Goal: Task Accomplishment & Management: Manage account settings

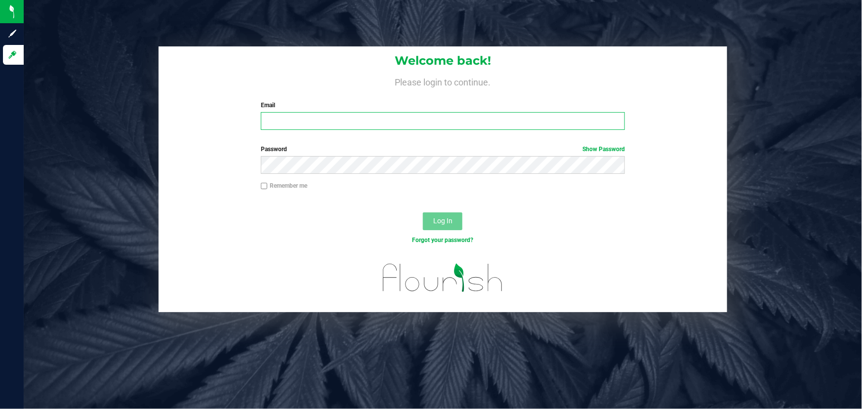
type input "[PERSON_NAME][EMAIL_ADDRESS][DOMAIN_NAME]"
click at [278, 227] on div "Log In" at bounding box center [442, 224] width 568 height 33
click at [428, 218] on button "Log In" at bounding box center [442, 221] width 39 height 18
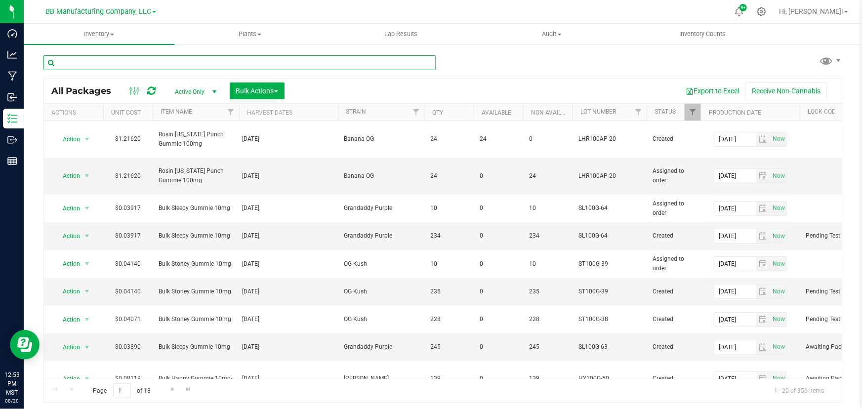
click at [113, 64] on input "text" at bounding box center [239, 62] width 392 height 15
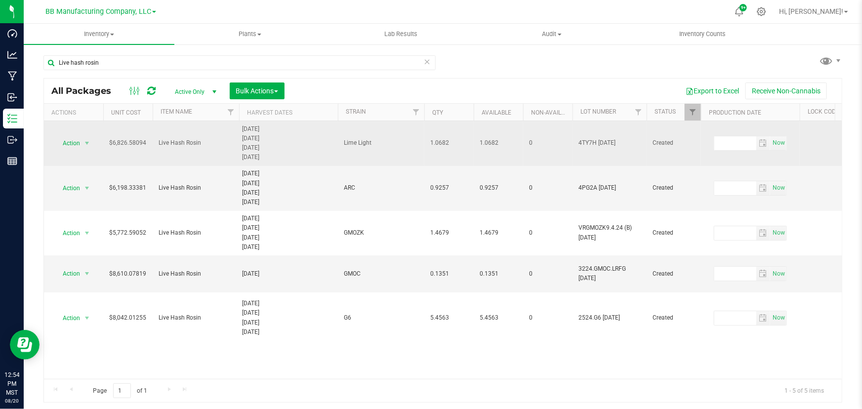
click at [170, 145] on span "Live Hash Rosin" at bounding box center [195, 142] width 75 height 9
copy td "Live Hash Rosin"
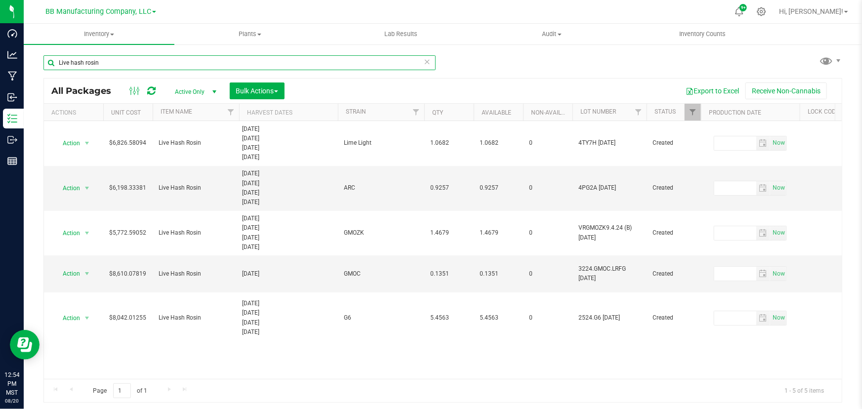
click at [84, 62] on input "Live hash rosin" at bounding box center [239, 62] width 392 height 15
click at [74, 62] on input "Live hash Rosin" at bounding box center [239, 62] width 392 height 15
click at [119, 63] on input "Live Hash Rosin" at bounding box center [239, 62] width 392 height 15
type input "Live Hash Rosin"
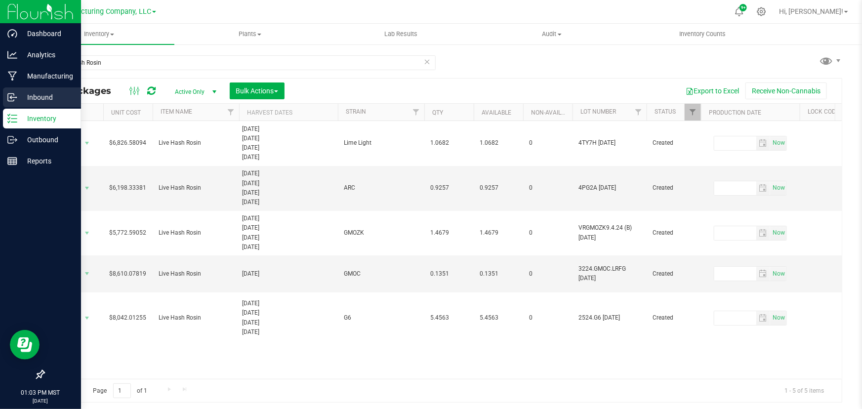
click at [10, 94] on icon at bounding box center [12, 97] width 10 height 10
click at [28, 91] on p "Inbound" at bounding box center [46, 97] width 59 height 12
click at [19, 96] on p "Inbound" at bounding box center [46, 97] width 59 height 12
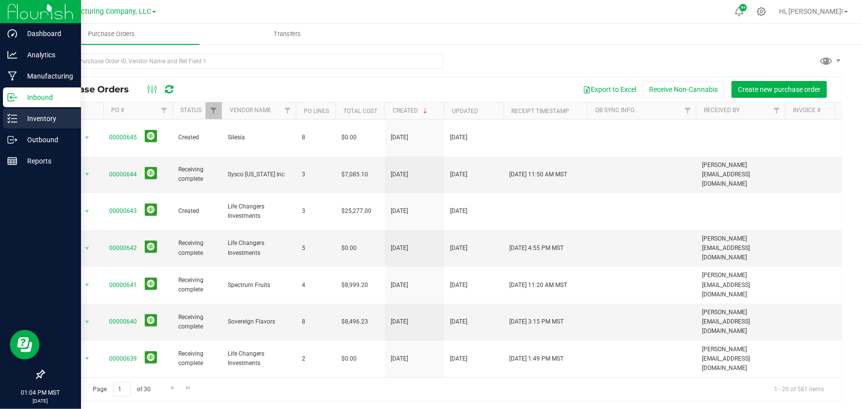
click at [36, 114] on p "Inventory" at bounding box center [46, 119] width 59 height 12
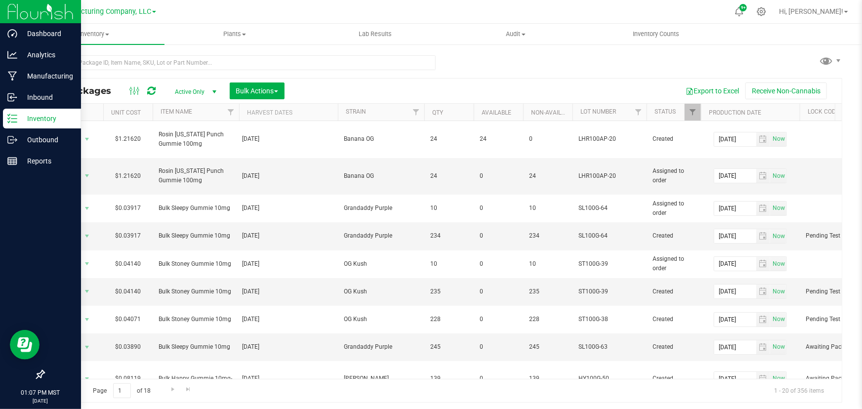
click at [11, 116] on icon at bounding box center [12, 119] width 10 height 10
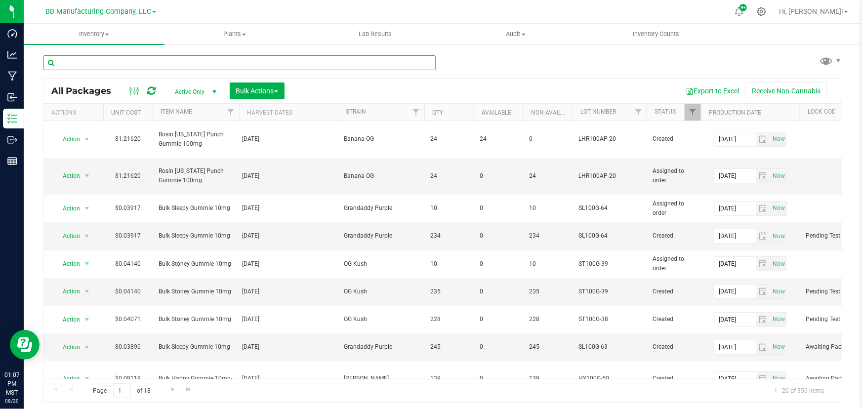
click at [111, 64] on input "text" at bounding box center [239, 62] width 392 height 15
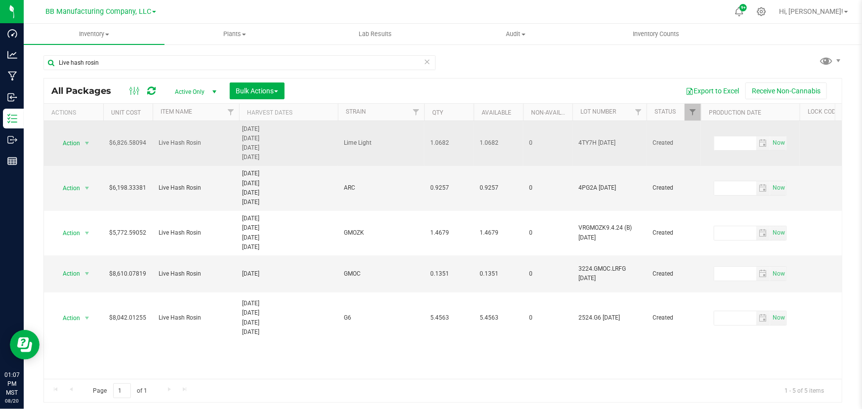
click at [181, 140] on span "Live Hash Rosin" at bounding box center [195, 142] width 75 height 9
copy td "Live Hash Rosin"
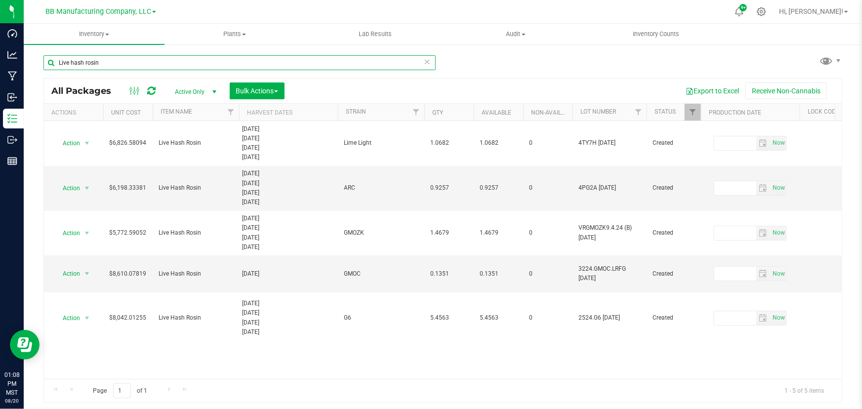
click at [96, 64] on input "Live hash rosin" at bounding box center [239, 62] width 392 height 15
paste input "Hash R"
type input "Live Hash Rosin"
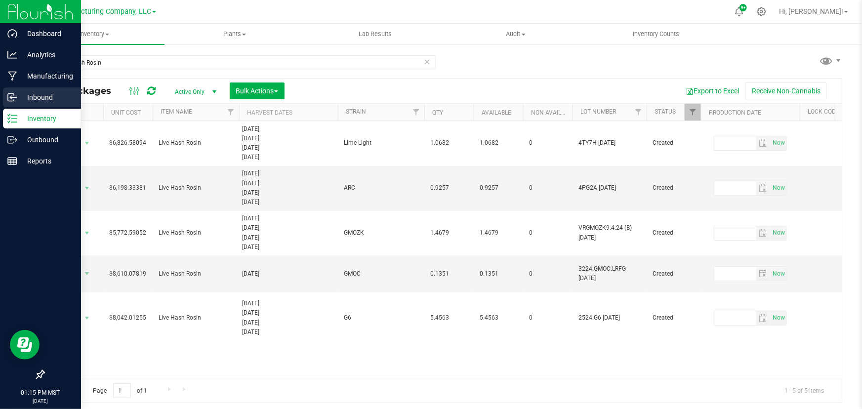
click at [20, 94] on p "Inbound" at bounding box center [46, 97] width 59 height 12
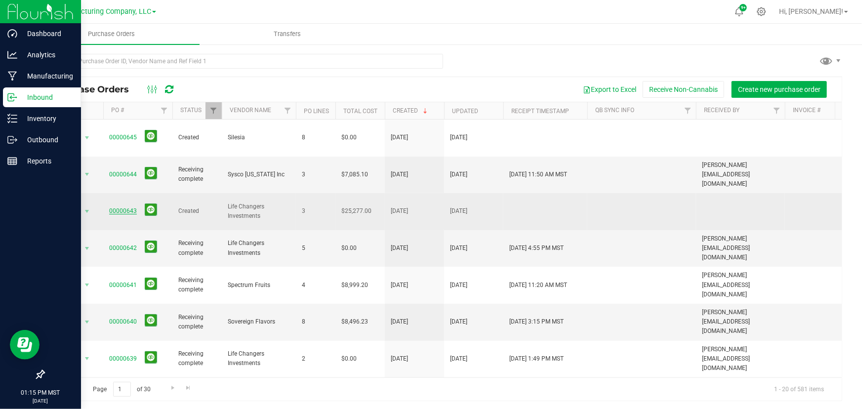
click at [113, 207] on link "00000643" at bounding box center [123, 210] width 28 height 7
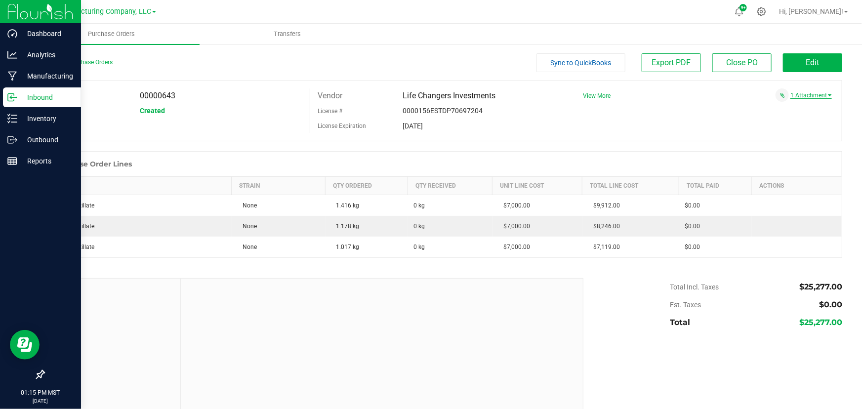
click at [799, 94] on link "1 Attachment" at bounding box center [810, 95] width 41 height 7
click at [738, 107] on span "Life Changers Inv DBA Loepard AZ LLC - $ 25,277.00 - 08.18.2025.pdf" at bounding box center [740, 108] width 156 height 6
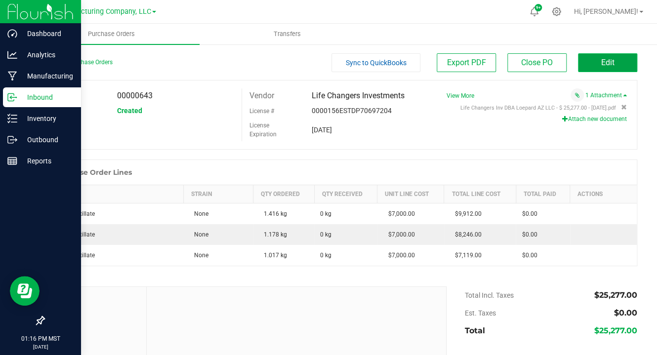
click at [616, 57] on button "Edit" at bounding box center [607, 62] width 59 height 19
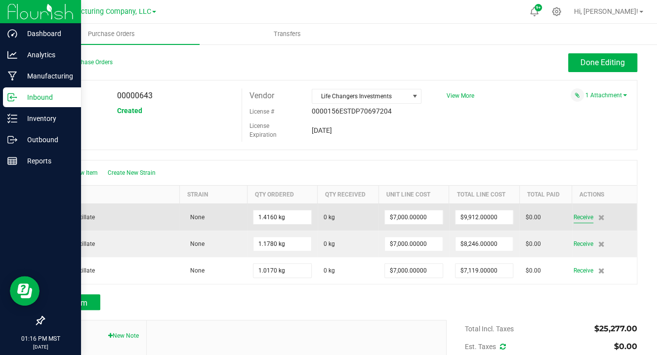
click at [576, 217] on span "Receive" at bounding box center [583, 217] width 20 height 12
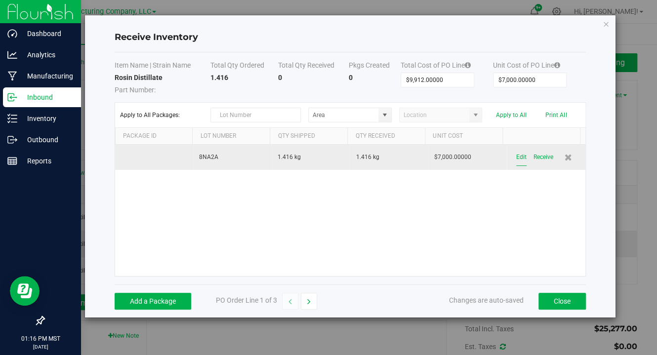
click at [517, 157] on button "Edit" at bounding box center [521, 157] width 10 height 17
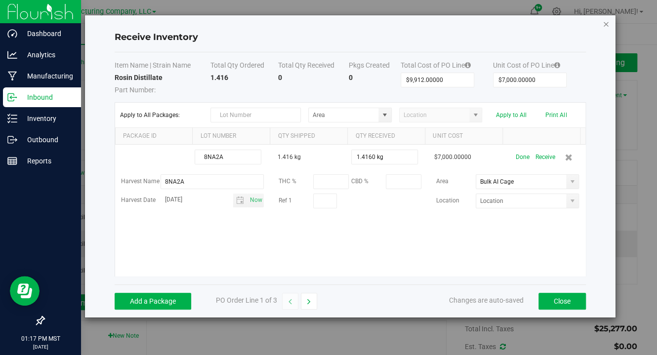
click at [607, 24] on icon "Close modal" at bounding box center [605, 24] width 7 height 12
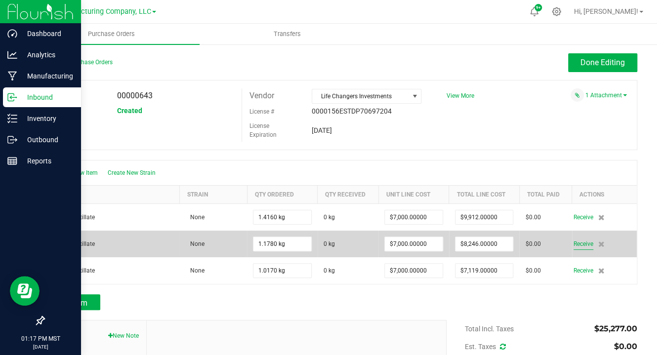
click at [573, 241] on span "Receive" at bounding box center [583, 244] width 20 height 12
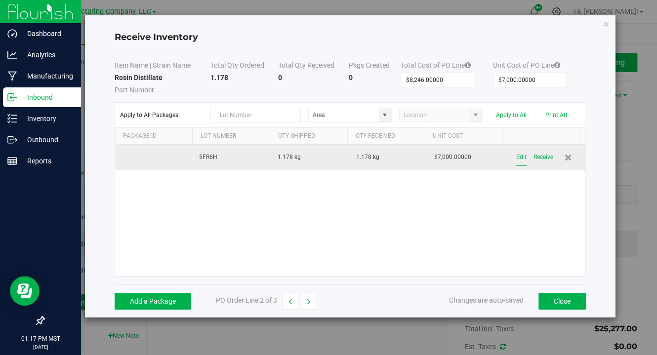
click at [516, 154] on button "Edit" at bounding box center [521, 157] width 10 height 17
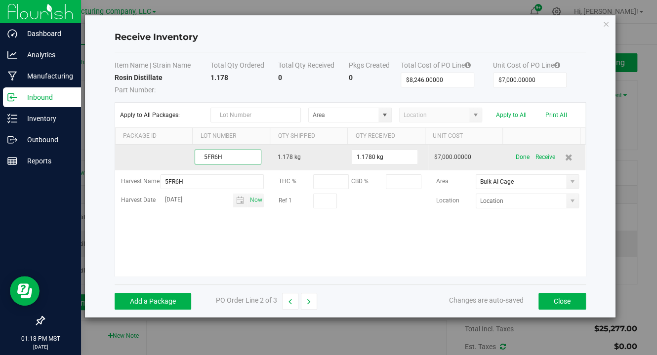
drag, startPoint x: 225, startPoint y: 156, endPoint x: 180, endPoint y: 160, distance: 45.1
click at [180, 160] on tr "5FR6H 1.178 kg 1.1780 kg $7,000.00000 Done Receive" at bounding box center [350, 158] width 470 height 26
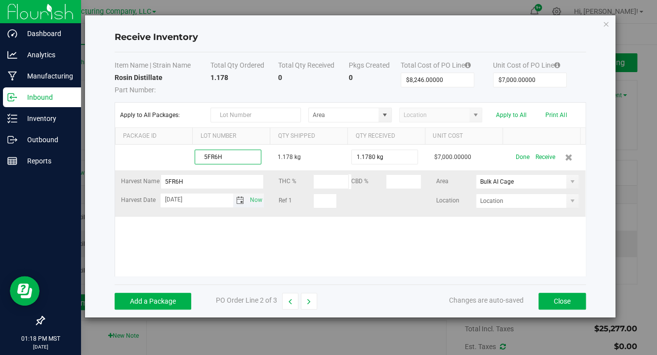
click at [238, 199] on span "Toggle calendar" at bounding box center [240, 200] width 8 height 8
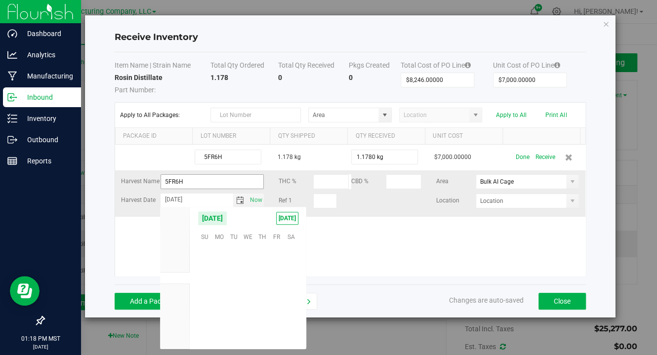
scroll to position [160035, 0]
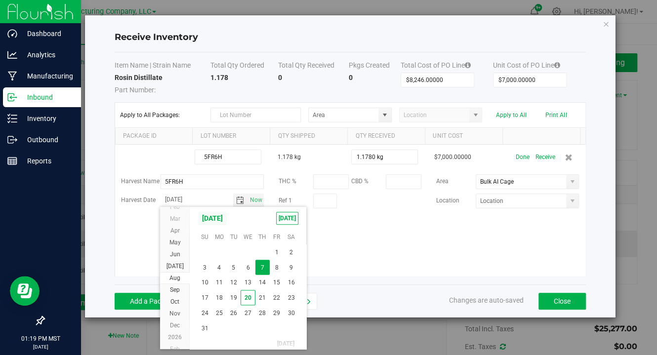
click at [227, 218] on span "August 2025" at bounding box center [212, 218] width 30 height 15
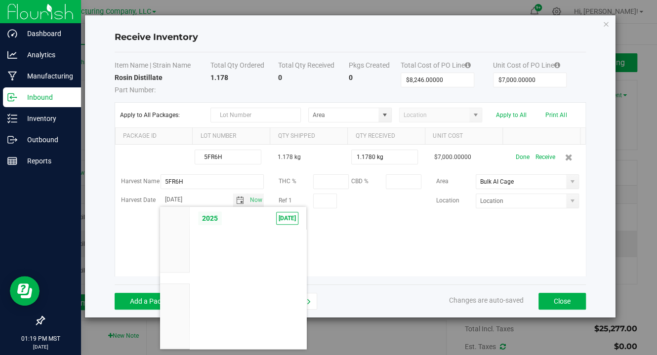
scroll to position [9405, 0]
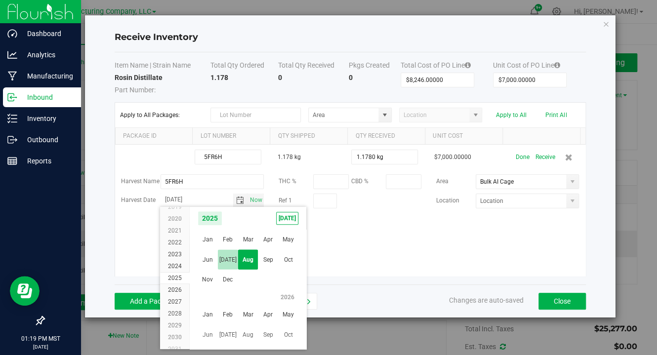
click at [231, 255] on span "Jul" at bounding box center [228, 260] width 20 height 20
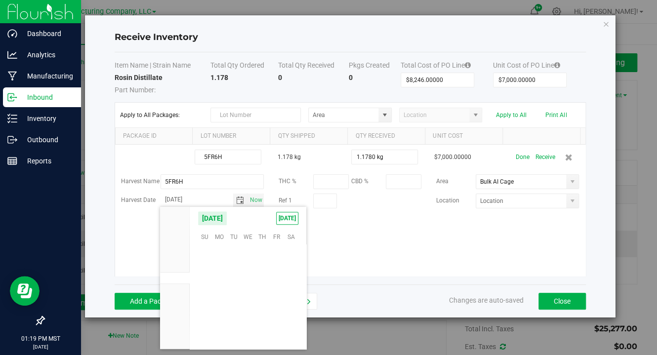
scroll to position [159928, 0]
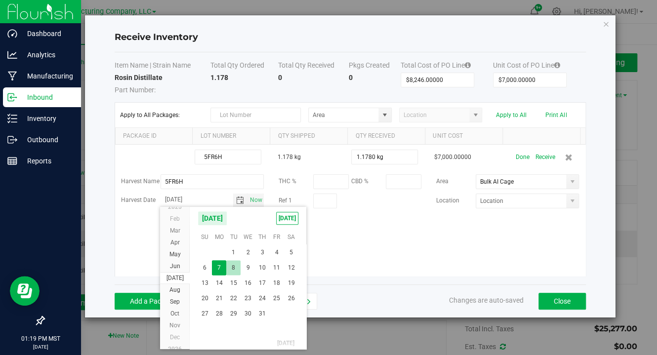
click at [229, 264] on span "8" at bounding box center [233, 267] width 14 height 15
type input "Jul 8, 2025"
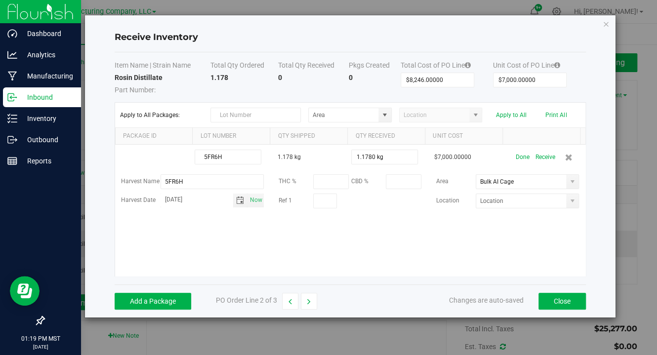
click at [193, 246] on kendo-grid-list "5FR6H 1.178 kg 1.1780 kg $7,000.00000 Done Receive Harvest Name 5FR6H THC % CBD…" at bounding box center [350, 210] width 470 height 131
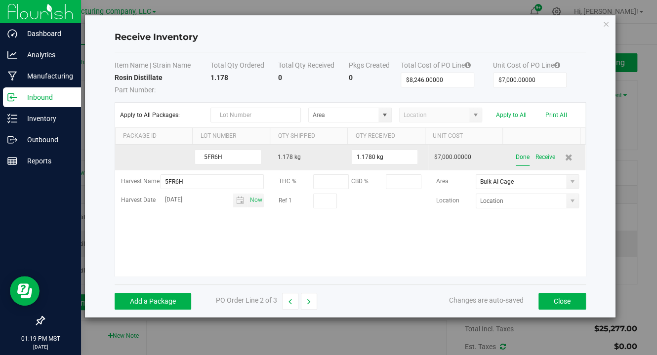
click at [515, 152] on button "Done" at bounding box center [522, 157] width 14 height 17
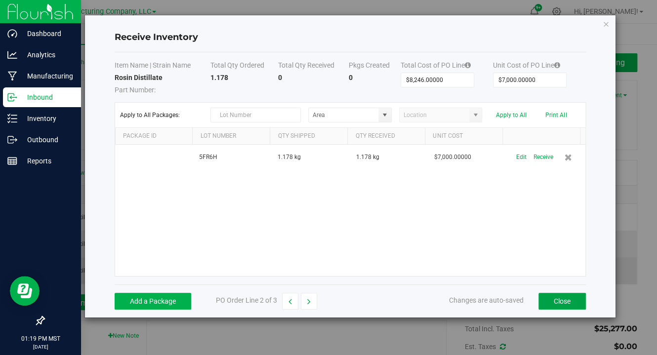
drag, startPoint x: 559, startPoint y: 303, endPoint x: 554, endPoint y: 269, distance: 34.4
click at [558, 304] on button "Close" at bounding box center [561, 301] width 47 height 17
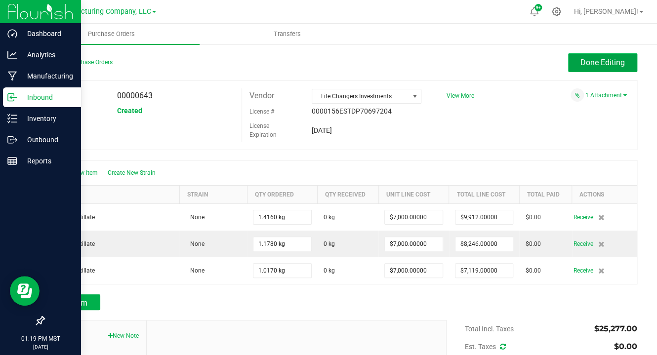
click at [587, 61] on span "Done Editing" at bounding box center [602, 62] width 44 height 9
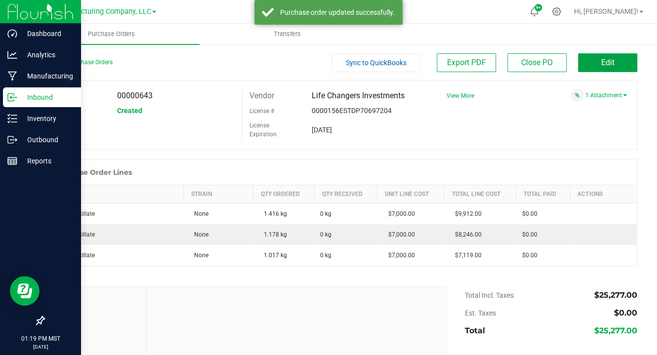
click at [587, 61] on button "Edit" at bounding box center [607, 62] width 59 height 19
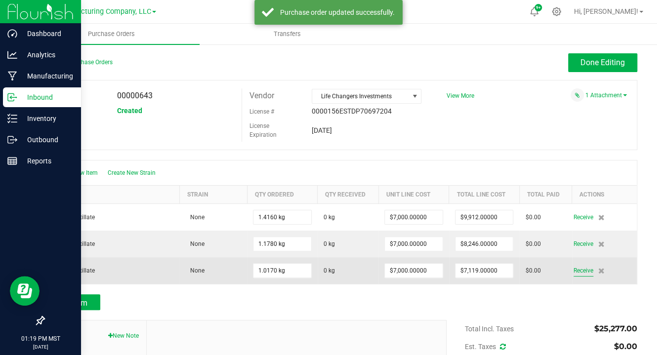
click at [578, 270] on span "Receive" at bounding box center [583, 271] width 20 height 12
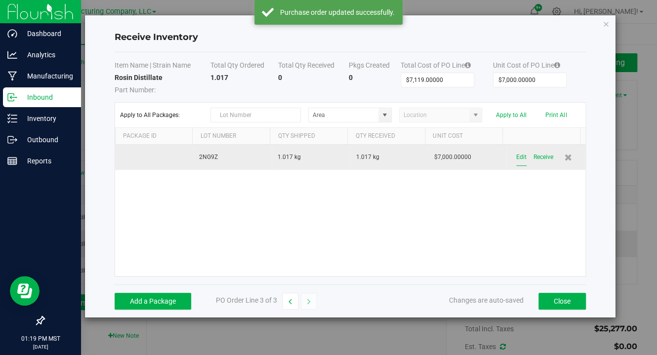
click at [519, 157] on button "Edit" at bounding box center [521, 157] width 10 height 17
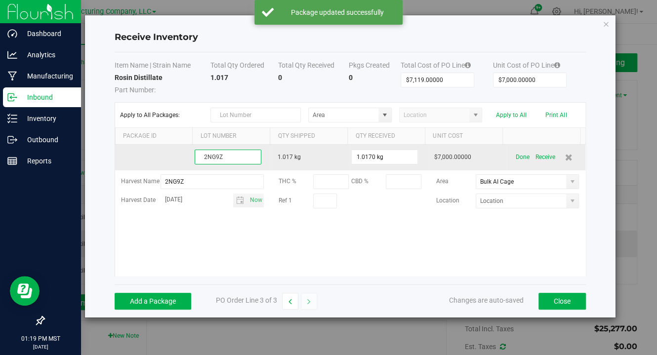
click at [215, 164] on input "2NG9Z" at bounding box center [228, 157] width 67 height 15
click at [207, 157] on input "2NG9Z" at bounding box center [228, 157] width 67 height 15
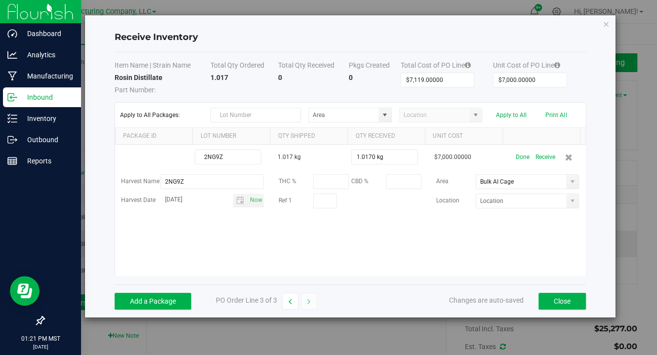
click at [91, 147] on div "Receive Inventory Item Name | Strain Name Total Qty Ordered Total Qty Received …" at bounding box center [350, 166] width 530 height 302
click at [91, 166] on div "Receive Inventory Item Name | Strain Name Total Qty Ordered Total Qty Received …" at bounding box center [350, 166] width 530 height 302
click at [95, 196] on div "Receive Inventory Item Name | Strain Name Total Qty Ordered Total Qty Received …" at bounding box center [350, 166] width 530 height 302
click at [92, 173] on div "Receive Inventory Item Name | Strain Name Total Qty Ordered Total Qty Received …" at bounding box center [350, 166] width 530 height 302
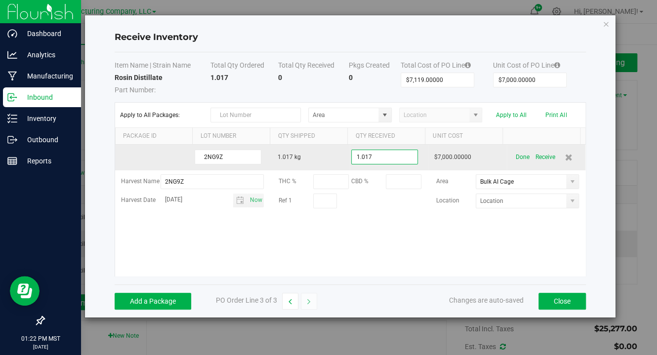
click at [401, 156] on input "1.017" at bounding box center [385, 157] width 66 height 14
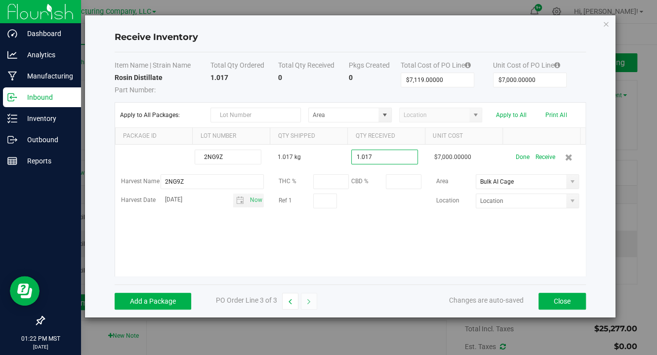
type input "1.0170 kg"
click at [358, 257] on div "2NG9Z 1.017 kg 1.0170 kg $7,000.00000 Done Receive Harvest Name 2NG9Z THC % CBD…" at bounding box center [350, 210] width 470 height 131
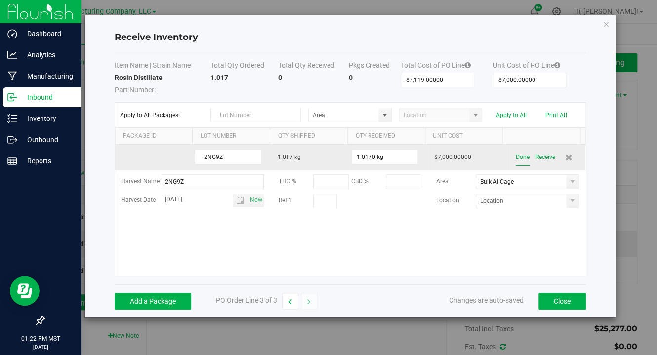
click at [516, 154] on button "Done" at bounding box center [522, 157] width 14 height 17
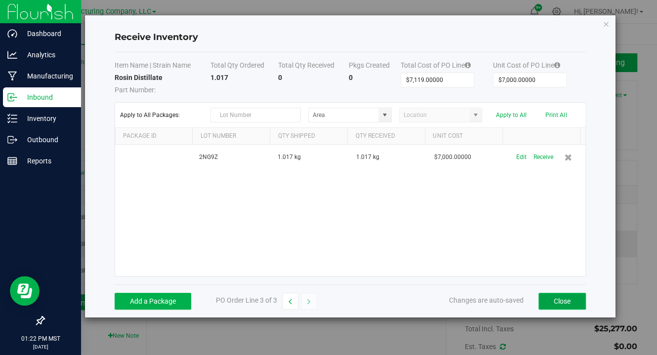
click at [559, 294] on button "Close" at bounding box center [561, 301] width 47 height 17
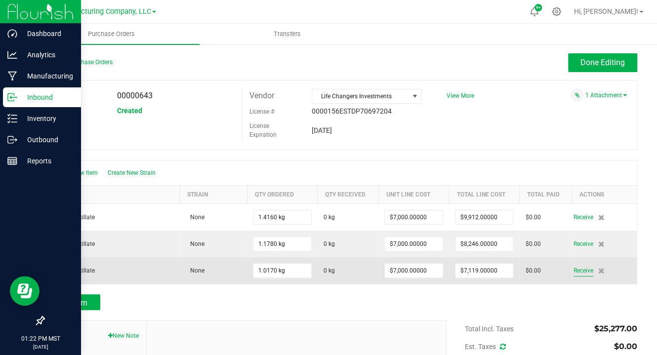
click at [573, 268] on span "Receive" at bounding box center [583, 271] width 20 height 12
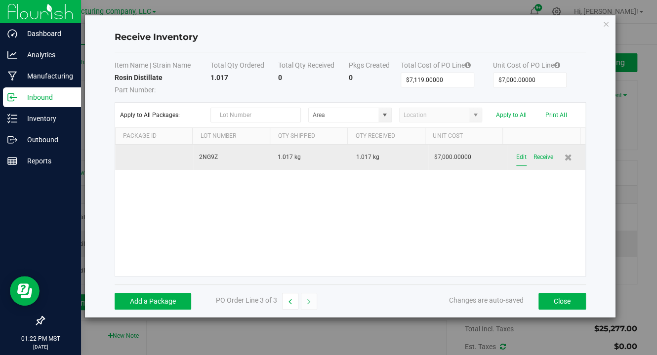
click at [517, 156] on button "Edit" at bounding box center [521, 157] width 10 height 17
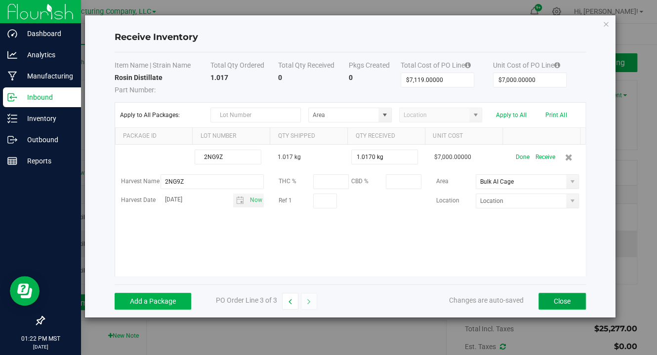
click at [557, 297] on button "Close" at bounding box center [561, 301] width 47 height 17
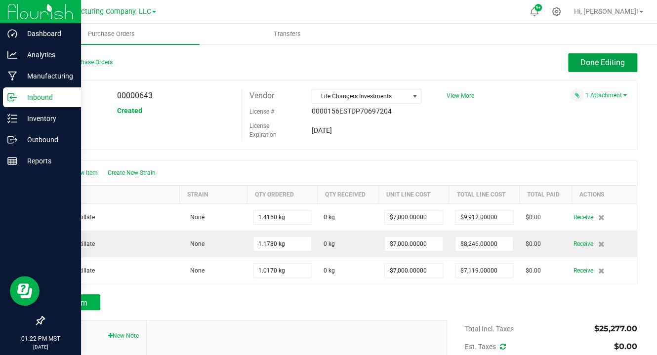
click at [568, 64] on button "Done Editing" at bounding box center [602, 62] width 69 height 19
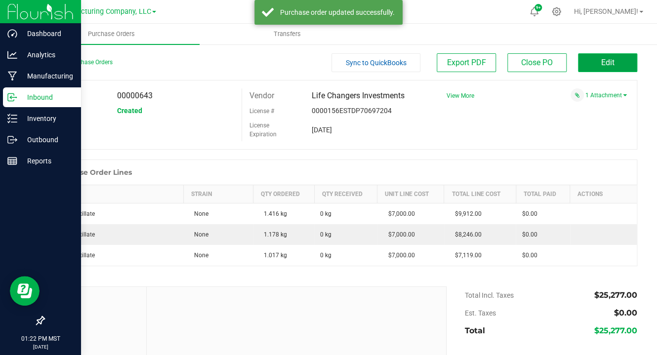
click at [601, 65] on span "Edit" at bounding box center [607, 62] width 13 height 9
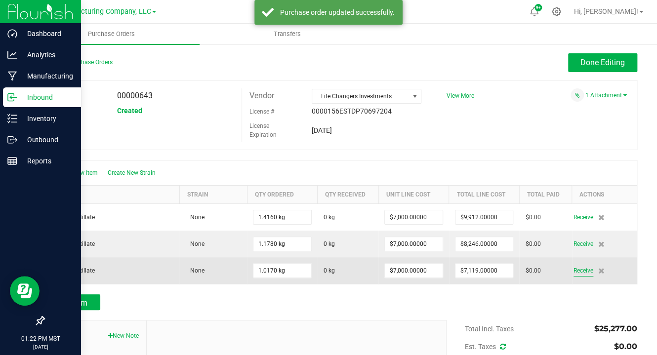
click at [573, 266] on span "Receive" at bounding box center [583, 271] width 20 height 12
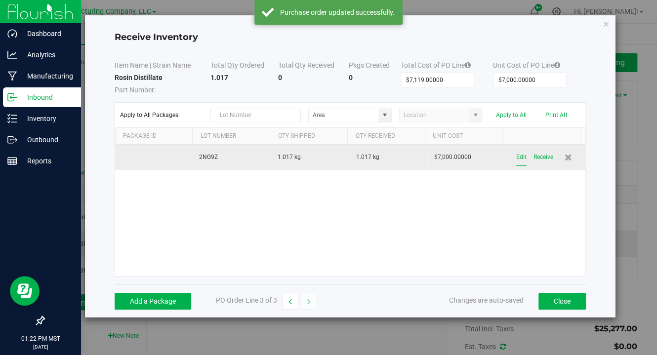
click at [517, 154] on button "Edit" at bounding box center [521, 157] width 10 height 17
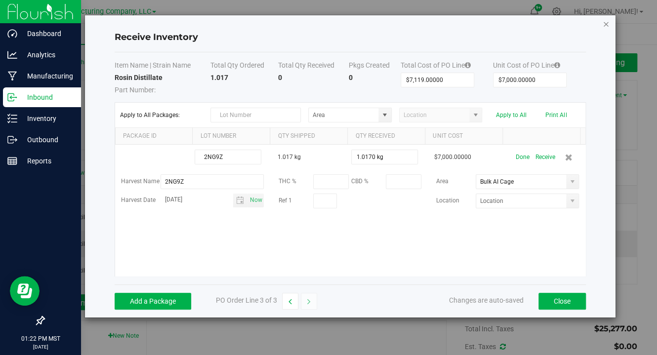
click at [602, 22] on icon "Close modal" at bounding box center [605, 24] width 7 height 12
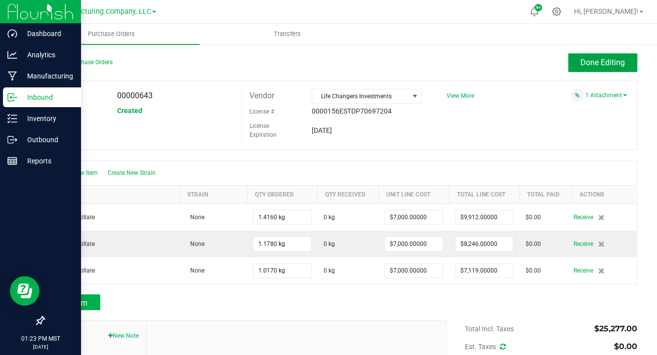
click at [594, 62] on span "Done Editing" at bounding box center [602, 62] width 44 height 9
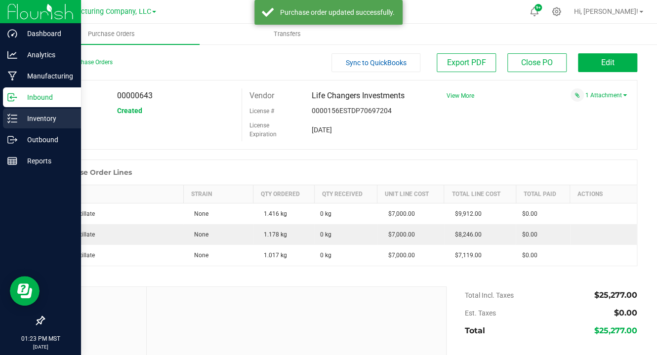
click at [30, 116] on p "Inventory" at bounding box center [46, 119] width 59 height 12
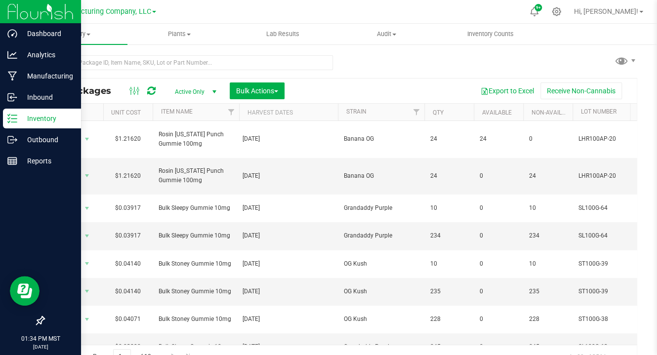
click at [14, 115] on line at bounding box center [13, 115] width 5 height 0
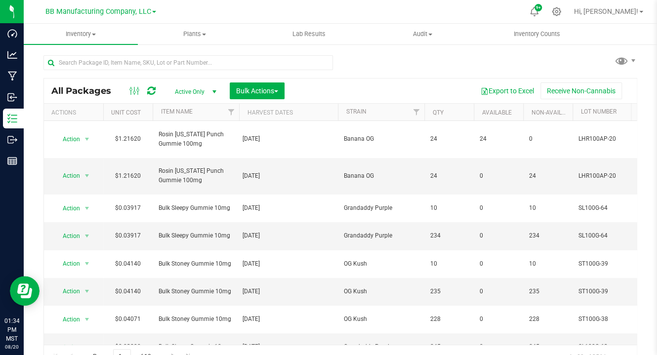
click at [358, 56] on div "All Packages Active Only Active Only Lab Samples Locked All Bulk Actions Add to…" at bounding box center [339, 207] width 593 height 323
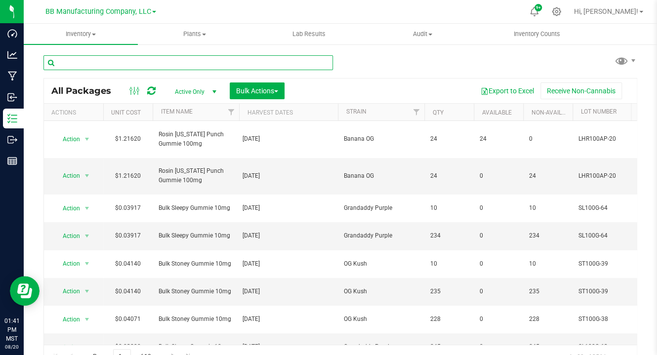
click at [95, 60] on input "text" at bounding box center [187, 62] width 289 height 15
type input "Live hash rosin"
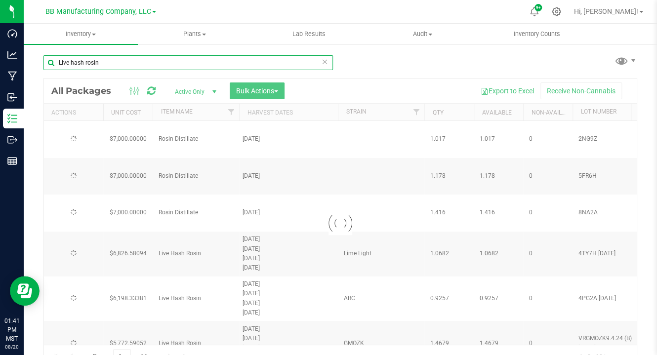
type input "[DATE]"
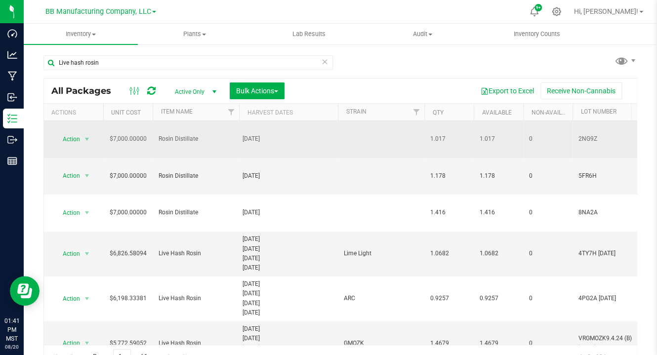
click at [177, 134] on span "Rosin Distillate" at bounding box center [195, 138] width 75 height 9
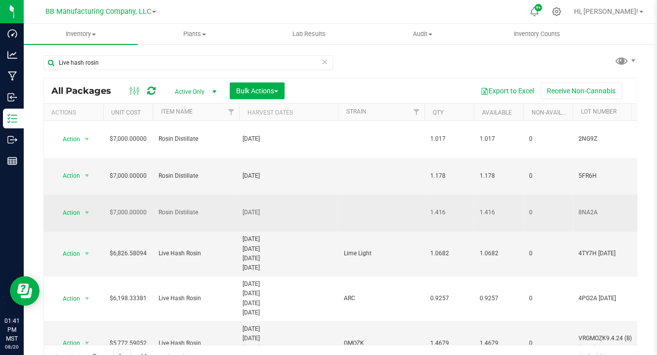
drag, startPoint x: 196, startPoint y: 180, endPoint x: 157, endPoint y: 181, distance: 39.5
click at [157, 195] on td "Rosin Distillate" at bounding box center [196, 213] width 86 height 37
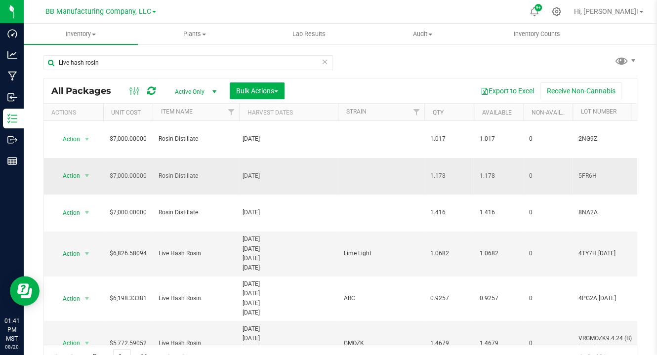
click at [197, 171] on span "Rosin Distillate" at bounding box center [195, 175] width 75 height 9
drag, startPoint x: 158, startPoint y: 208, endPoint x: 203, endPoint y: 210, distance: 45.5
click at [203, 249] on span "Live Hash Rosin" at bounding box center [195, 253] width 75 height 9
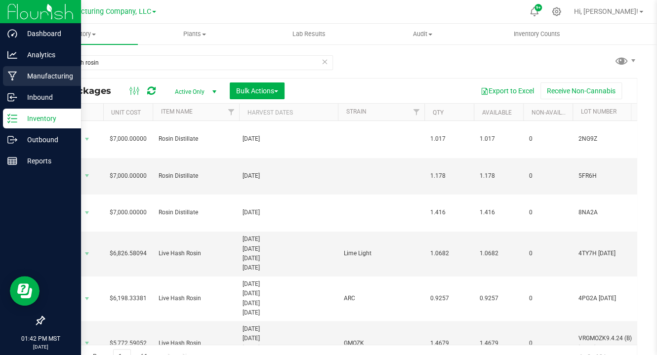
click at [16, 80] on icon at bounding box center [12, 76] width 9 height 10
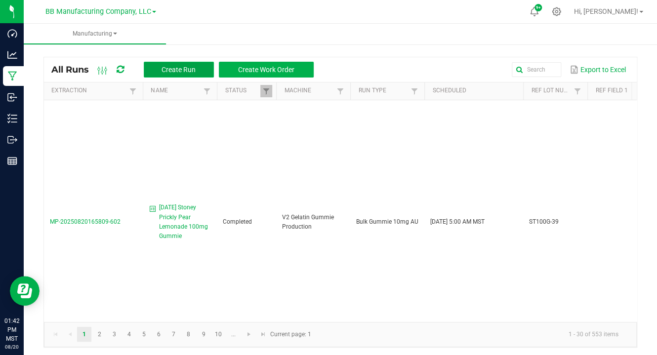
click at [186, 67] on span "Create Run" at bounding box center [178, 70] width 34 height 8
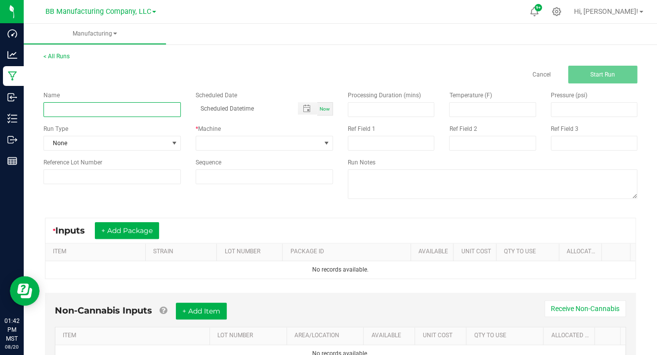
click at [50, 115] on input at bounding box center [111, 109] width 137 height 15
click at [55, 108] on input at bounding box center [111, 109] width 137 height 15
paste input "00000643"
drag, startPoint x: 62, startPoint y: 109, endPoint x: -15, endPoint y: 119, distance: 77.2
click at [0, 119] on html "Dashboard Analytics Manufacturing Inbound Inventory Outbound Reports 01:43 PM M…" at bounding box center [328, 177] width 657 height 355
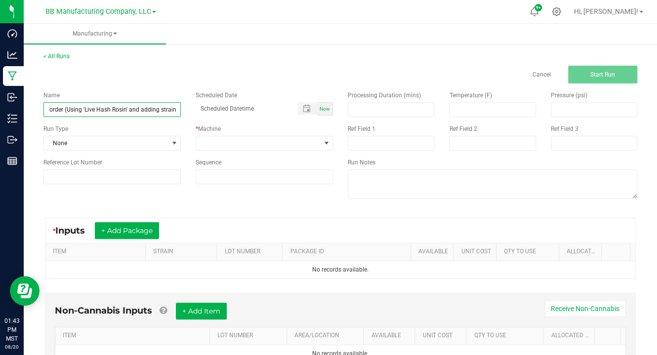
scroll to position [0, 83]
click at [123, 107] on input "Inbound 0643 Live Hash Rosin order (Using 'Live Hash Rosin' and adding strains)" at bounding box center [111, 109] width 137 height 15
type input "Inbound 0643 Live Hash Rosin order (Using 'Live Hash Rosin' and adding strains)"
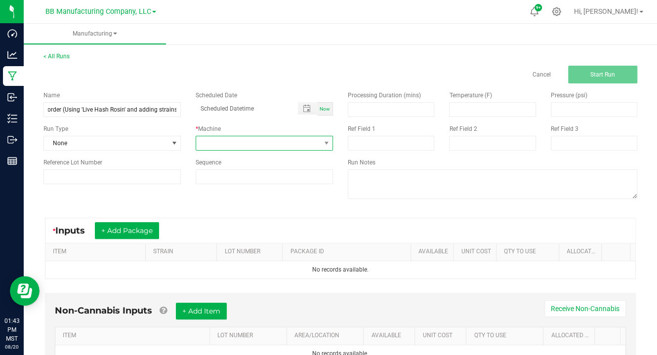
click at [228, 144] on span at bounding box center [258, 143] width 124 height 14
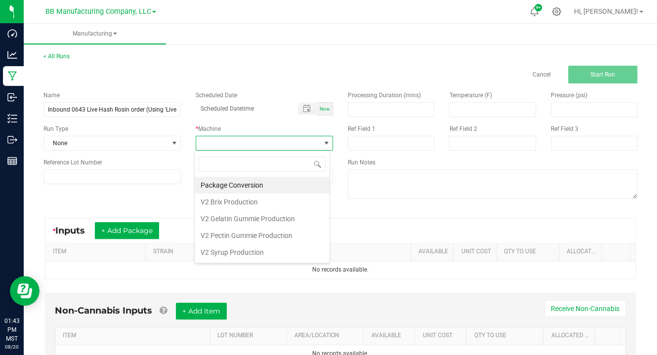
scroll to position [14, 135]
click at [227, 181] on li "Package Conversion" at bounding box center [262, 185] width 135 height 17
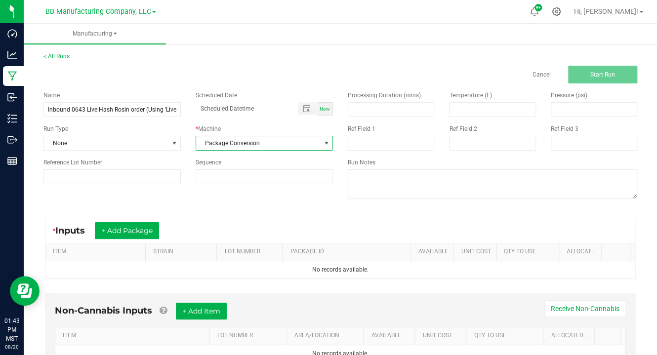
scroll to position [45, 0]
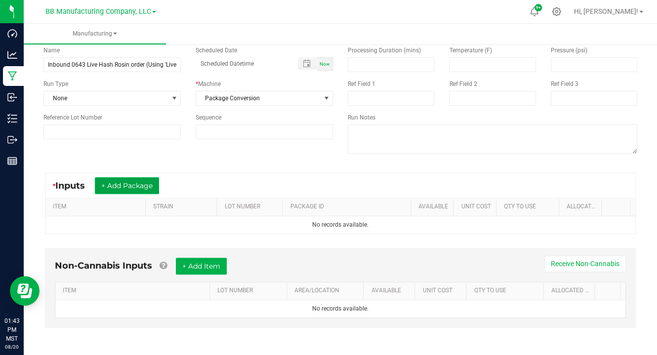
click at [134, 182] on button "+ Add Package" at bounding box center [127, 185] width 64 height 17
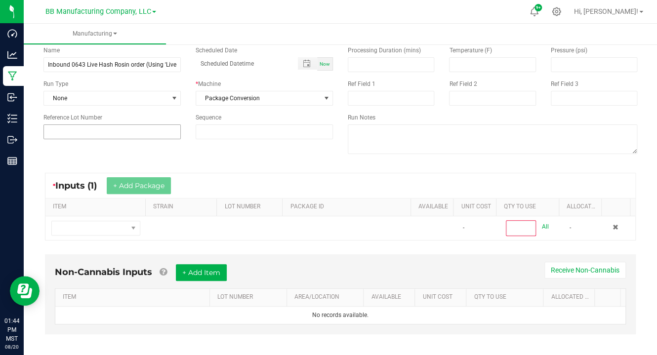
scroll to position [51, 0]
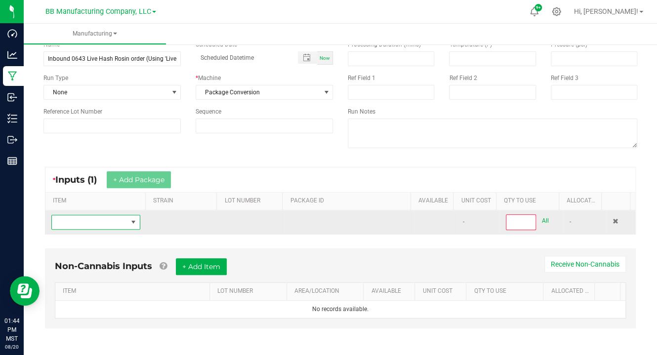
click at [129, 219] on span "NO DATA FOUND" at bounding box center [133, 222] width 8 height 8
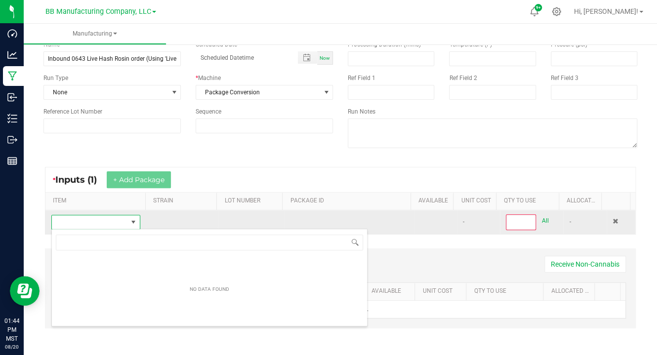
scroll to position [14, 85]
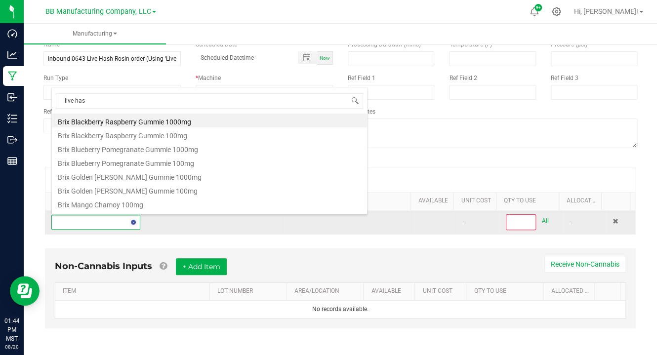
type input "live hash"
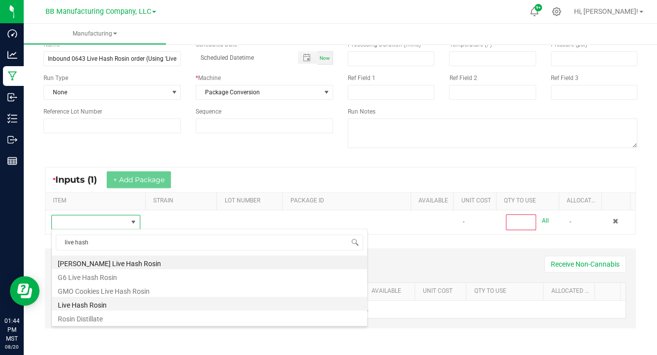
click at [83, 308] on li "Live Hash Rosin" at bounding box center [209, 304] width 315 height 14
type input "0"
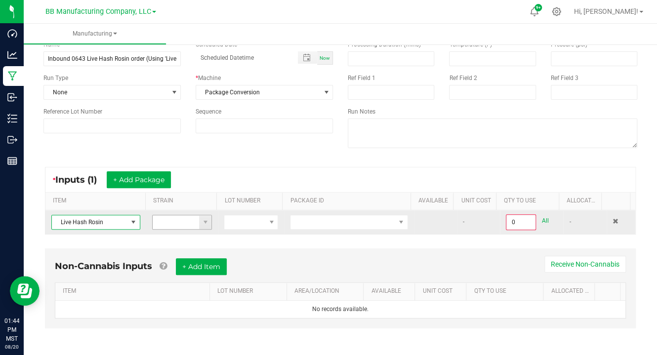
click at [207, 219] on span at bounding box center [205, 222] width 12 height 14
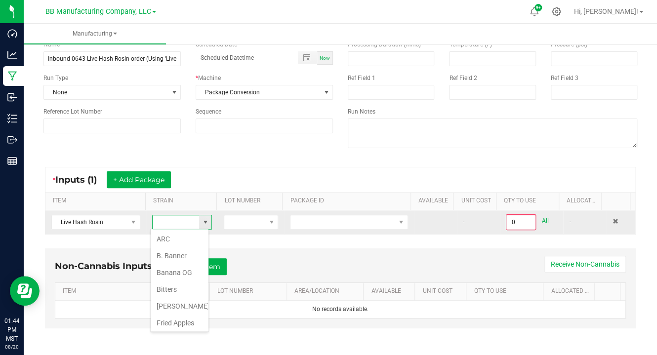
scroll to position [14, 59]
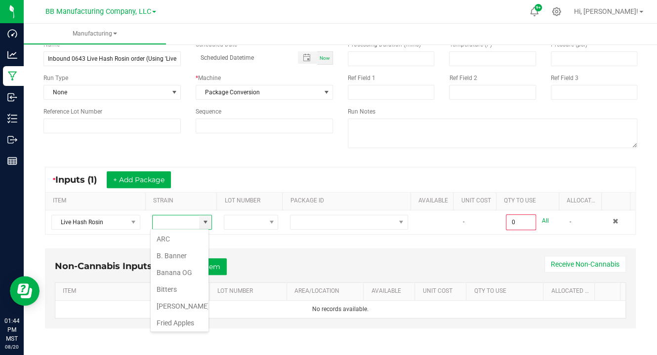
click at [208, 180] on div "* Inputs (1) + Add Package" at bounding box center [339, 179] width 589 height 25
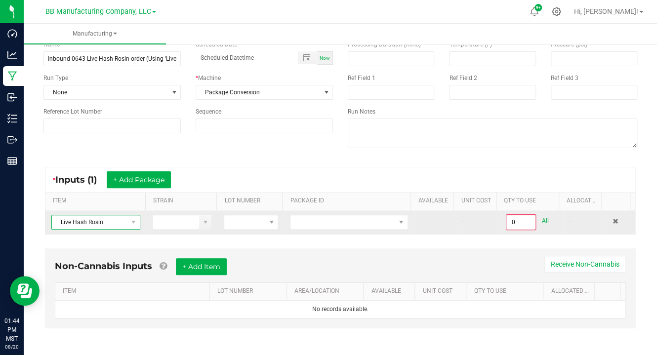
click at [124, 221] on span "Live Hash Rosin" at bounding box center [90, 222] width 76 height 14
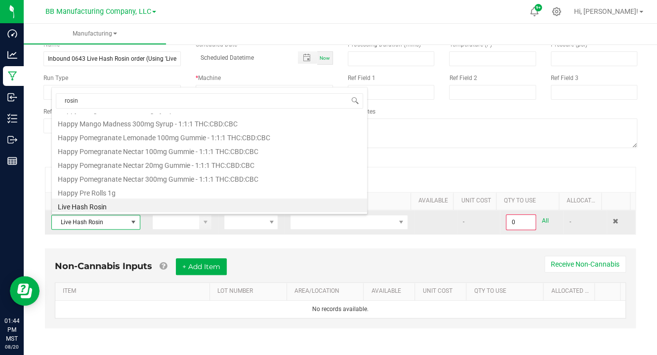
scroll to position [95, 0]
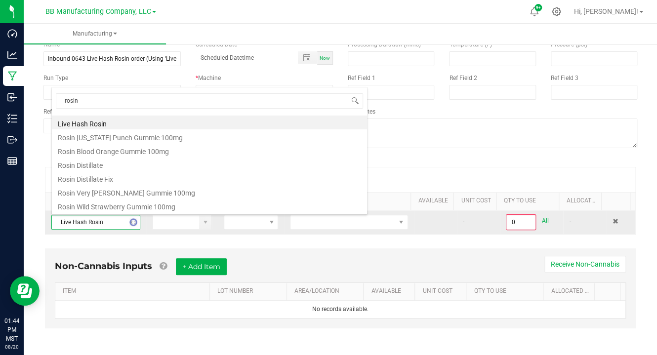
type input "rosin d"
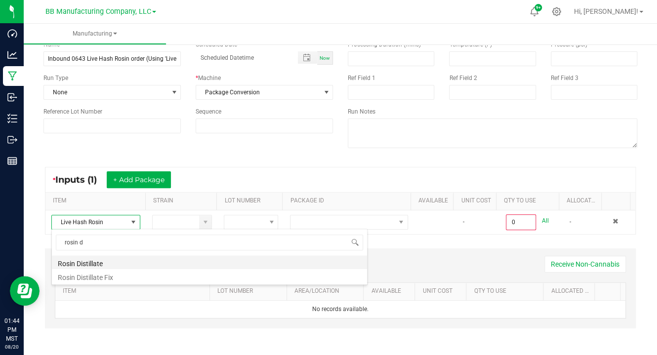
click at [75, 264] on li "Rosin Distillate" at bounding box center [209, 262] width 315 height 14
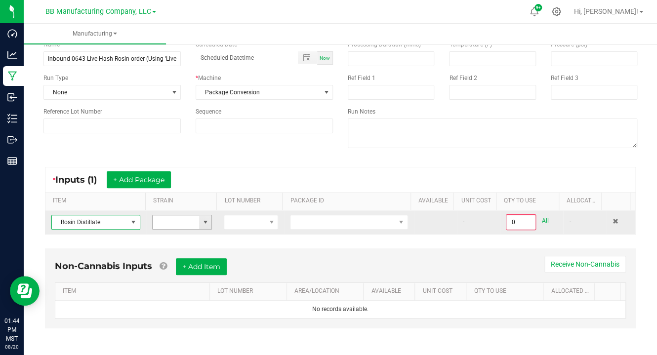
click at [201, 223] on span at bounding box center [205, 222] width 8 height 8
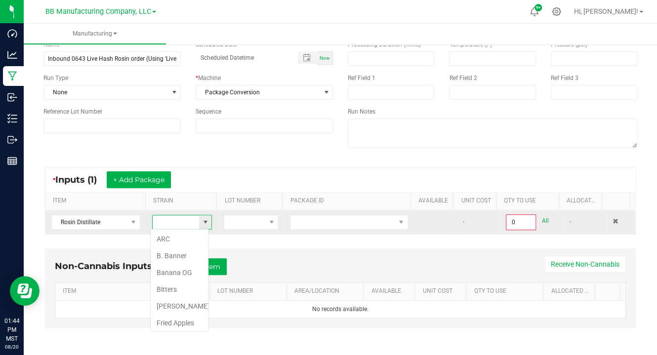
scroll to position [14, 59]
click at [171, 221] on input at bounding box center [176, 222] width 47 height 14
click at [201, 221] on span at bounding box center [205, 222] width 8 height 8
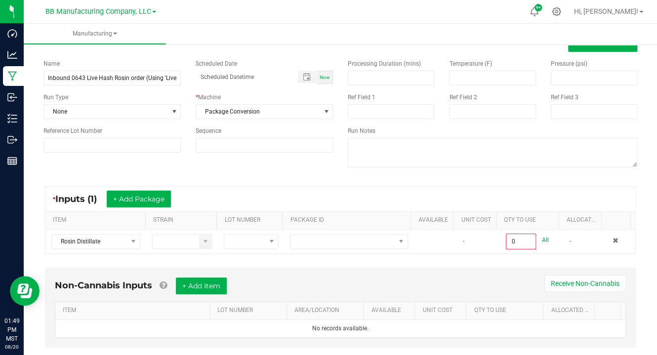
scroll to position [0, 0]
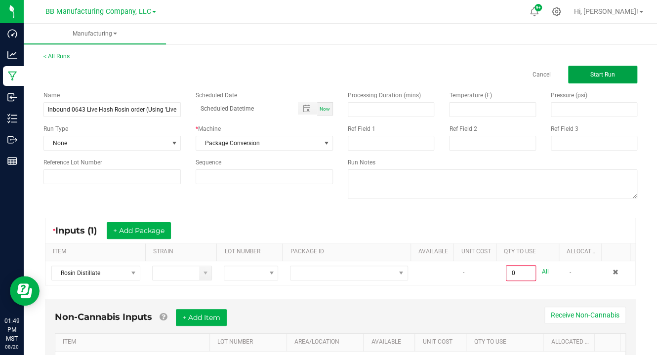
click at [595, 74] on span "Start Run" at bounding box center [602, 74] width 25 height 7
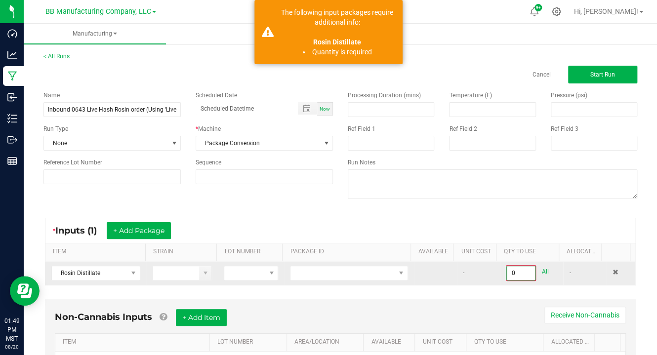
click at [508, 272] on input "0" at bounding box center [521, 273] width 28 height 14
click at [241, 267] on span at bounding box center [244, 273] width 41 height 14
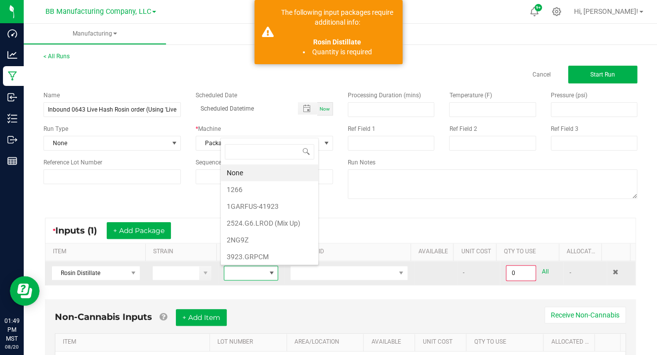
scroll to position [14, 52]
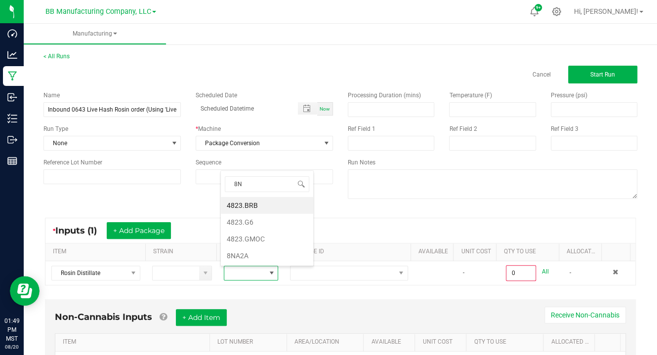
type input "8NA"
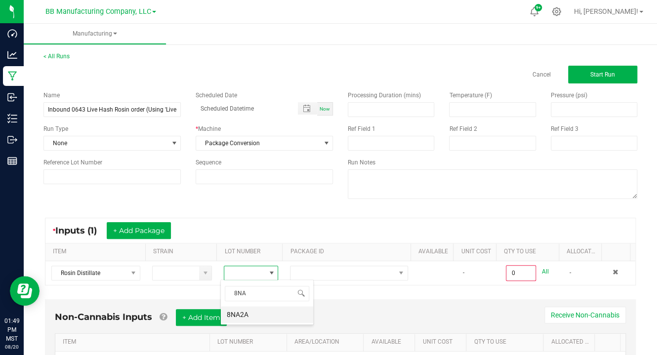
click at [235, 315] on "8NA2A" at bounding box center [267, 314] width 92 height 17
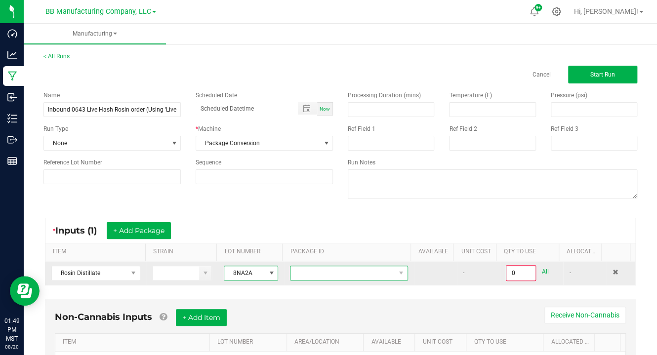
click at [394, 269] on span at bounding box center [400, 273] width 12 height 14
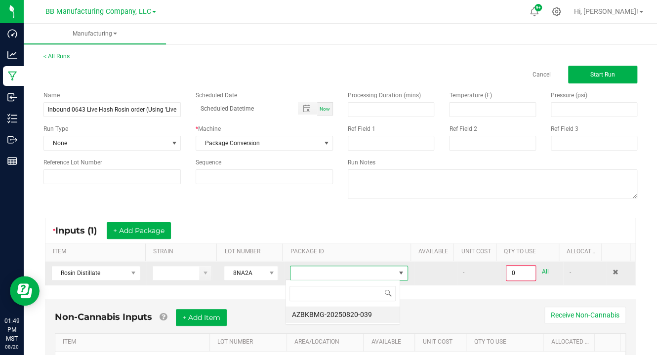
scroll to position [14, 115]
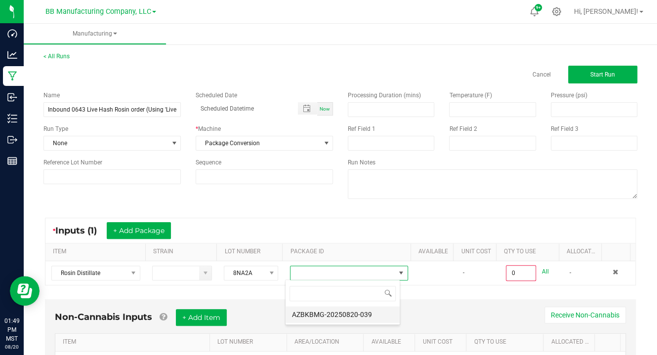
click at [342, 313] on li "AZBKBMG-20250820-039" at bounding box center [342, 314] width 114 height 17
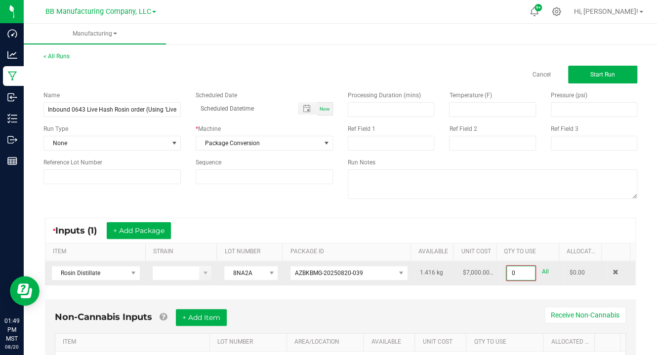
click at [509, 273] on input "0" at bounding box center [521, 273] width 28 height 14
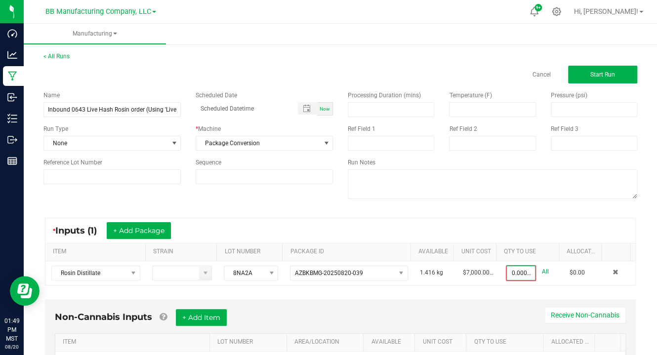
click at [486, 208] on div "Processing Duration (mins) Temperature (F) Pressure (psi) Ref Field 1 Ref Field…" at bounding box center [492, 145] width 304 height 125
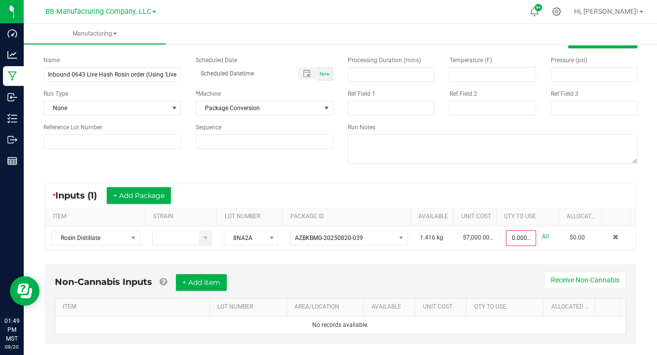
scroll to position [51, 0]
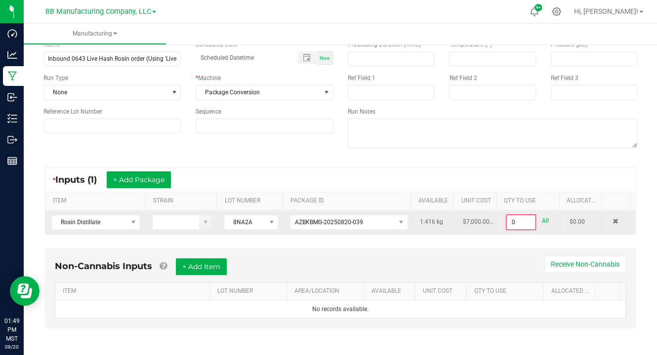
click at [509, 216] on input "0" at bounding box center [521, 222] width 28 height 14
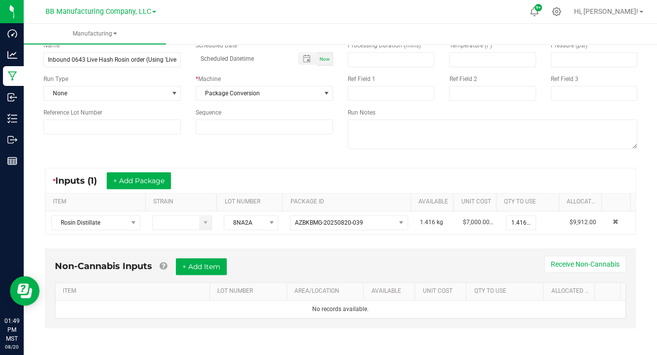
click at [482, 169] on div "* Inputs (1) + Add Package" at bounding box center [339, 180] width 589 height 25
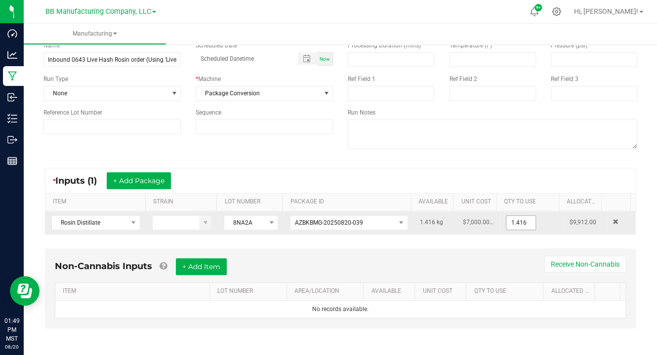
click at [511, 221] on input "1.416" at bounding box center [520, 223] width 29 height 14
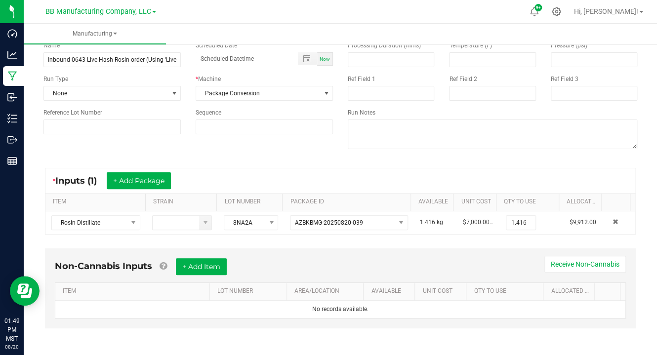
type input "1.4160 kg"
click at [471, 171] on div "* Inputs (1) + Add Package" at bounding box center [339, 180] width 589 height 25
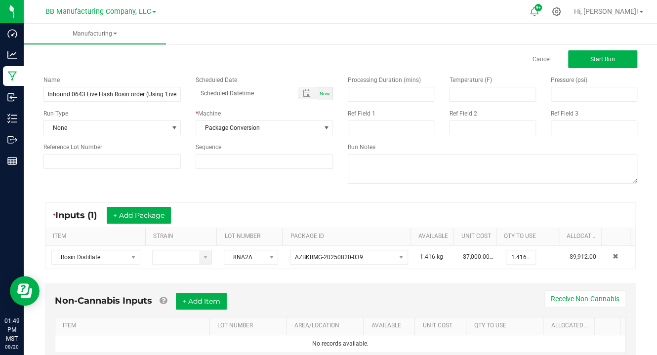
scroll to position [0, 0]
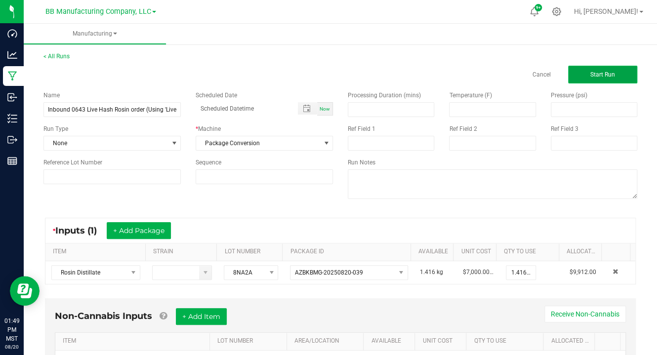
click at [602, 67] on button "Start Run" at bounding box center [602, 75] width 69 height 18
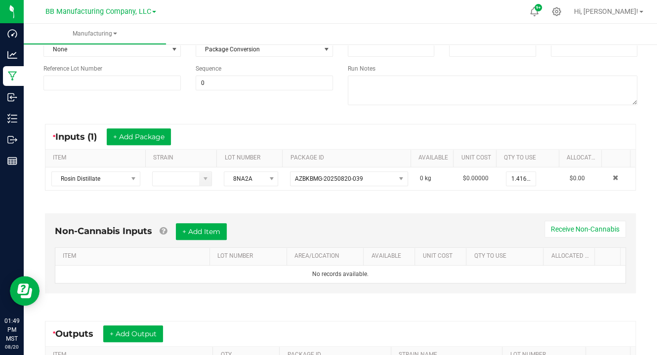
scroll to position [158, 0]
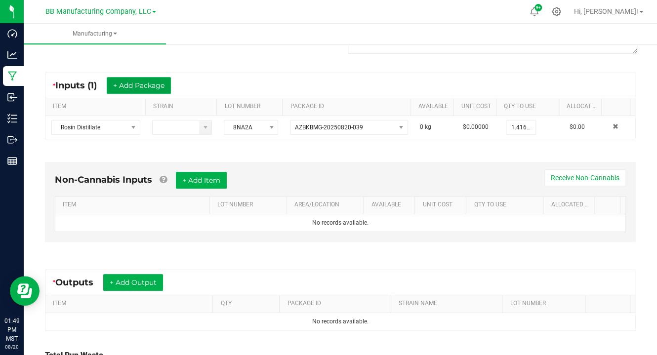
click at [126, 78] on button "+ Add Package" at bounding box center [139, 85] width 64 height 17
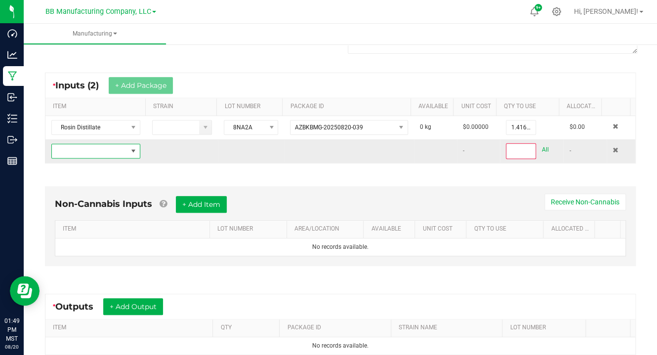
click at [79, 150] on span "NO DATA FOUND" at bounding box center [90, 151] width 76 height 14
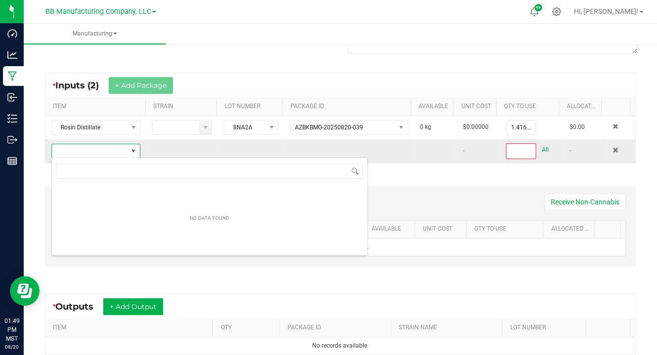
scroll to position [14, 86]
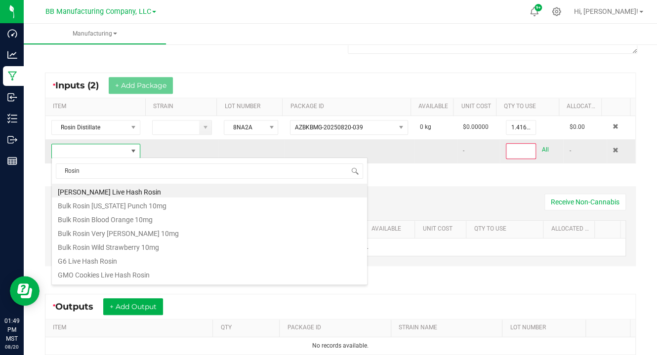
type input "Rosin d"
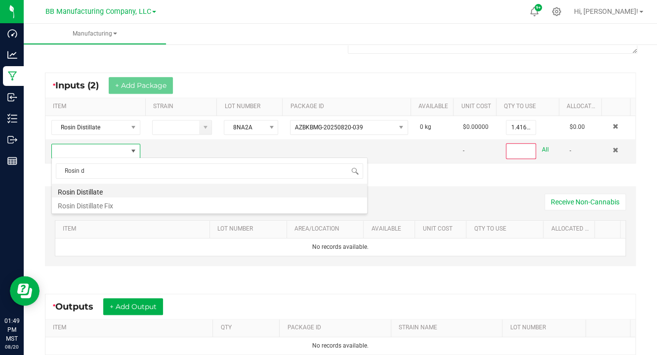
click at [83, 192] on li "Rosin Distillate" at bounding box center [209, 191] width 315 height 14
type input "0"
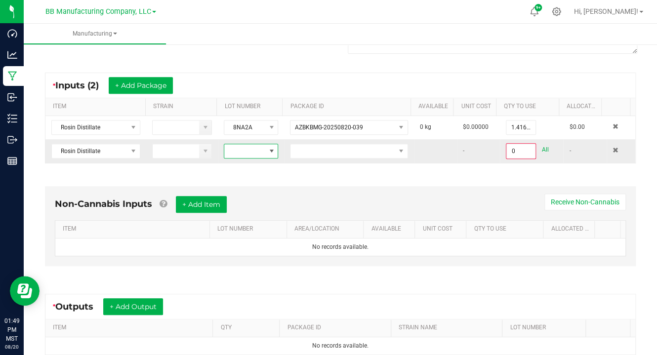
click at [235, 152] on span at bounding box center [244, 151] width 41 height 14
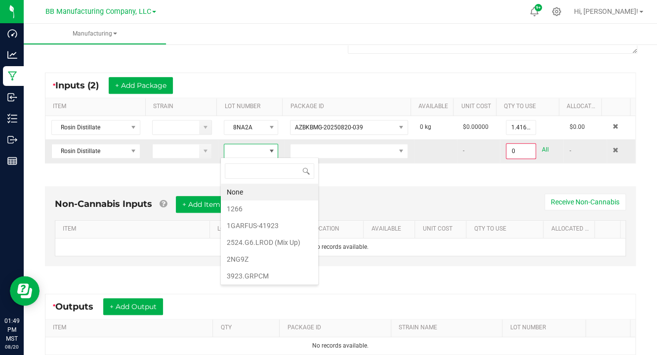
scroll to position [14, 53]
type input "5f"
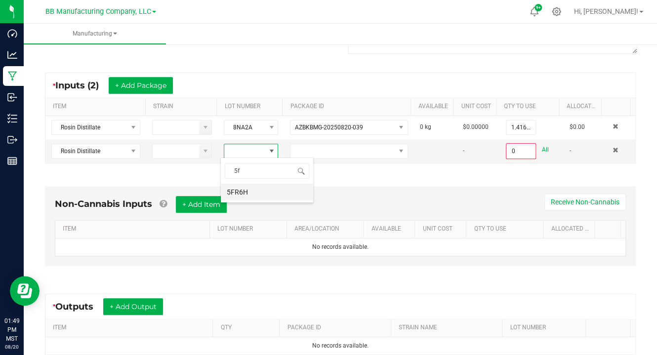
click at [237, 190] on li "5FR6H" at bounding box center [267, 192] width 92 height 17
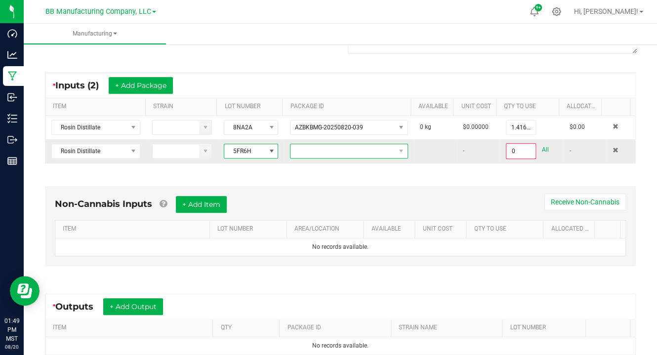
click at [314, 146] on span at bounding box center [342, 151] width 104 height 14
click at [320, 195] on li "AZBKBMG-20250820-040" at bounding box center [342, 192] width 114 height 17
click at [508, 150] on input "0" at bounding box center [521, 151] width 28 height 14
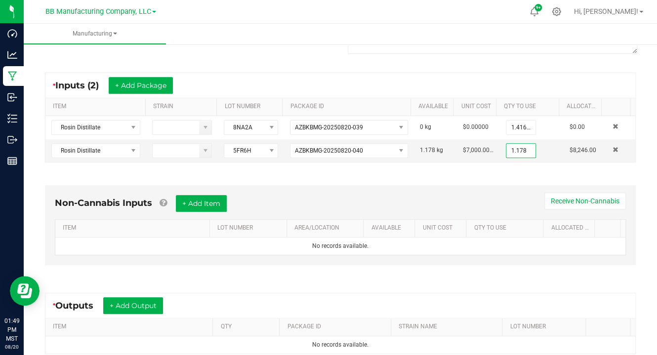
type input "1.1780 kg"
click at [449, 171] on div "Non-Cannabis Inputs + Add Item Receive Non-Cannabis ITEM LOT NUMBER AREA/LOCATI…" at bounding box center [340, 227] width 608 height 113
click at [140, 85] on button "+ Add Package" at bounding box center [141, 85] width 64 height 17
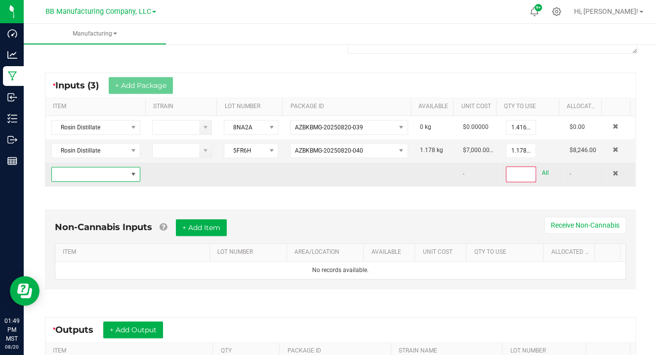
click at [71, 169] on span "NO DATA FOUND" at bounding box center [90, 174] width 76 height 14
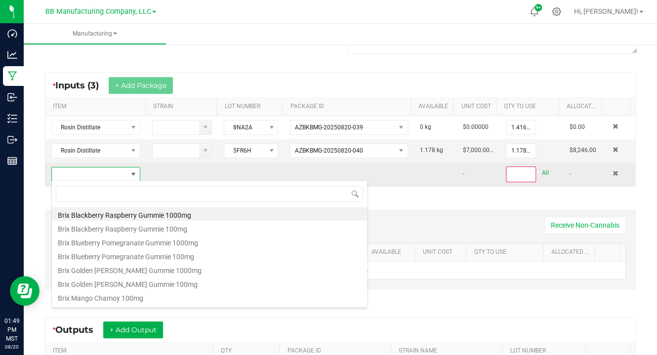
scroll to position [14, 85]
type input "rosin d"
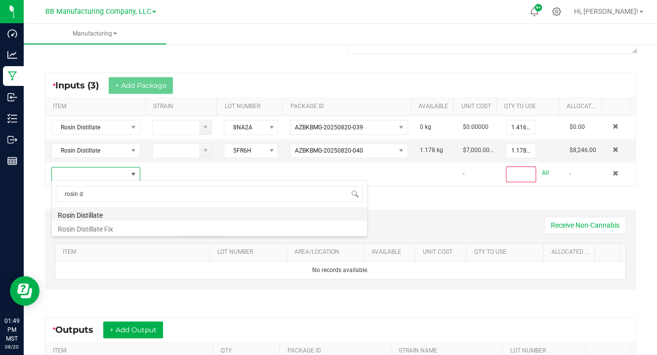
click at [73, 215] on li "Rosin Distillate" at bounding box center [209, 214] width 315 height 14
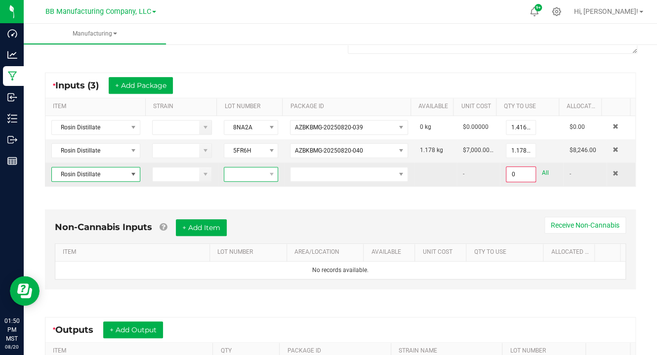
click at [243, 173] on span at bounding box center [244, 174] width 41 height 14
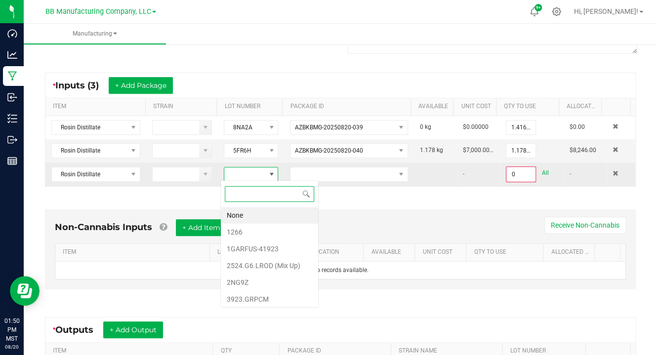
scroll to position [14, 53]
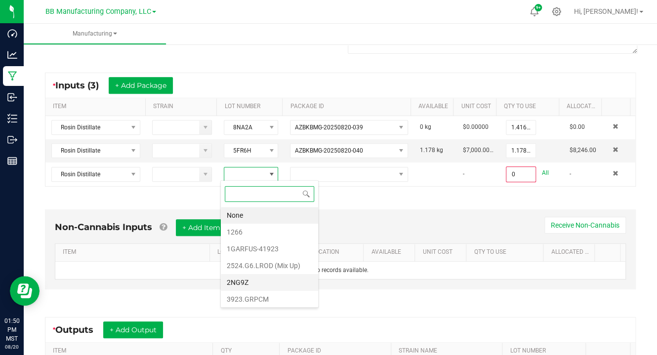
click at [234, 275] on li "2NG9Z" at bounding box center [269, 282] width 97 height 17
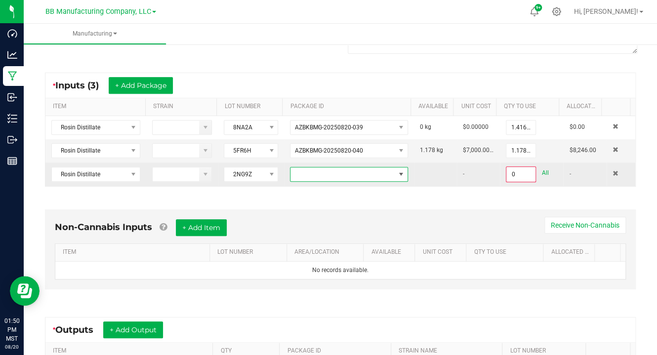
click at [329, 177] on span at bounding box center [342, 174] width 104 height 14
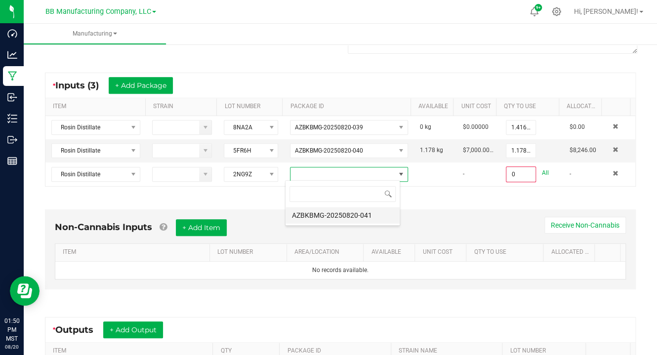
scroll to position [14, 115]
click at [320, 214] on li "AZBKBMG-20250820-041" at bounding box center [342, 215] width 114 height 17
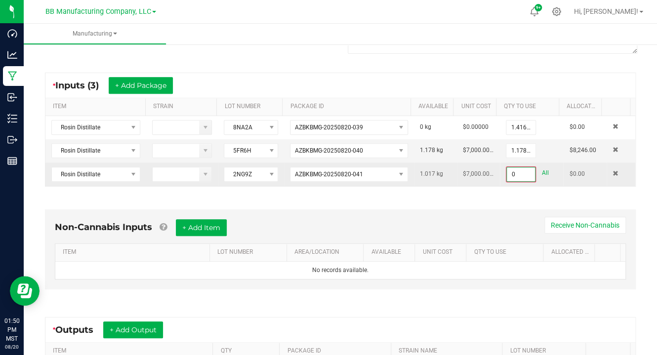
click at [515, 173] on input "0" at bounding box center [521, 174] width 28 height 14
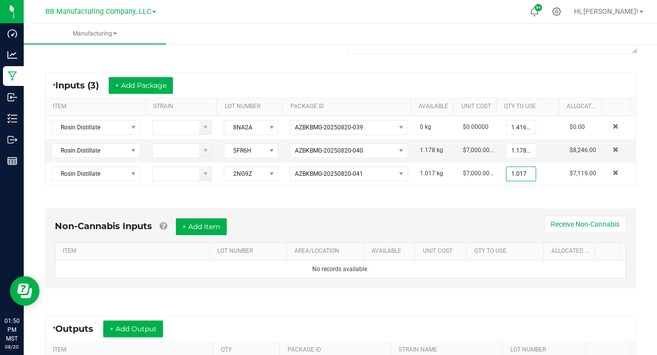
type input "1.0170 kg"
click at [453, 200] on div "Non-Cannabis Inputs + Add Item Receive Non-Cannabis ITEM LOT NUMBER AREA/LOCATI…" at bounding box center [340, 251] width 608 height 113
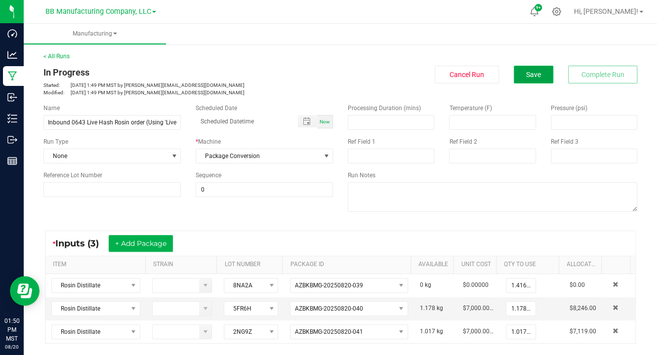
click at [523, 81] on button "Save" at bounding box center [532, 75] width 39 height 18
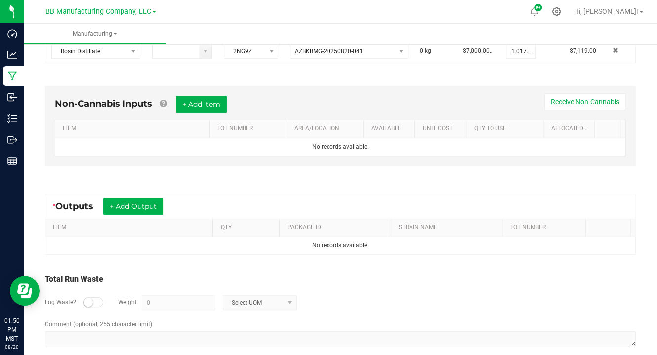
scroll to position [290, 0]
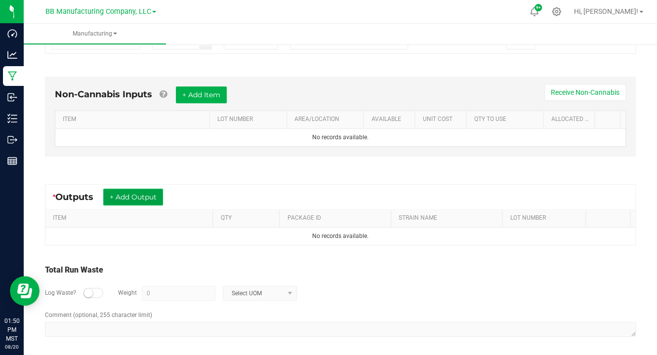
click at [129, 191] on button "+ Add Output" at bounding box center [133, 197] width 60 height 17
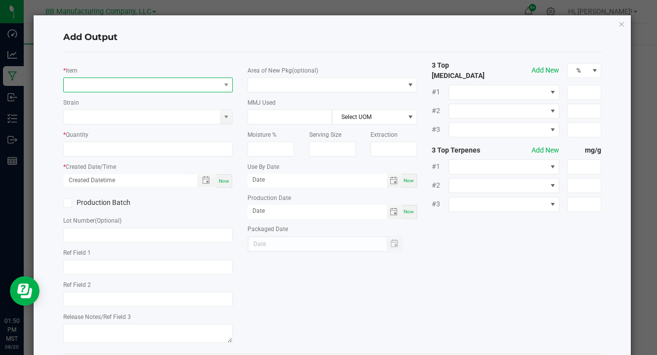
click at [97, 88] on span "NO DATA FOUND" at bounding box center [142, 85] width 156 height 14
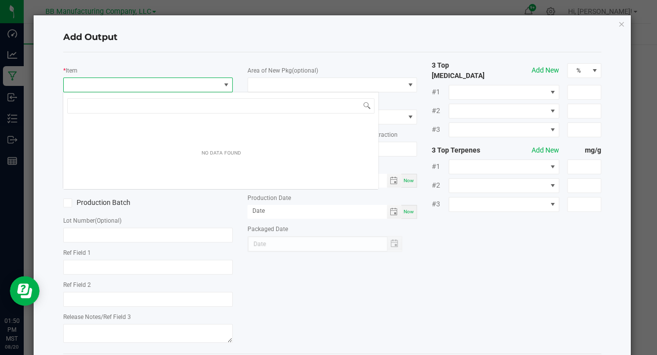
scroll to position [14, 167]
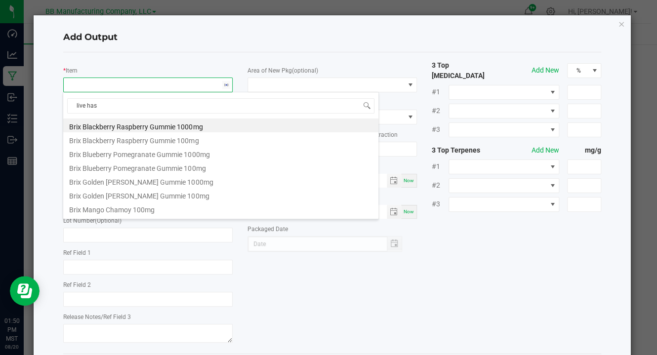
type input "live hash"
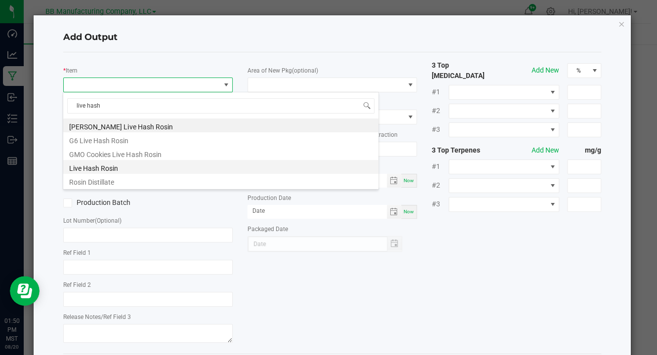
click at [100, 166] on li "Live Hash Rosin" at bounding box center [220, 167] width 315 height 14
type input "0.0000 kg"
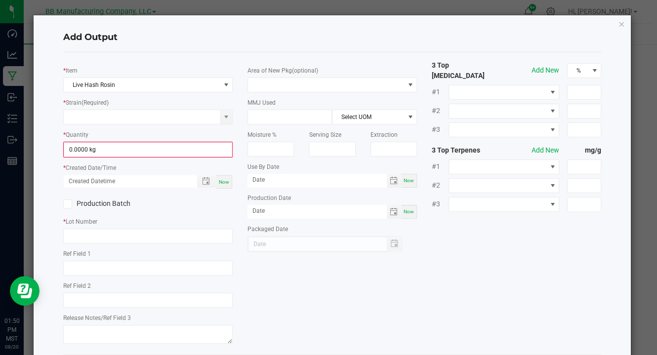
drag, startPoint x: 614, startPoint y: 22, endPoint x: 242, endPoint y: 48, distance: 373.1
click at [242, 48] on div "Add Output" at bounding box center [332, 37] width 538 height 29
click at [227, 115] on span at bounding box center [226, 117] width 8 height 8
click at [84, 134] on li "Vice City" at bounding box center [146, 133] width 166 height 14
type input "Vice City"
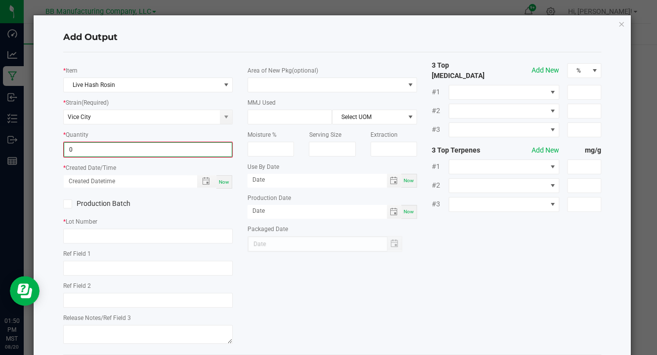
click at [99, 148] on input "0" at bounding box center [147, 150] width 167 height 14
click at [95, 148] on input "0" at bounding box center [147, 150] width 167 height 14
type input "1.4160 kg"
click at [224, 183] on span "Now" at bounding box center [224, 180] width 10 height 5
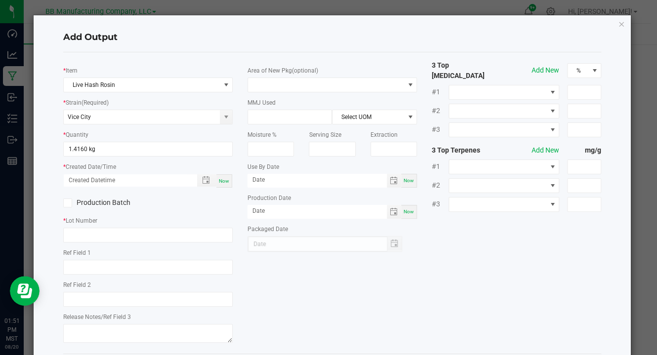
type input "08/20/2025 1:51 PM"
type input "[DATE]"
click at [100, 237] on input "text" at bounding box center [147, 235] width 169 height 15
click at [93, 233] on input "text" at bounding box center [147, 235] width 169 height 15
paste input "8NA2A"
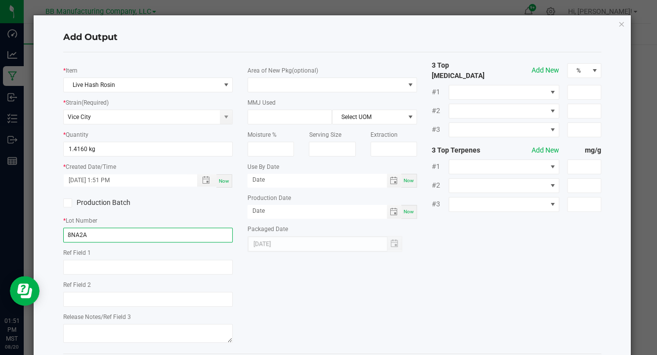
type input "8NA2A"
click at [267, 283] on div "* Item Live Hash Rosin * Strain (Required) Vice City * Quantity 1.4160 kg * Cre…" at bounding box center [332, 202] width 552 height 285
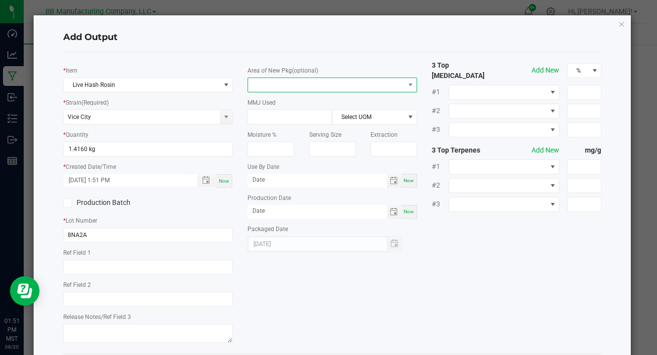
click at [298, 90] on span at bounding box center [326, 85] width 156 height 14
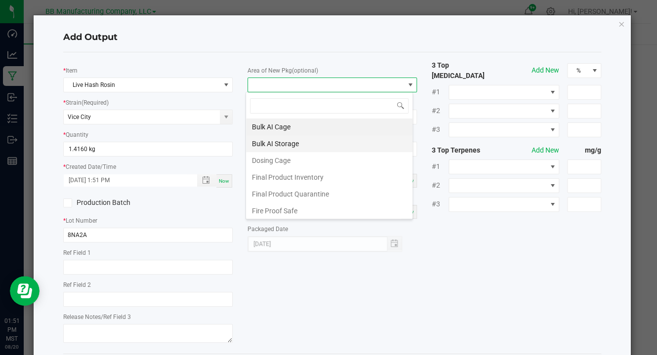
click at [293, 146] on li "Bulk AI Storage" at bounding box center [329, 143] width 166 height 17
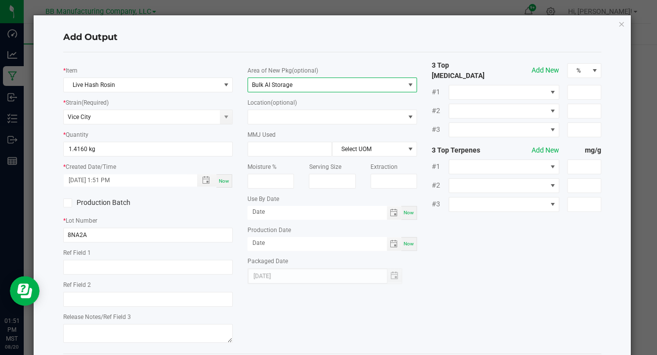
click at [234, 188] on div "* Item Live Hash Rosin * Strain (Required) Vice City * Quantity 1.4160 kg * Cre…" at bounding box center [148, 202] width 184 height 285
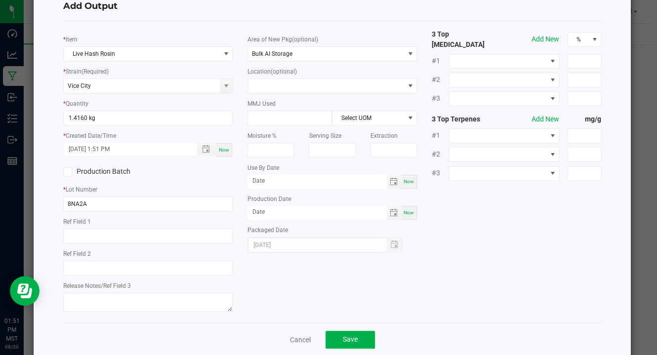
scroll to position [48, 0]
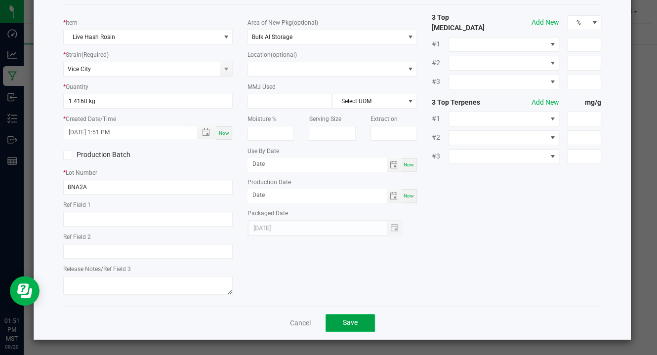
click at [342, 327] on button "Save" at bounding box center [349, 323] width 49 height 18
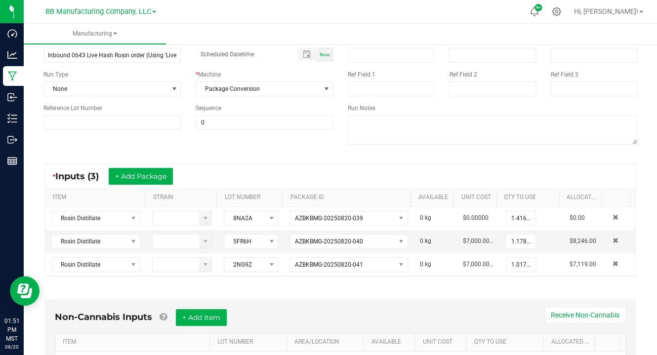
scroll to position [0, 0]
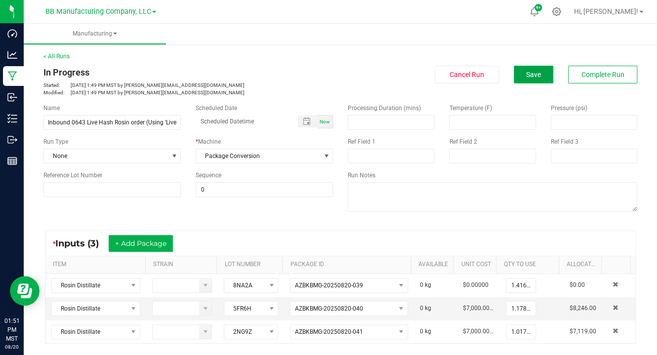
click at [539, 76] on button "Save" at bounding box center [532, 75] width 39 height 18
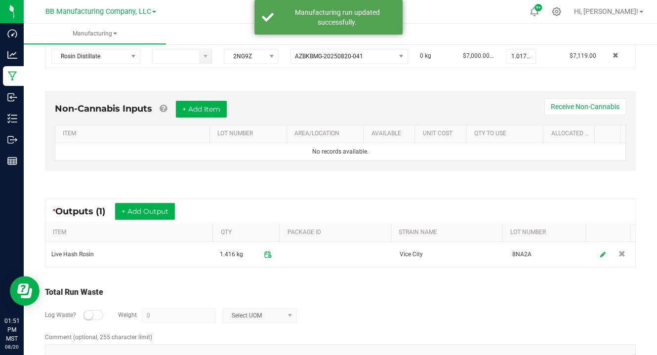
scroll to position [298, 0]
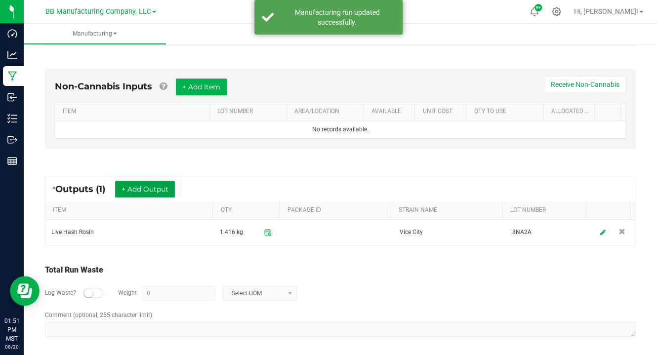
click at [146, 183] on button "+ Add Output" at bounding box center [145, 189] width 60 height 17
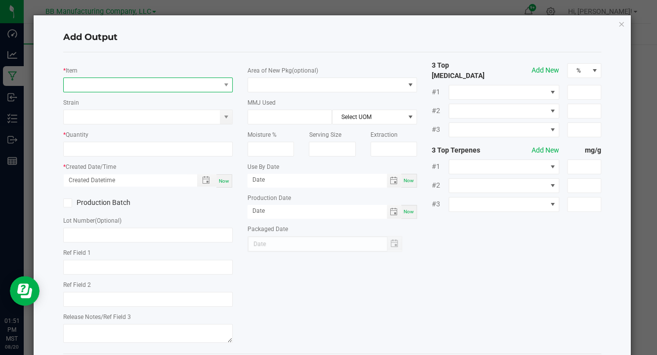
click at [89, 89] on span "NO DATA FOUND" at bounding box center [142, 85] width 156 height 14
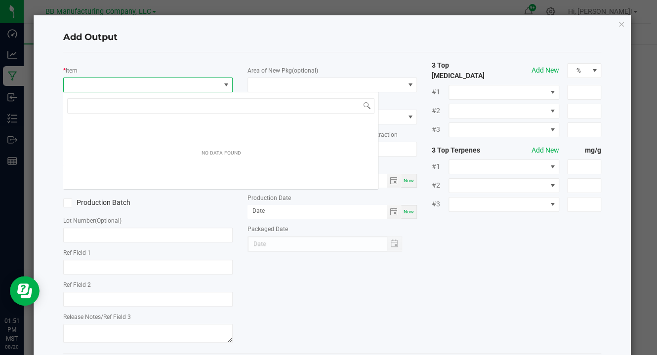
scroll to position [14, 167]
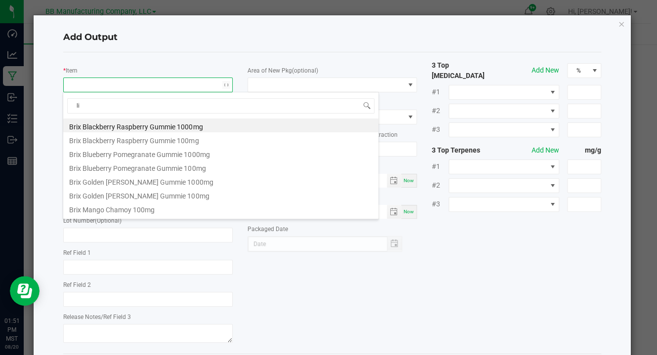
type input "l"
type input "live hash"
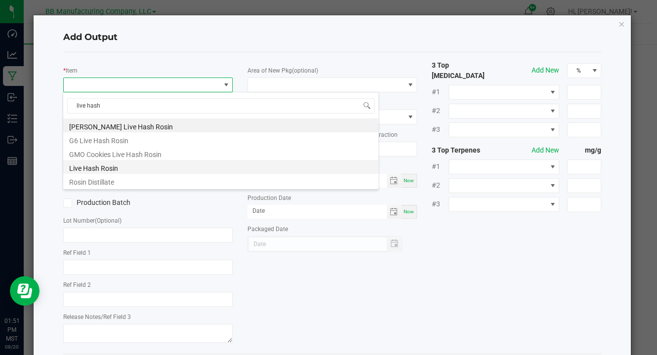
click at [102, 169] on li "Live Hash Rosin" at bounding box center [220, 167] width 315 height 14
type input "0.0000 kg"
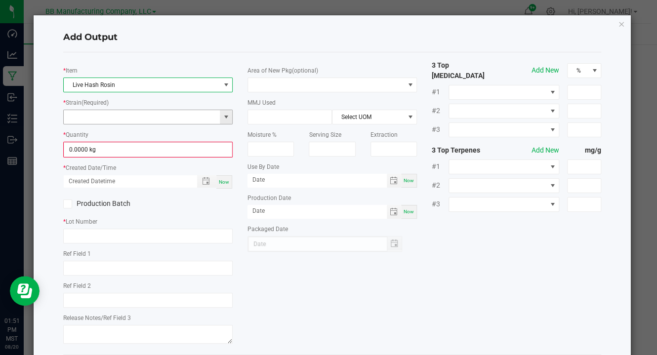
click at [226, 116] on span at bounding box center [226, 117] width 8 height 8
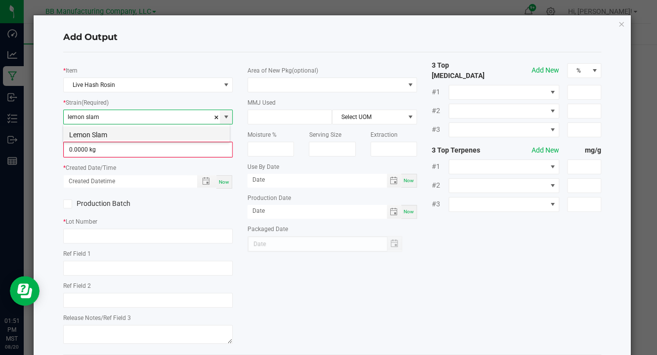
click at [120, 136] on li "Lemon Slam" at bounding box center [146, 133] width 166 height 14
type input "Lemon Slam"
click at [309, 82] on span at bounding box center [326, 85] width 156 height 14
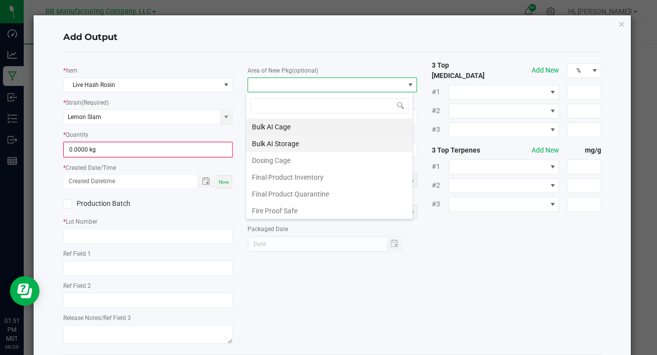
click at [290, 145] on li "Bulk AI Storage" at bounding box center [329, 143] width 166 height 17
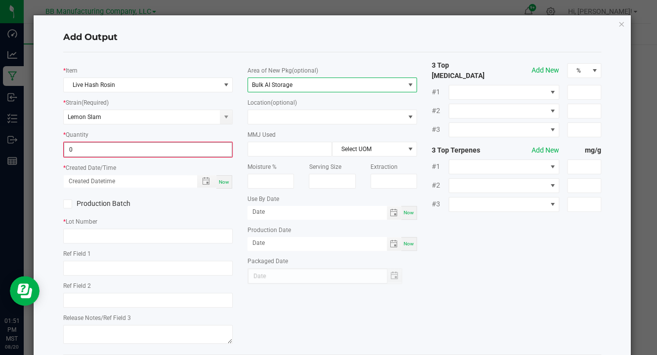
click at [199, 150] on input "0" at bounding box center [147, 150] width 167 height 14
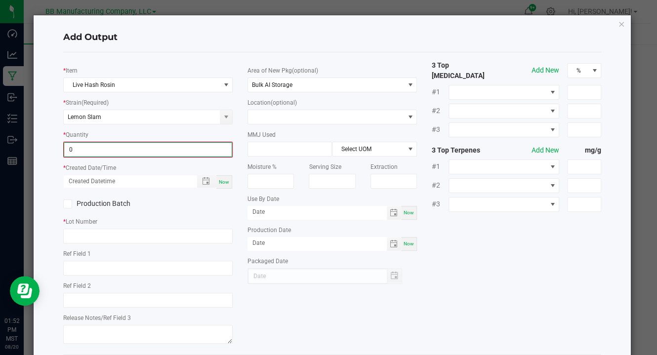
click at [84, 149] on input "0" at bounding box center [147, 150] width 167 height 14
type input "1.1780 kg"
click at [221, 180] on span "Now" at bounding box center [224, 180] width 10 height 5
type input "08/20/2025 1:52 PM"
type input "[DATE]"
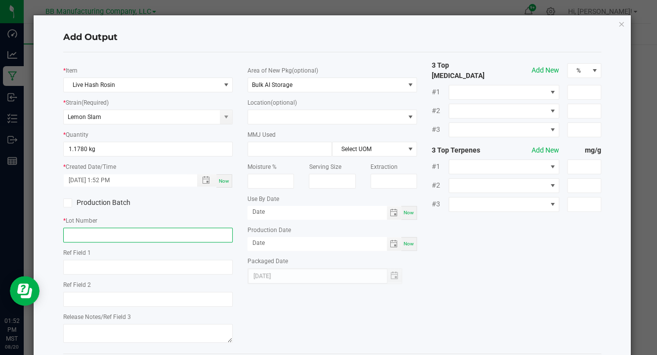
click at [80, 235] on input "text" at bounding box center [147, 235] width 169 height 15
click at [81, 236] on input "text" at bounding box center [147, 235] width 169 height 15
paste input "5FR6H"
type input "5FR6H"
click at [211, 68] on div "* Item Live Hash Rosin" at bounding box center [147, 78] width 169 height 27
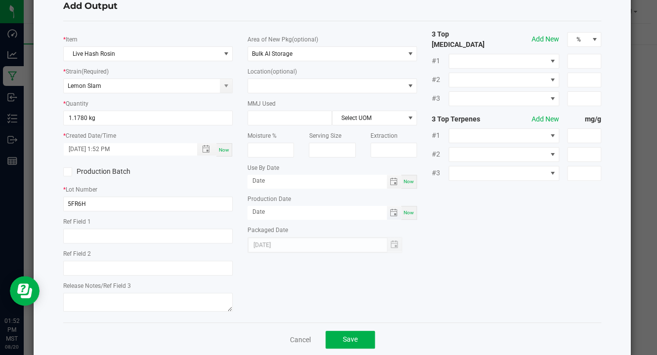
scroll to position [48, 0]
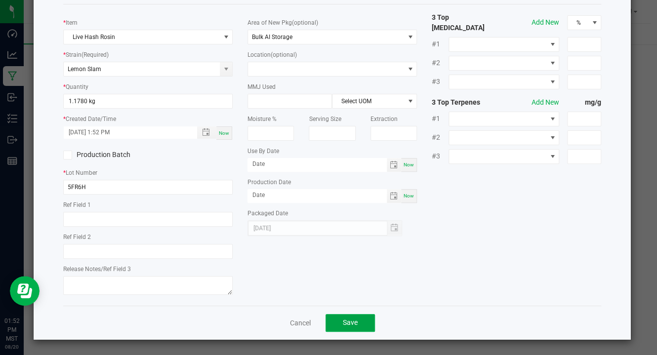
drag, startPoint x: 348, startPoint y: 321, endPoint x: 314, endPoint y: 273, distance: 59.6
click at [314, 273] on div "Add Output * Item Live Hash Rosin * Strain (Required) Lemon Slam * Quantity 1.1…" at bounding box center [332, 153] width 597 height 372
click at [337, 319] on button "Save" at bounding box center [349, 323] width 49 height 18
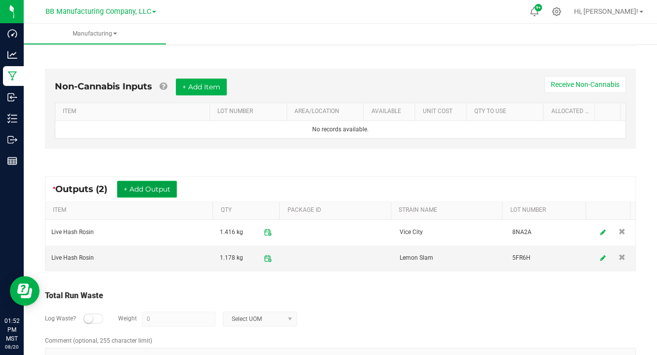
click at [155, 181] on button "+ Add Output" at bounding box center [147, 189] width 60 height 17
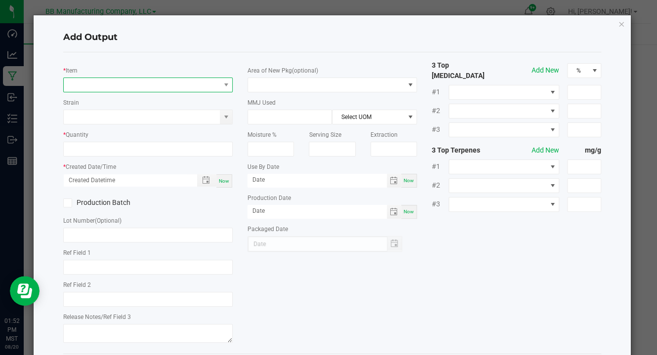
click at [105, 88] on span "NO DATA FOUND" at bounding box center [142, 85] width 156 height 14
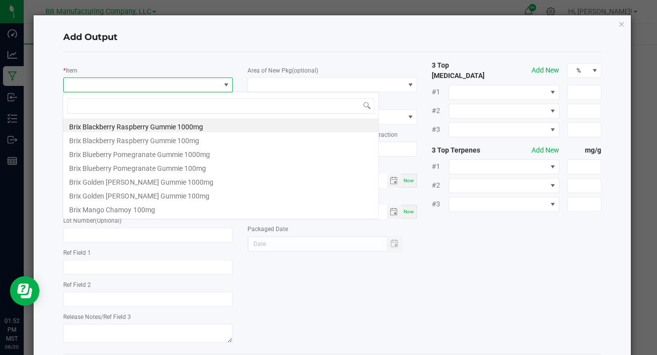
scroll to position [14, 167]
type input "live hash"
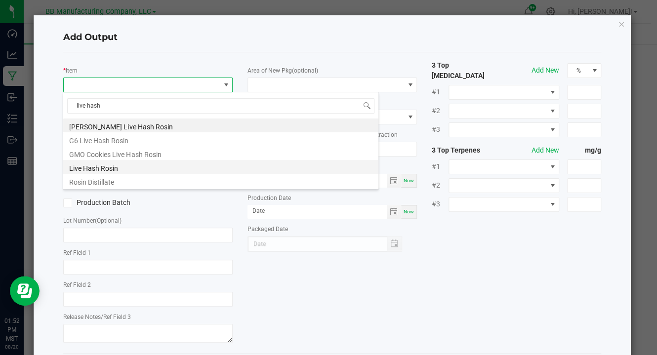
click at [109, 168] on li "Live Hash Rosin" at bounding box center [220, 167] width 315 height 14
type input "0.0000 kg"
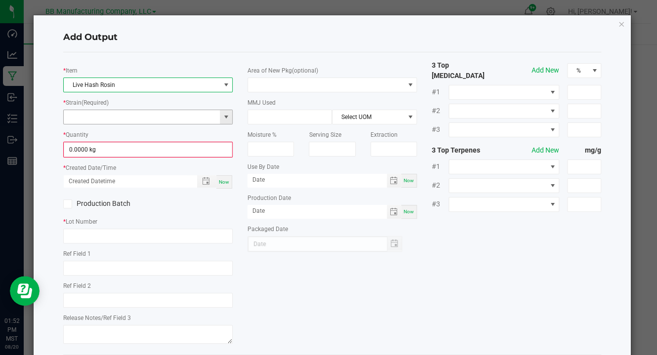
click at [226, 117] on span at bounding box center [226, 117] width 8 height 8
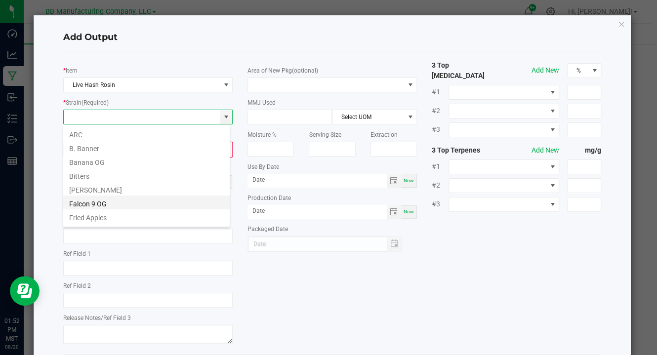
click at [96, 202] on li "Falcon 9 OG" at bounding box center [146, 203] width 166 height 14
type input "Falcon 9 OG"
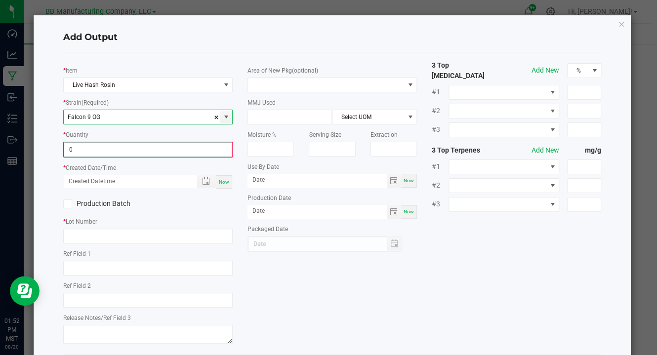
click at [99, 147] on input "0" at bounding box center [147, 150] width 167 height 14
click at [97, 145] on input "0" at bounding box center [147, 150] width 167 height 14
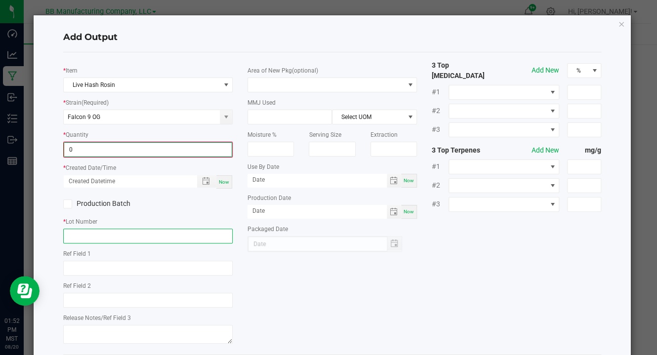
type input "0.0000 kg"
click at [76, 235] on input "text" at bounding box center [147, 236] width 169 height 15
paste input "2NG9Z"
type input "2NG9Z"
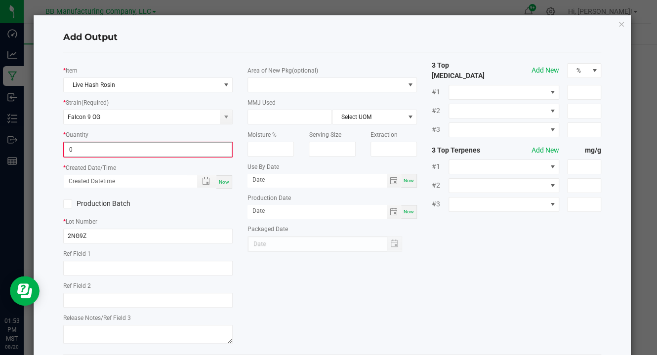
click at [93, 150] on input "0" at bounding box center [147, 150] width 167 height 14
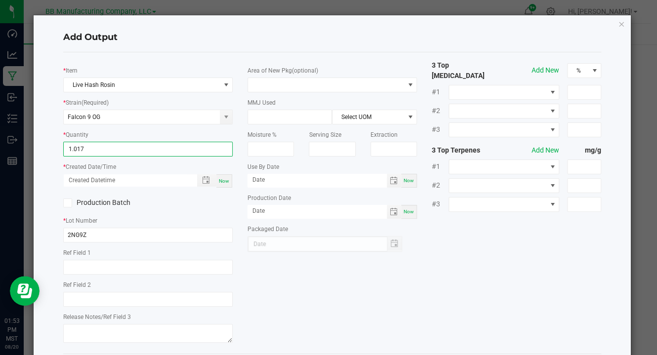
type input "1.0170 kg"
click at [224, 53] on div "* Item Live Hash Rosin * Strain (Required) Falcon 9 OG * Quantity 1.0170 kg * C…" at bounding box center [332, 202] width 538 height 301
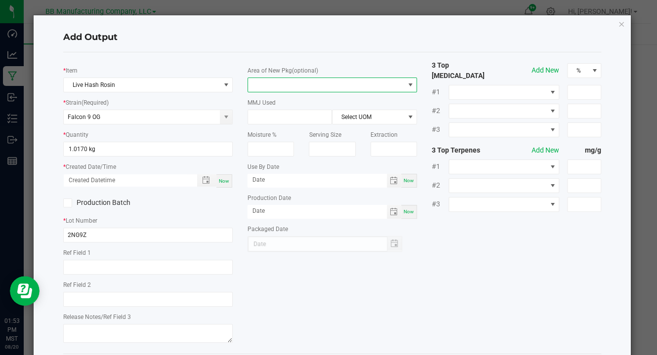
click at [316, 82] on span at bounding box center [326, 85] width 156 height 14
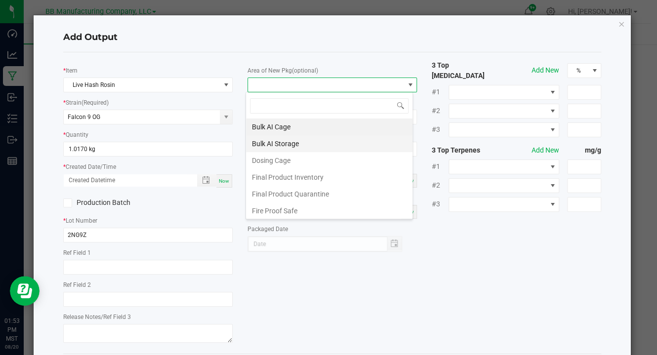
click at [316, 140] on li "Bulk AI Storage" at bounding box center [329, 143] width 166 height 17
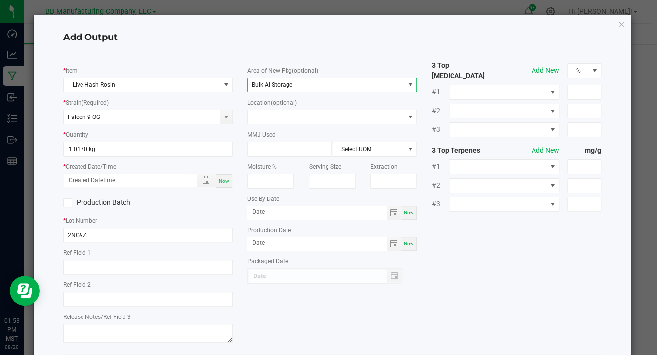
click at [223, 180] on span "Now" at bounding box center [224, 180] width 10 height 5
type input "08/20/2025 1:53 PM"
type input "[DATE]"
click at [240, 172] on div "Moisture %" at bounding box center [270, 173] width 61 height 32
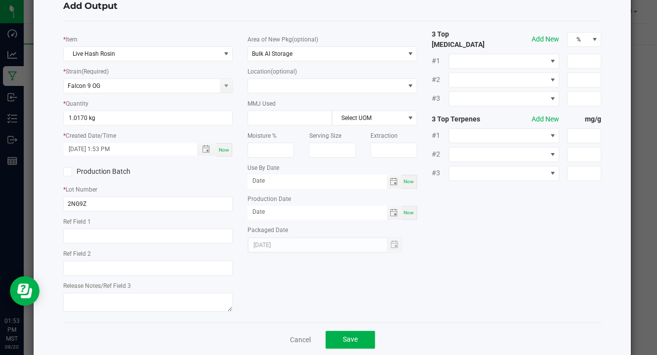
scroll to position [48, 0]
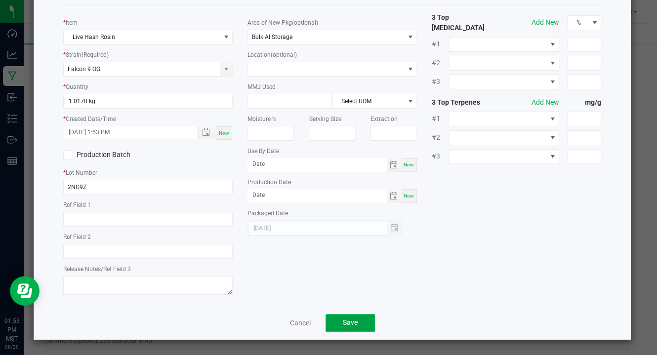
click at [343, 318] on span "Save" at bounding box center [350, 322] width 15 height 8
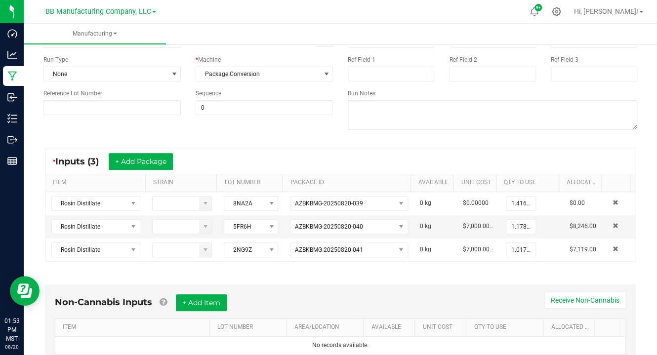
scroll to position [0, 0]
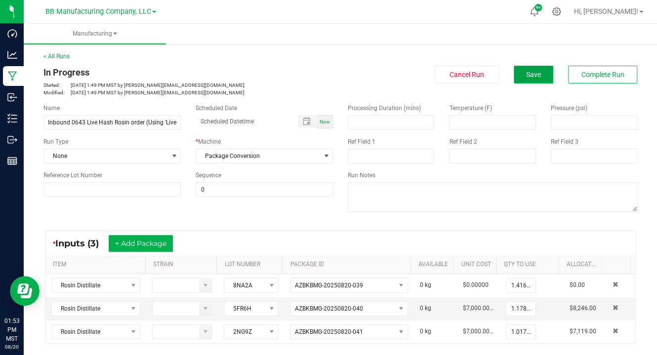
click at [519, 72] on button "Save" at bounding box center [532, 75] width 39 height 18
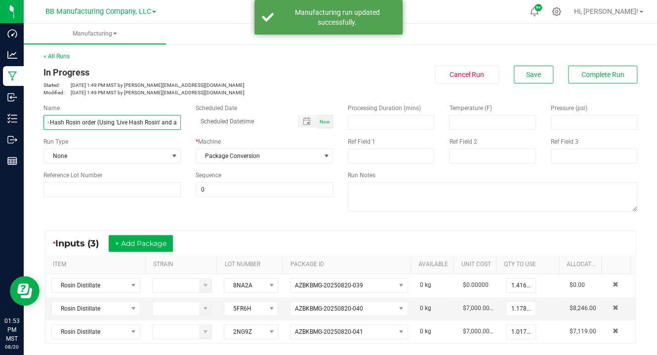
scroll to position [0, 83]
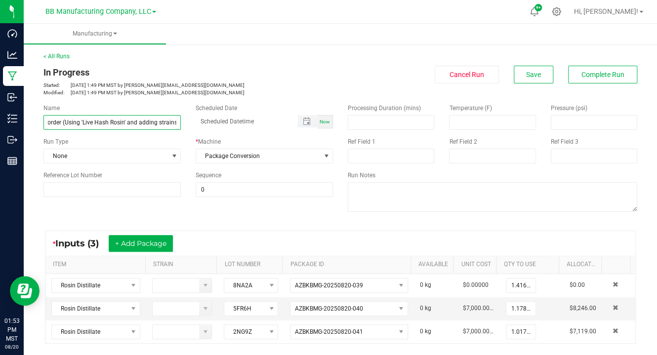
drag, startPoint x: 145, startPoint y: 122, endPoint x: 203, endPoint y: 122, distance: 58.7
click at [203, 122] on div "Name Inbound 0643 Live Hash Rosin order (Using 'Live Hash Rosin' and adding str…" at bounding box center [188, 117] width 304 height 26
click at [79, 120] on input "Inbound 0643 Live Hash Rosin order (Using 'Live Hash Rosin' and adding strains)" at bounding box center [111, 122] width 137 height 15
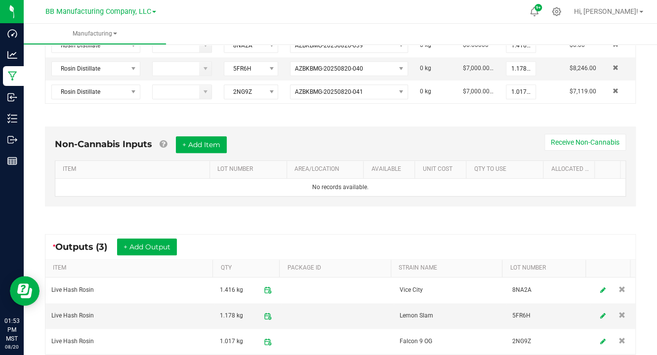
scroll to position [0, 0]
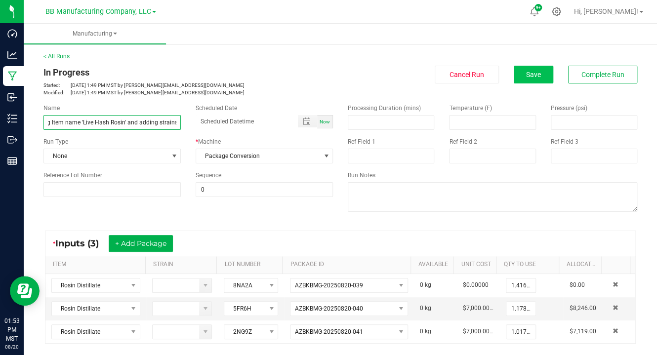
type input "Inbound 0643 Live Hash Rosin order (Using Item name 'Live Hash Rosin' and addin…"
click at [513, 71] on button "Save" at bounding box center [532, 75] width 39 height 18
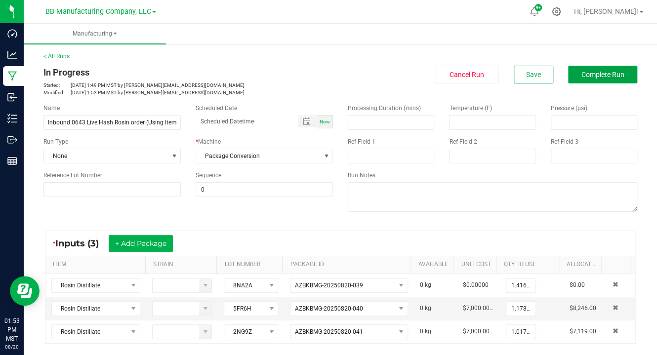
click at [596, 72] on span "Complete Run" at bounding box center [602, 75] width 43 height 8
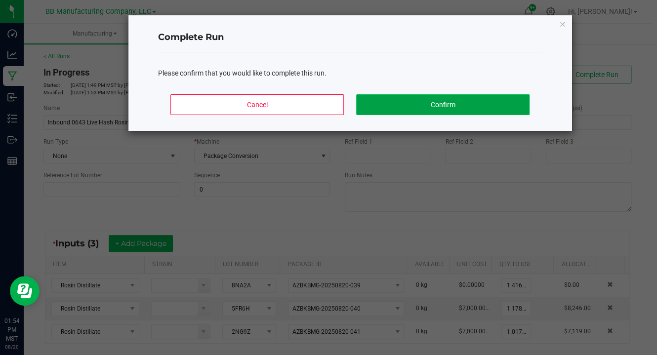
click at [424, 103] on button "Confirm" at bounding box center [442, 104] width 173 height 21
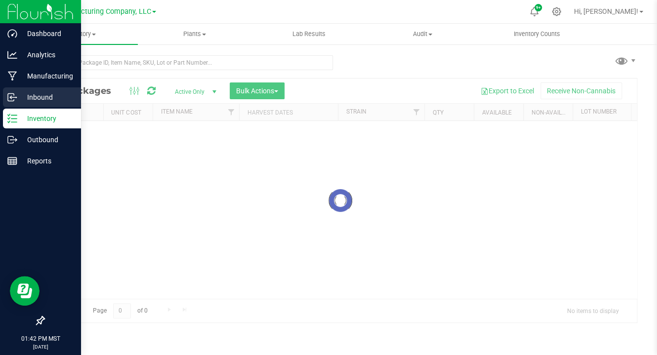
click at [36, 94] on p "Inbound" at bounding box center [46, 97] width 59 height 12
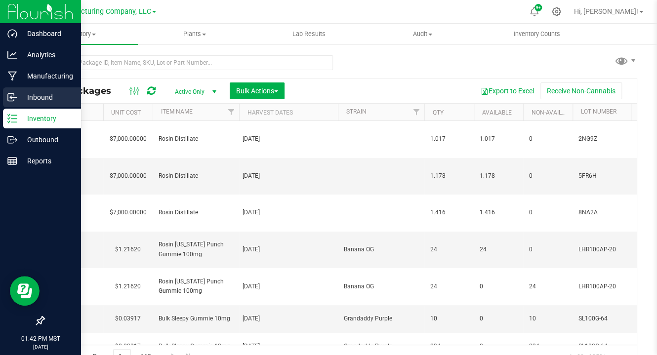
type input "[DATE]"
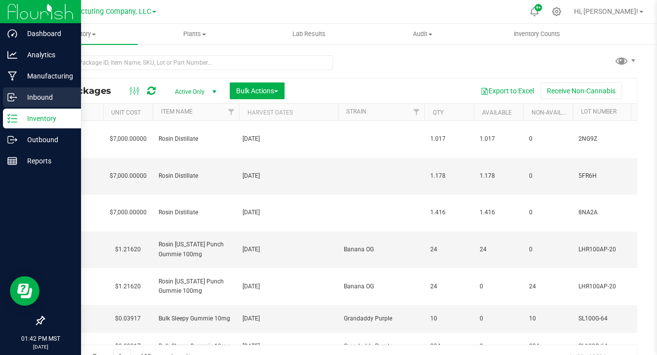
type input "[DATE]"
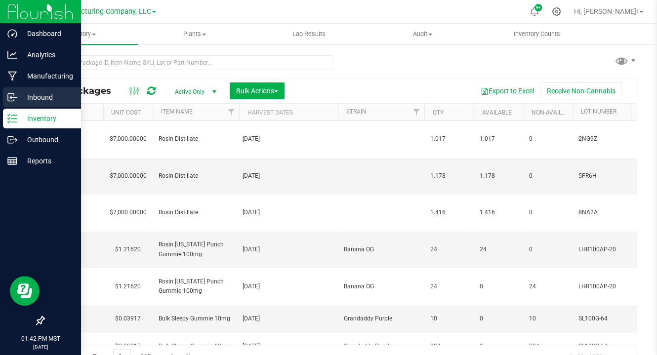
type input "[DATE]"
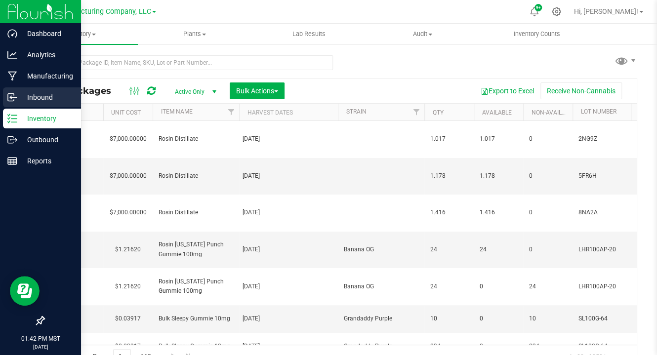
type input "[DATE]"
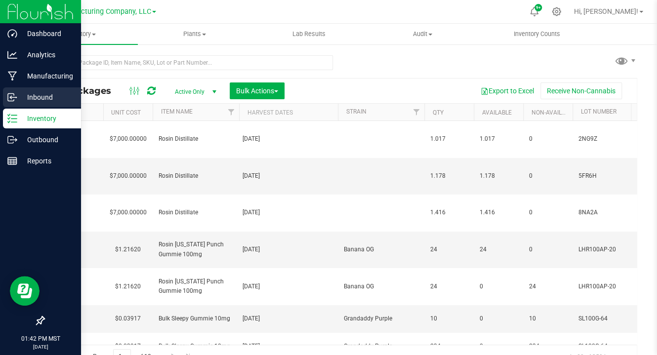
type input "[DATE]"
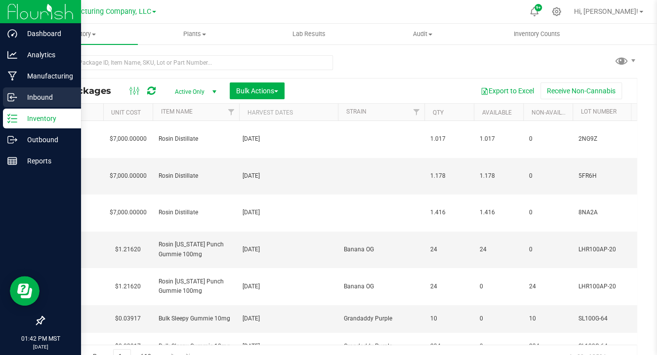
type input "[DATE]"
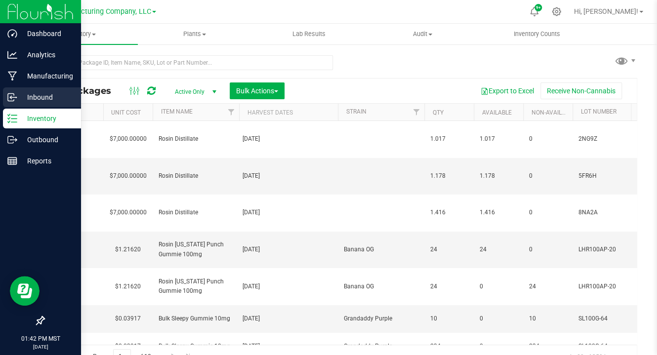
type input "[DATE]"
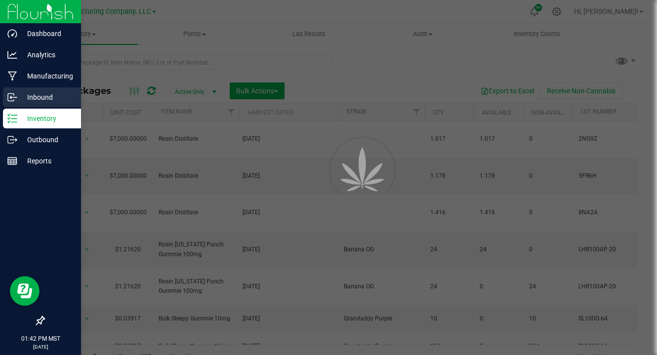
click at [36, 94] on p "Inbound" at bounding box center [46, 97] width 59 height 12
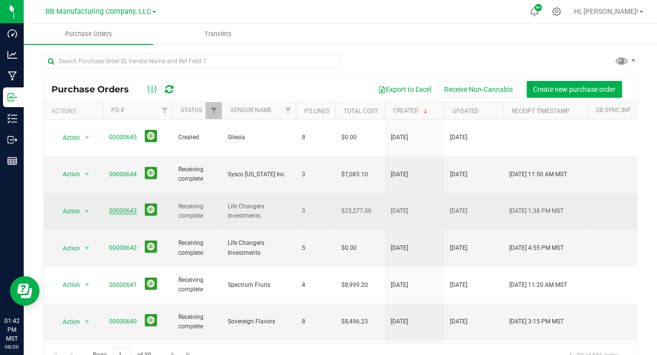
click at [118, 207] on link "00000643" at bounding box center [123, 210] width 28 height 7
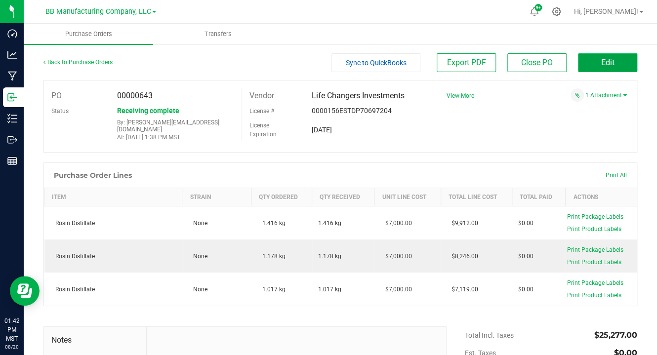
click at [602, 65] on span "Edit" at bounding box center [607, 62] width 13 height 9
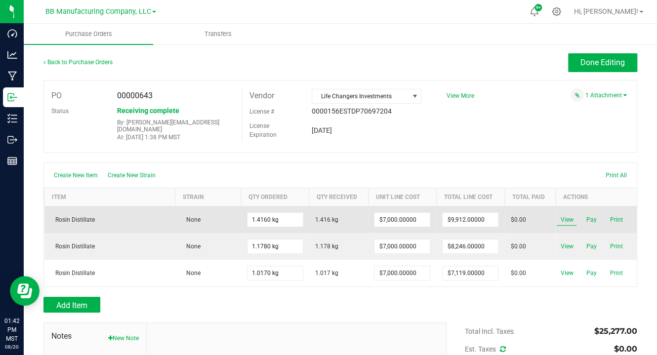
click at [557, 217] on span "View" at bounding box center [566, 220] width 20 height 12
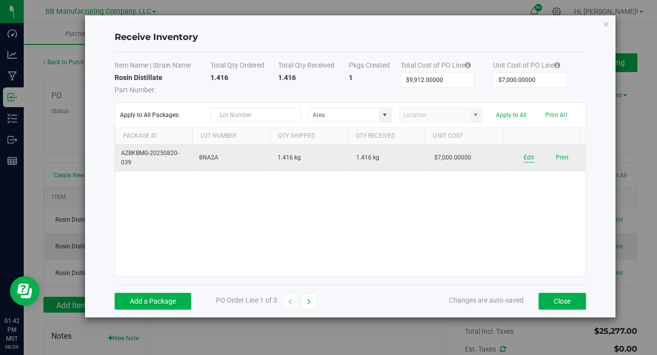
click at [524, 158] on button "Edit" at bounding box center [528, 157] width 10 height 9
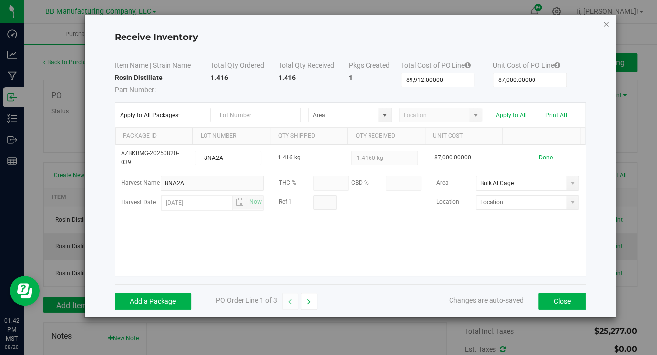
click at [603, 22] on icon "Close modal" at bounding box center [605, 24] width 7 height 12
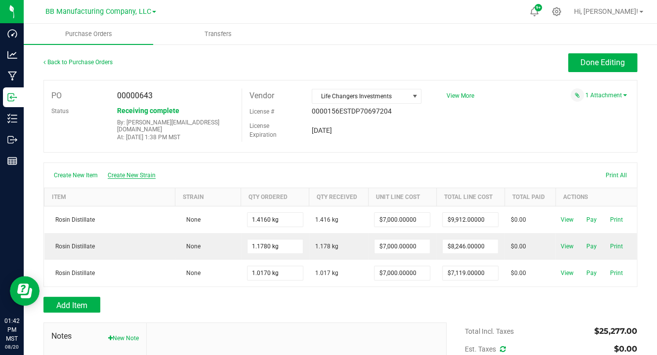
click at [131, 175] on span "Create New Strain" at bounding box center [132, 175] width 48 height 7
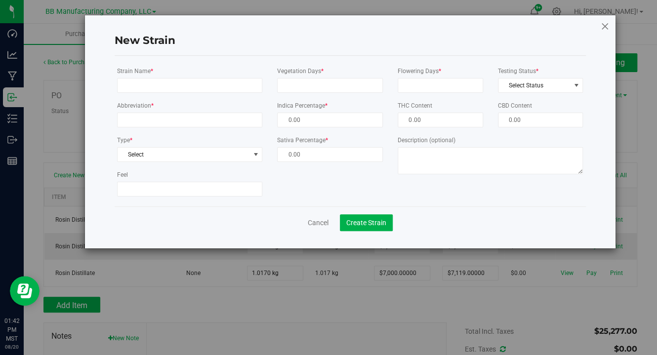
click at [604, 28] on icon at bounding box center [604, 26] width 9 height 12
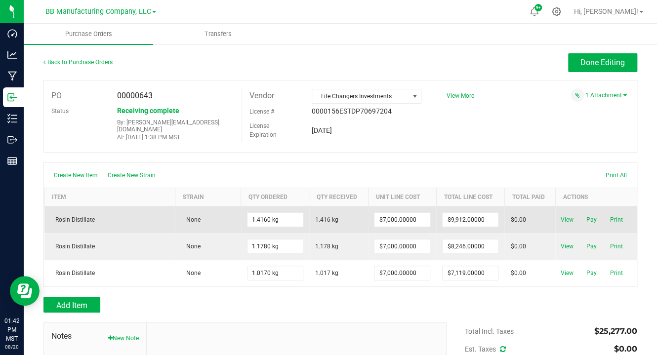
click at [191, 219] on span "None" at bounding box center [190, 219] width 19 height 7
click at [564, 214] on span "View" at bounding box center [566, 220] width 20 height 12
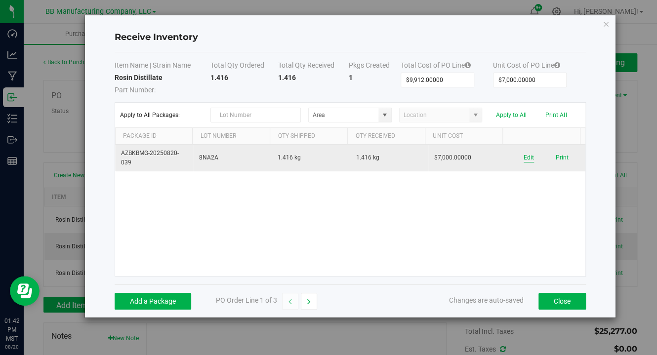
click at [523, 159] on button "Edit" at bounding box center [528, 157] width 10 height 9
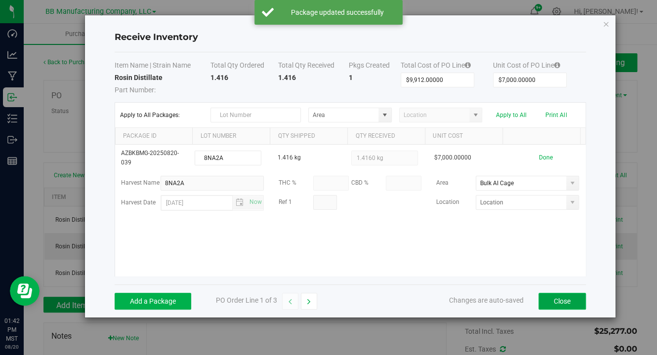
click at [552, 293] on button "Close" at bounding box center [561, 301] width 47 height 17
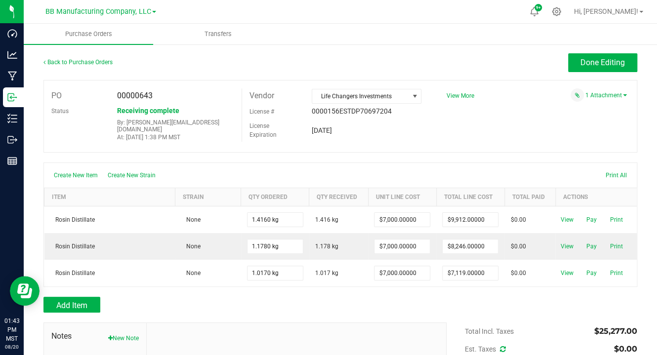
drag, startPoint x: 152, startPoint y: 93, endPoint x: 112, endPoint y: 94, distance: 40.0
click at [112, 94] on div "00000643" at bounding box center [176, 95] width 132 height 15
copy span "00000643"
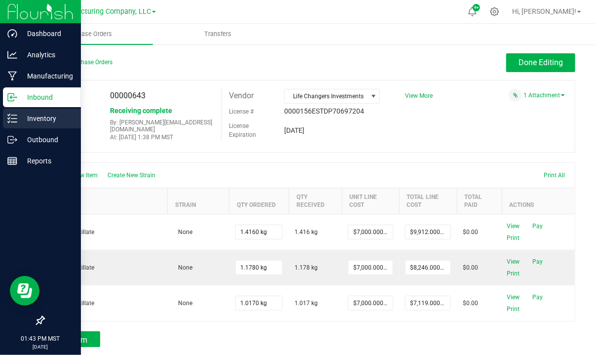
click at [11, 115] on line at bounding box center [13, 115] width 5 height 0
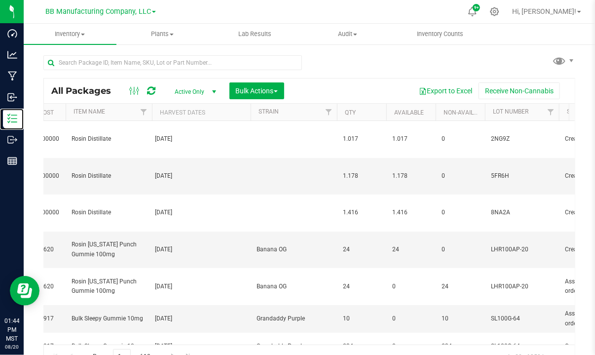
scroll to position [0, 51]
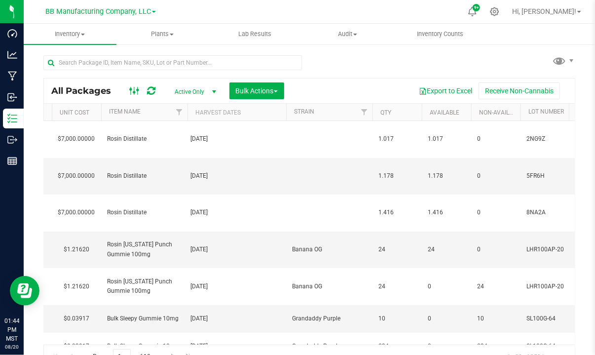
click at [130, 91] on icon at bounding box center [134, 91] width 11 height 12
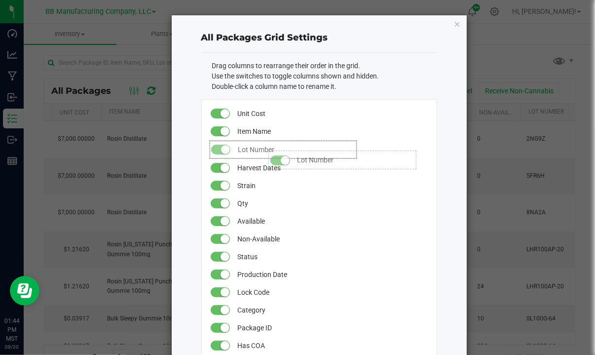
drag, startPoint x: 249, startPoint y: 217, endPoint x: 261, endPoint y: 146, distance: 72.6
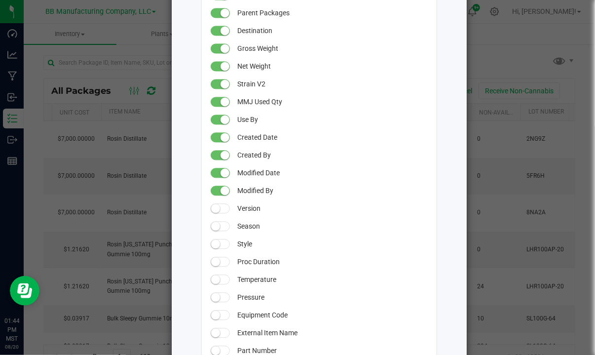
scroll to position [913, 0]
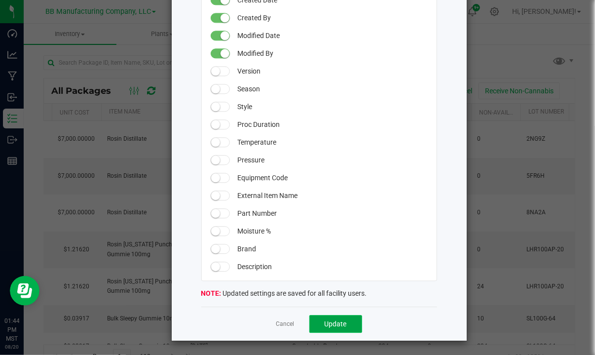
click at [332, 326] on span "Update" at bounding box center [336, 324] width 22 height 8
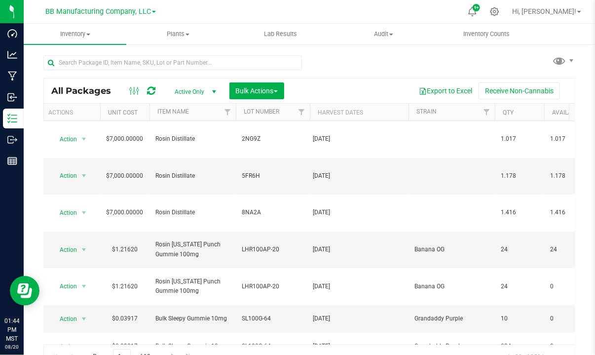
scroll to position [0, 0]
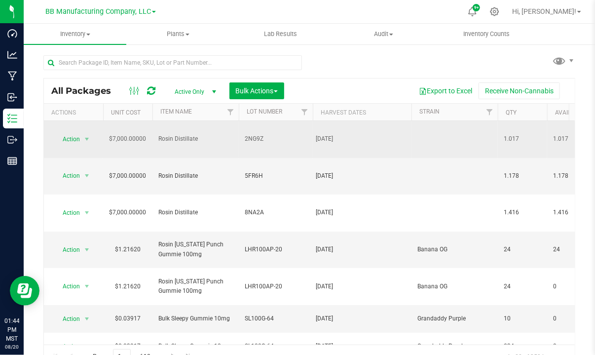
click at [241, 134] on td "2NG9Z" at bounding box center [276, 139] width 74 height 37
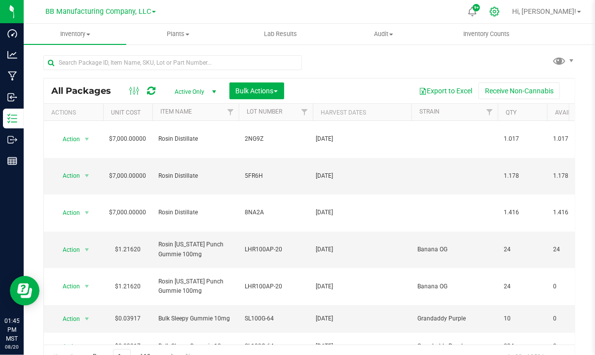
click at [500, 10] on icon at bounding box center [495, 11] width 10 height 10
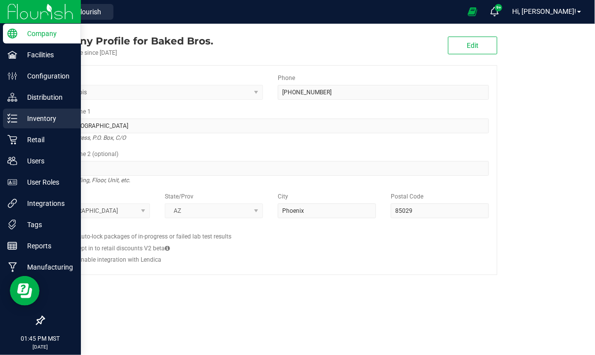
click at [37, 118] on p "Inventory" at bounding box center [46, 119] width 59 height 12
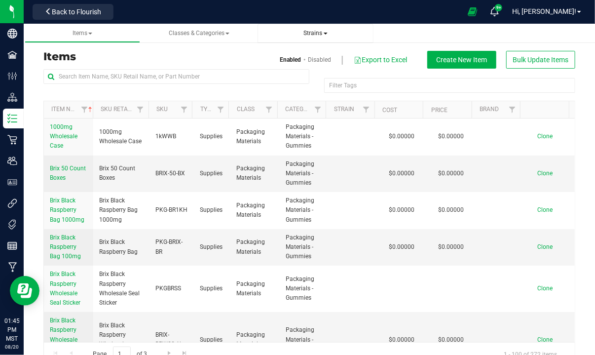
click at [328, 33] on span "Strains" at bounding box center [316, 33] width 100 height 8
click at [315, 33] on span "Strains" at bounding box center [316, 33] width 24 height 7
click at [290, 75] on span "Create new strain" at bounding box center [300, 74] width 54 height 8
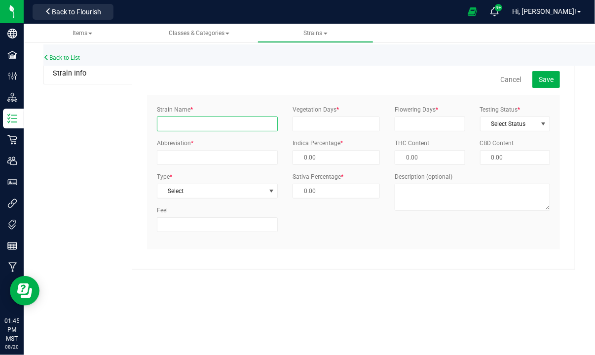
click at [166, 128] on input "Strain Name *" at bounding box center [217, 124] width 121 height 15
type input "Falcon 9 OG"
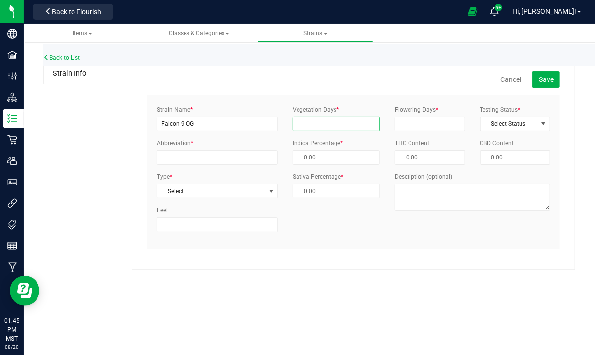
click at [334, 120] on input "Vegetation Days *" at bounding box center [336, 124] width 87 height 15
type input "0"
click at [411, 121] on input "Flowering Days *" at bounding box center [430, 124] width 70 height 15
type input "0"
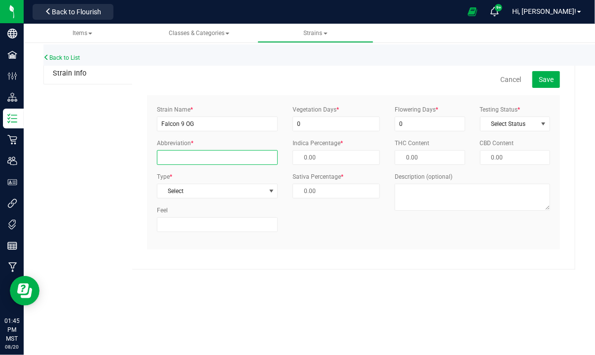
click at [179, 157] on input "Abbreviation *" at bounding box center [217, 157] width 121 height 15
click at [166, 158] on input "Abbreviation *" at bounding box center [217, 157] width 121 height 15
type input "F9OG"
click at [132, 194] on div "Cancel Save Strain Name * Falcon 9 OG Abbreviation * F9OG Type * Select Select …" at bounding box center [353, 166] width 443 height 206
click at [263, 189] on span "Select" at bounding box center [211, 191] width 108 height 14
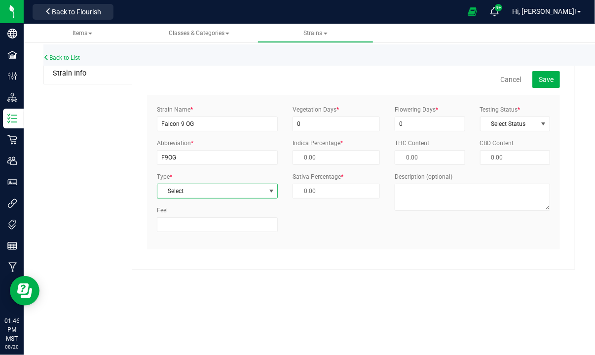
click at [226, 192] on span "Select" at bounding box center [211, 191] width 108 height 14
click at [182, 208] on li "Indica" at bounding box center [217, 207] width 120 height 15
type input "100.00 %"
type input "0.00 %"
click at [321, 229] on div "Strain Name * Falcon 9 OG Abbreviation * F9OG Type * Indica Select Indica Sativ…" at bounding box center [354, 172] width 408 height 134
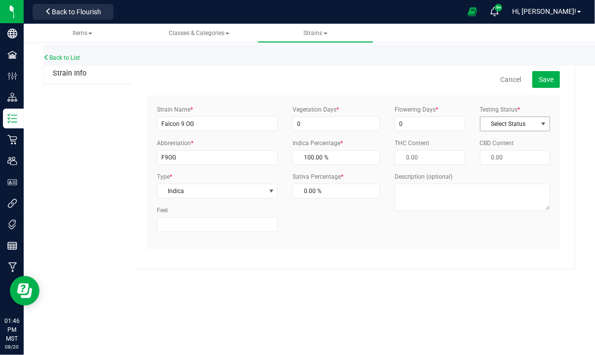
click at [527, 122] on span "Select Status" at bounding box center [509, 124] width 57 height 14
click at [523, 153] on li "ThirdParty" at bounding box center [515, 155] width 69 height 15
click at [418, 153] on div "Flowering Days * 0 Testing Status * ThirdParty Select Status InHouse ThirdParty…" at bounding box center [473, 161] width 170 height 113
click at [541, 80] on span "Save" at bounding box center [546, 80] width 15 height 8
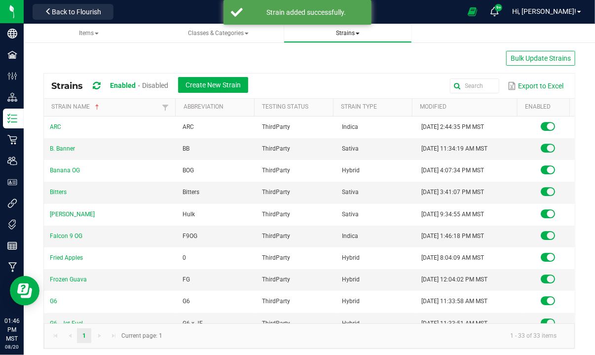
click at [357, 33] on span at bounding box center [358, 34] width 4 height 2
click at [315, 74] on span "Create new strain" at bounding box center [326, 74] width 54 height 8
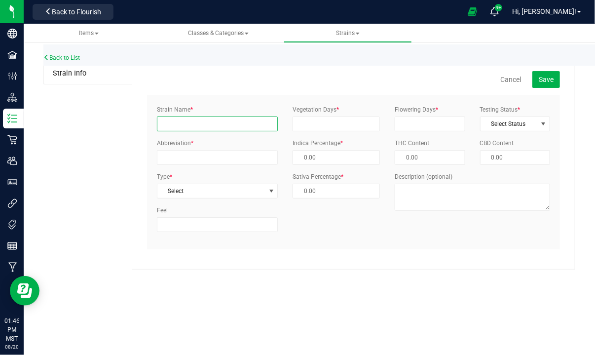
click at [179, 121] on input "Strain Name *" at bounding box center [217, 124] width 121 height 15
type input "Vice City"
click at [202, 196] on span "Select" at bounding box center [211, 191] width 108 height 14
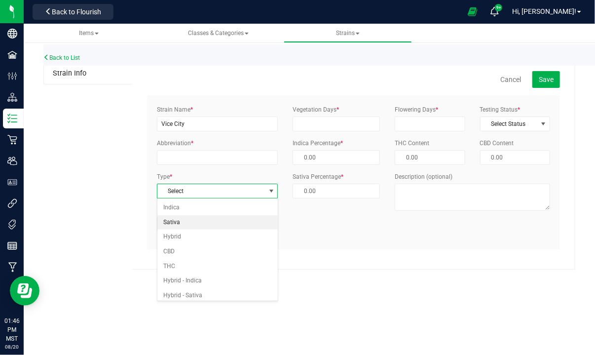
click at [196, 221] on li "Sativa" at bounding box center [217, 222] width 120 height 15
type input "0.00 %"
type input "100.00 %"
click at [198, 196] on span "Sativa" at bounding box center [211, 191] width 108 height 14
click at [186, 231] on li "Hybrid" at bounding box center [217, 237] width 120 height 15
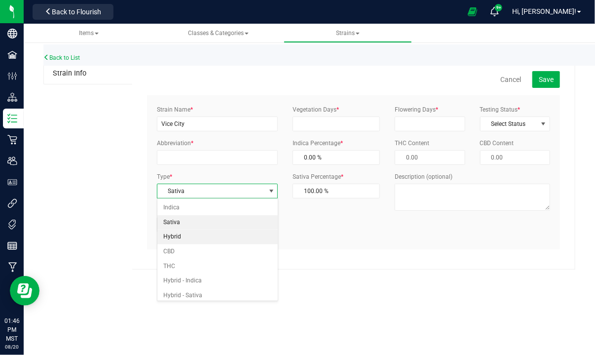
type input "50.00 %"
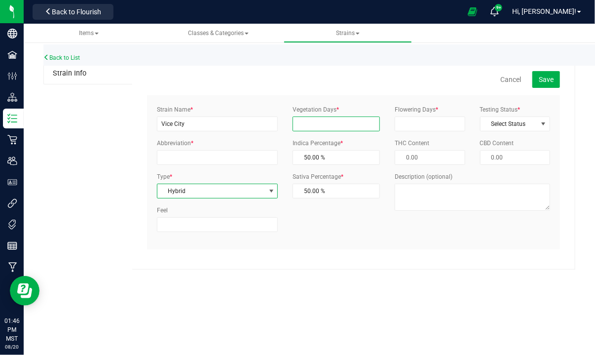
click at [314, 126] on input "Vegetation Days *" at bounding box center [336, 124] width 87 height 15
type input "0"
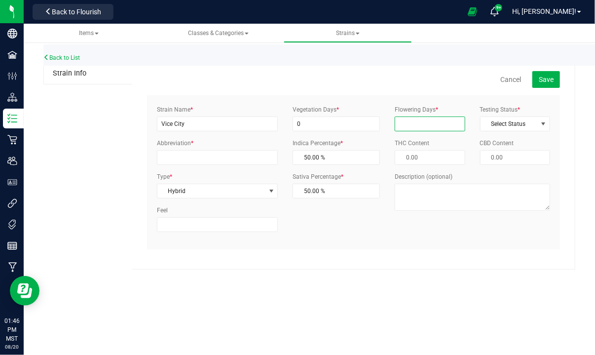
click at [411, 119] on input "Flowering Days *" at bounding box center [430, 124] width 70 height 15
type input "0"
click at [495, 122] on span "Select Status" at bounding box center [509, 124] width 57 height 14
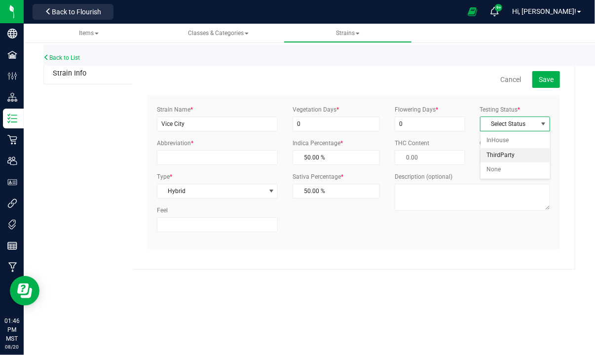
click at [513, 154] on li "ThirdParty" at bounding box center [515, 155] width 69 height 15
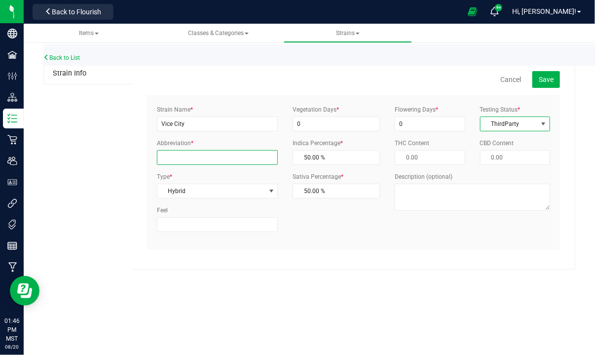
click at [217, 161] on input "Abbreviation *" at bounding box center [217, 157] width 121 height 15
type input "VC"
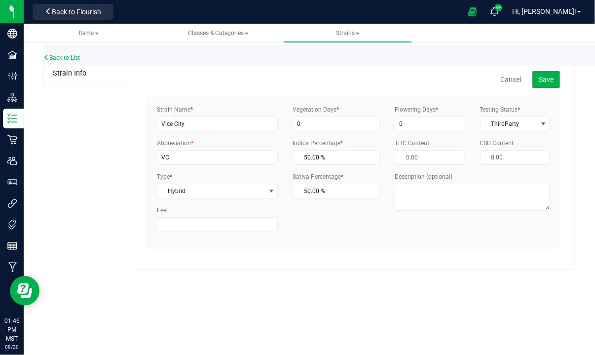
click at [110, 185] on div "Strain Info Cancel Save Strain Name * Vice City Abbreviation * VC Type * Hybrid…" at bounding box center [309, 166] width 532 height 206
click at [544, 77] on span "Save" at bounding box center [546, 80] width 15 height 8
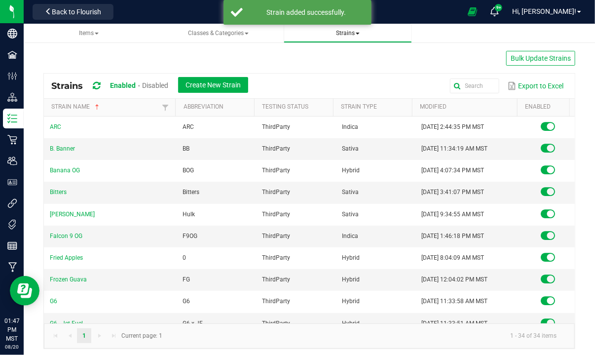
click at [357, 34] on span at bounding box center [358, 34] width 4 height 2
click at [327, 73] on span "Create new strain" at bounding box center [326, 74] width 54 height 8
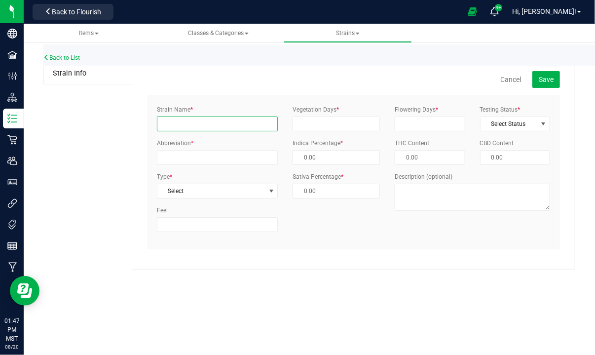
click at [219, 122] on input "Strain Name *" at bounding box center [217, 124] width 121 height 15
type input "Lemon Slam"
click at [257, 195] on span "Select" at bounding box center [211, 191] width 108 height 14
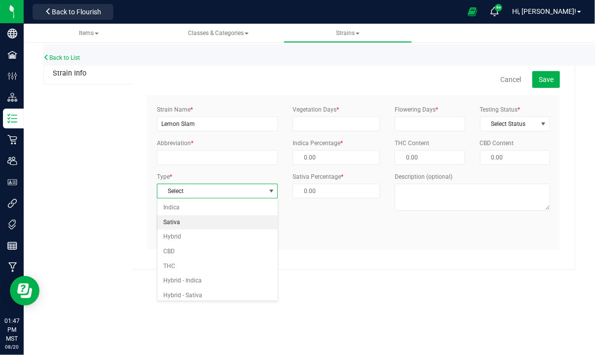
click at [206, 220] on li "Sativa" at bounding box center [217, 222] width 120 height 15
type input "0.00 %"
type input "100.00 %"
click at [535, 128] on span "Select Status" at bounding box center [509, 124] width 57 height 14
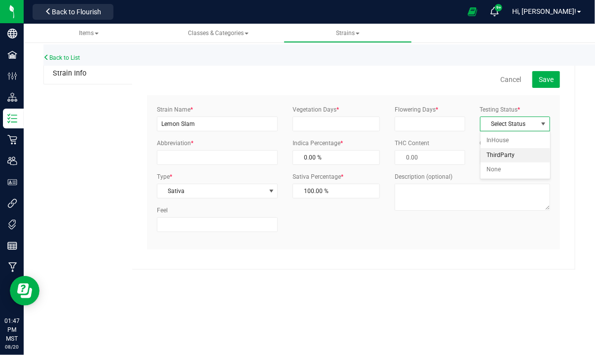
click at [516, 151] on li "ThirdParty" at bounding box center [515, 155] width 69 height 15
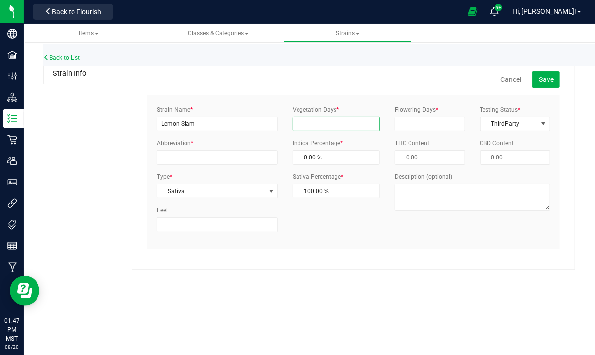
click at [330, 128] on input "Vegetation Days *" at bounding box center [336, 124] width 87 height 15
type input "0"
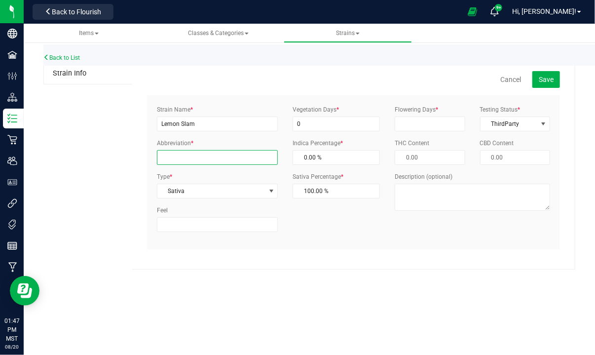
click at [194, 158] on input "Abbreviation *" at bounding box center [217, 157] width 121 height 15
type input "LS"
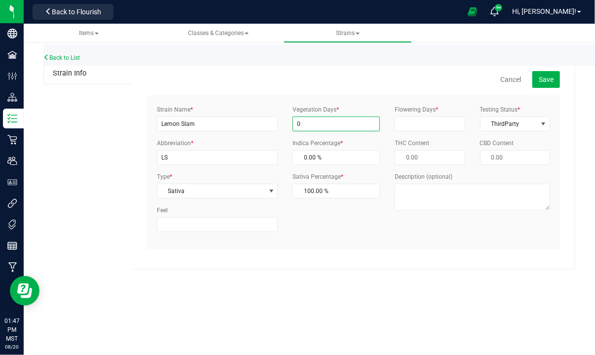
click at [338, 127] on input "0" at bounding box center [336, 124] width 87 height 15
click at [318, 238] on div "Strain Name * Lemon Slam Abbreviation * LS Type * Sativa Select Indica Sativa H…" at bounding box center [354, 172] width 408 height 134
click at [545, 77] on span "Save" at bounding box center [546, 80] width 15 height 8
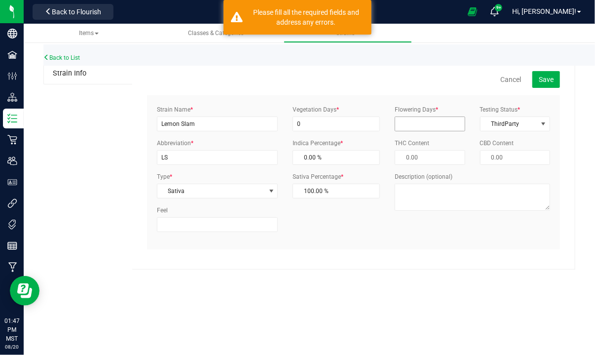
click at [403, 126] on div "Flowering Days * Testing Status * ThirdParty Select Status InHouse ThirdParty N…" at bounding box center [473, 161] width 170 height 113
click at [411, 121] on input "Flowering Days *" at bounding box center [430, 124] width 70 height 15
type input "0"
click at [545, 81] on span "Save" at bounding box center [546, 80] width 15 height 8
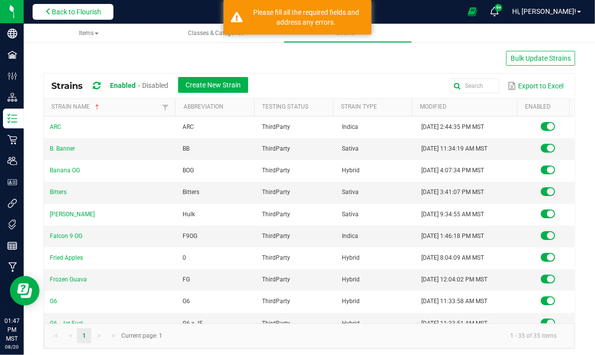
click at [95, 12] on span "Back to Flourish" at bounding box center [76, 12] width 49 height 8
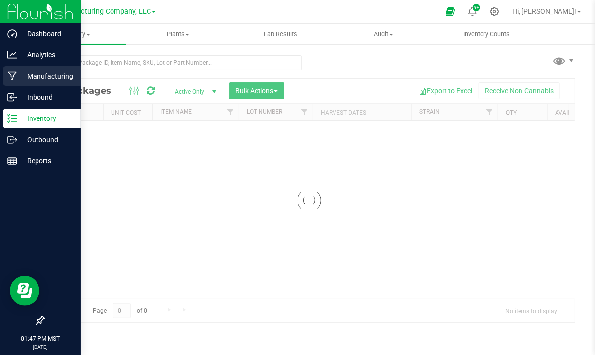
click at [24, 72] on p "Manufacturing" at bounding box center [46, 76] width 59 height 12
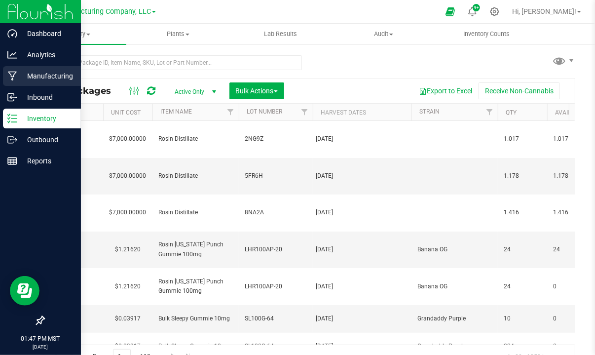
type input "[DATE]"
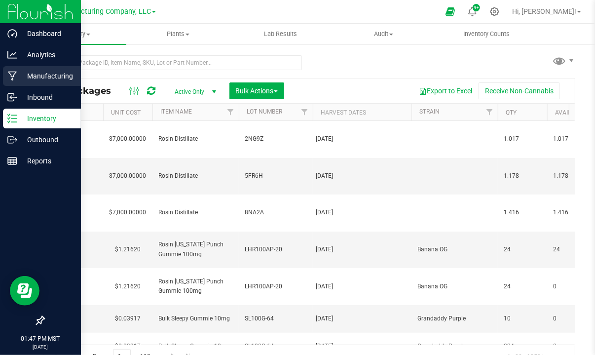
type input "[DATE]"
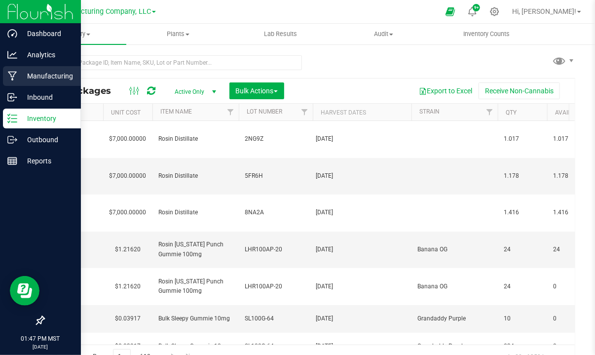
type input "[DATE]"
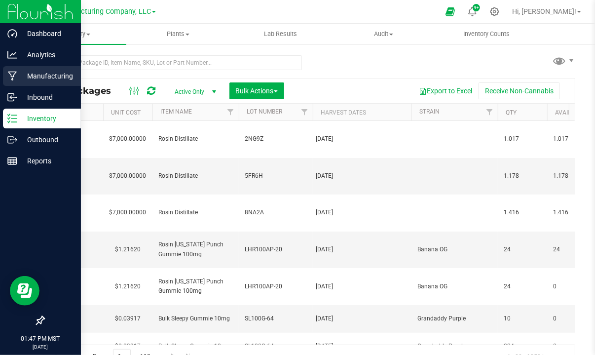
type input "[DATE]"
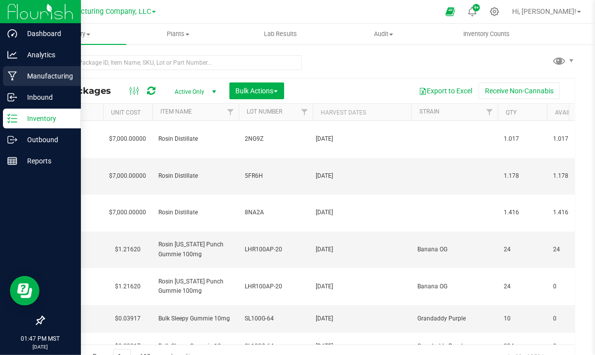
type input "[DATE]"
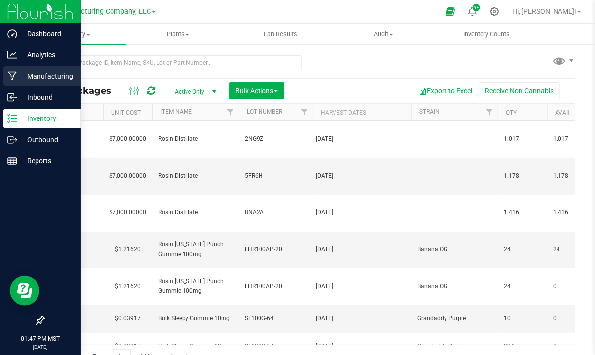
type input "[DATE]"
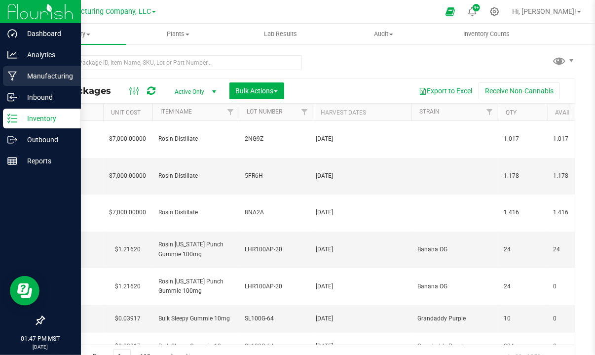
type input "[DATE]"
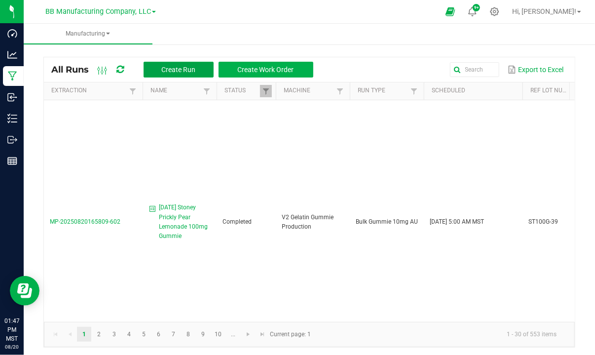
drag, startPoint x: 169, startPoint y: 67, endPoint x: 233, endPoint y: 25, distance: 76.5
click at [233, 25] on manufacturing-component "Manufacturing All Runs Create Run Create Work Order Export to Excel Extraction …" at bounding box center [310, 191] width 572 height 334
click at [176, 70] on span "Create Run" at bounding box center [178, 70] width 34 height 8
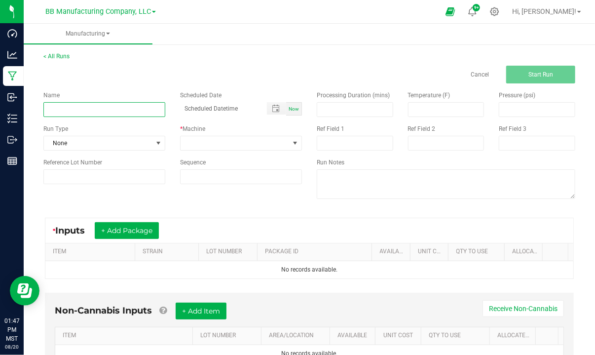
click at [76, 109] on input at bounding box center [104, 109] width 122 height 15
paste input "Inbound 0643 Live Hash Rosin order (Using 'Live Hash Rosin' and adding strains)"
type input "Inbound 0643 Live Hash Rosin order (Using 'Live Hash Rosin' and adding strains)"
click at [289, 109] on span "Now" at bounding box center [294, 108] width 10 height 5
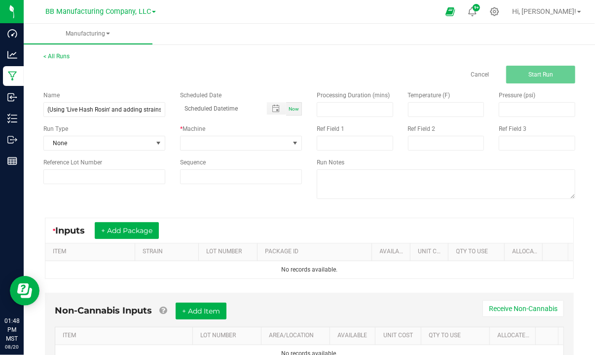
type input "08/20/2025 1:48 PM"
click at [204, 142] on span at bounding box center [235, 143] width 109 height 14
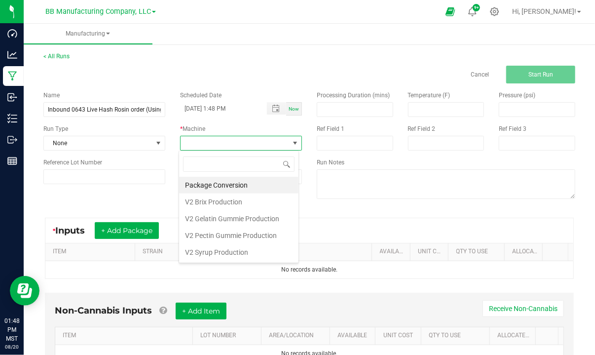
scroll to position [14, 120]
click at [207, 163] on input at bounding box center [239, 164] width 112 height 15
click at [206, 180] on li "Package Conversion" at bounding box center [238, 185] width 119 height 17
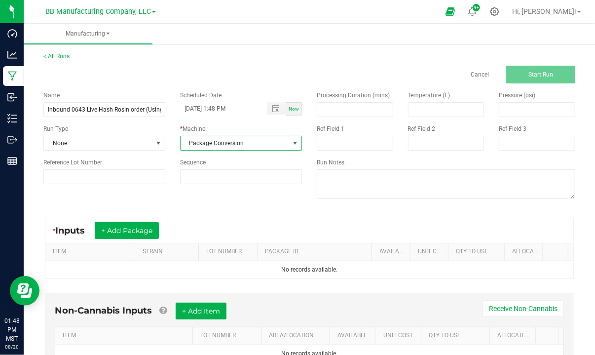
scroll to position [45, 0]
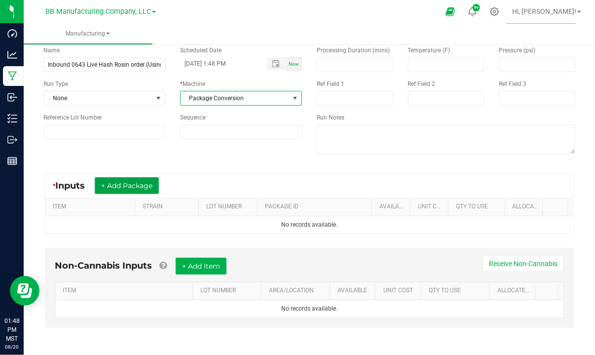
click at [137, 186] on button "+ Add Package" at bounding box center [127, 185] width 64 height 17
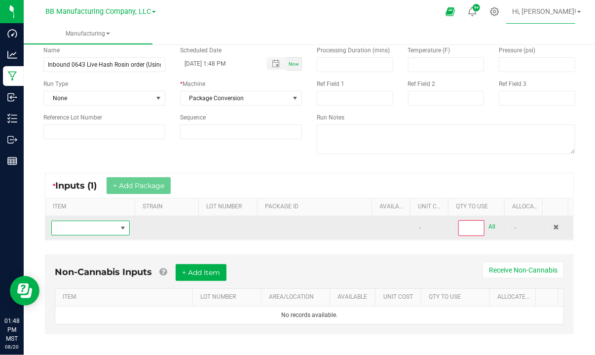
click at [88, 225] on span "NO DATA FOUND" at bounding box center [84, 228] width 65 height 14
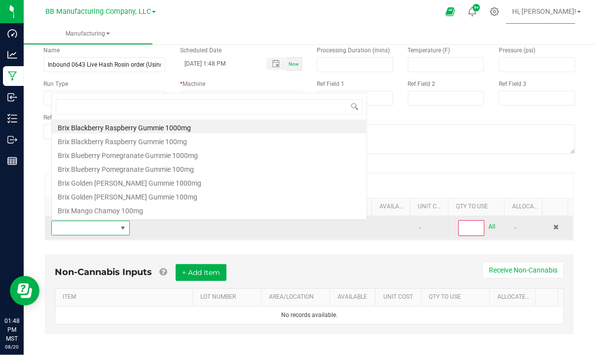
scroll to position [14, 75]
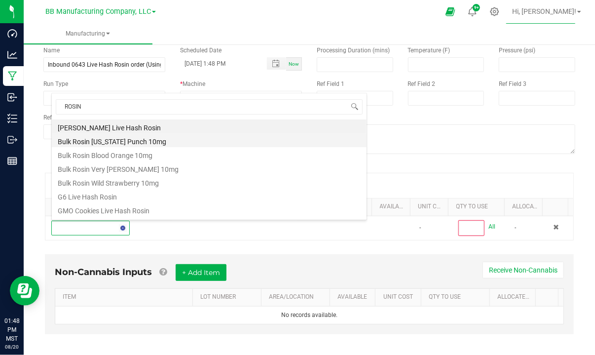
type input "ROSIN D"
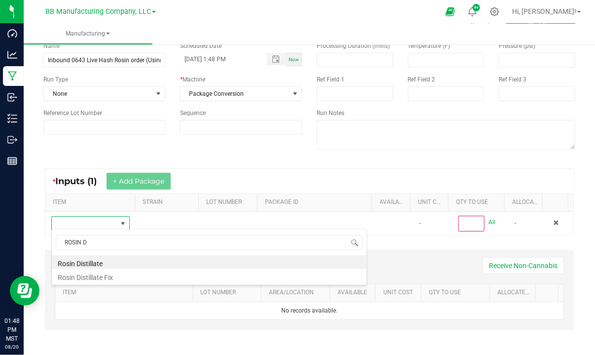
scroll to position [51, 0]
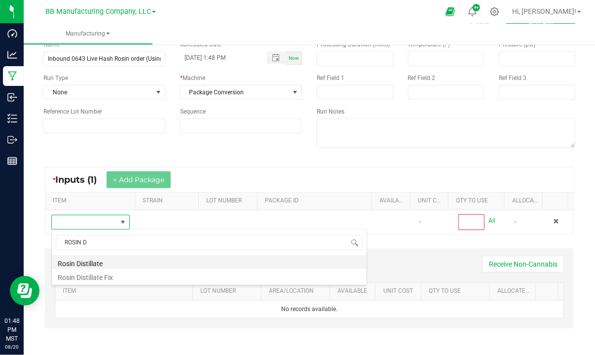
click at [103, 262] on li "Rosin Distillate" at bounding box center [209, 262] width 315 height 14
type input "0"
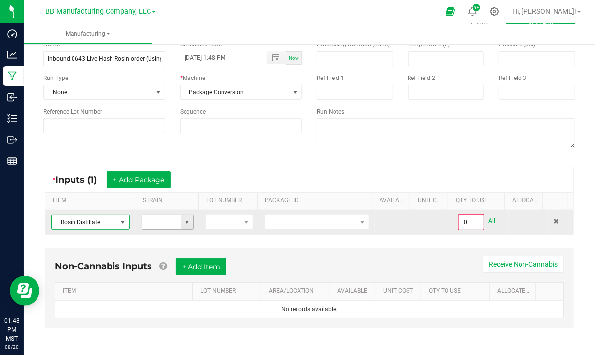
click at [184, 221] on span at bounding box center [188, 222] width 8 height 8
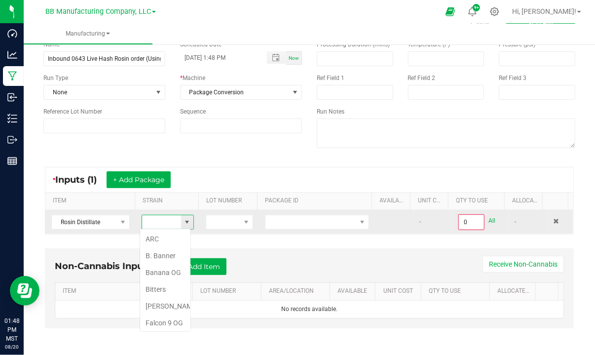
scroll to position [14, 51]
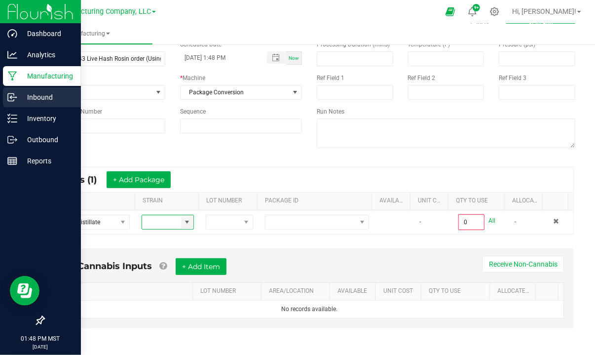
click at [19, 98] on p "Inbound" at bounding box center [46, 97] width 59 height 12
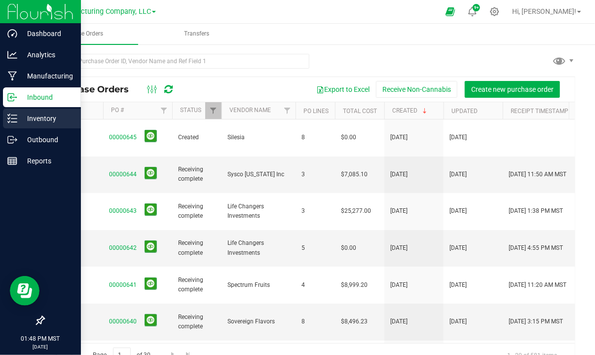
click at [24, 116] on p "Inventory" at bounding box center [46, 119] width 59 height 12
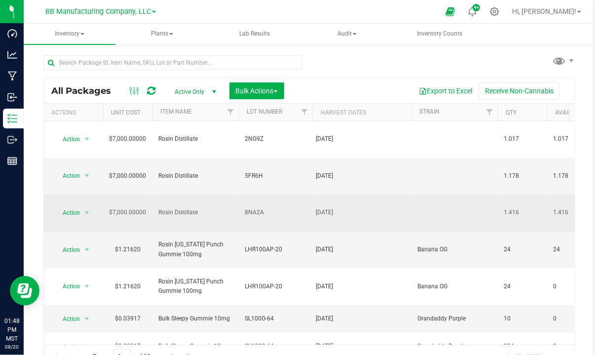
click at [423, 195] on td at bounding box center [455, 213] width 86 height 37
click at [430, 195] on td at bounding box center [455, 213] width 86 height 37
click at [431, 195] on td at bounding box center [455, 213] width 86 height 37
click at [441, 195] on td at bounding box center [455, 213] width 86 height 37
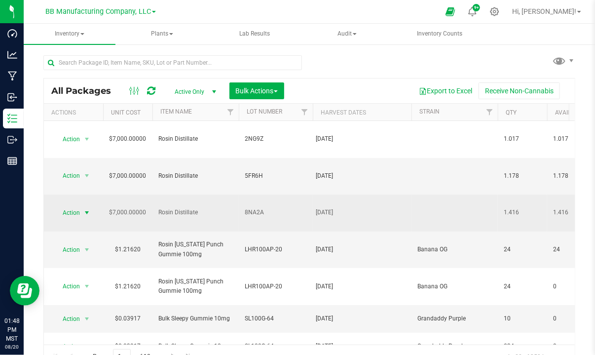
click at [87, 209] on span "select" at bounding box center [87, 213] width 8 height 8
click at [436, 195] on td at bounding box center [455, 213] width 86 height 37
click at [68, 206] on span "Action" at bounding box center [67, 213] width 27 height 14
click at [249, 208] on span "8NA2A" at bounding box center [276, 212] width 62 height 9
click at [249, 205] on input "8NA2A" at bounding box center [273, 212] width 71 height 15
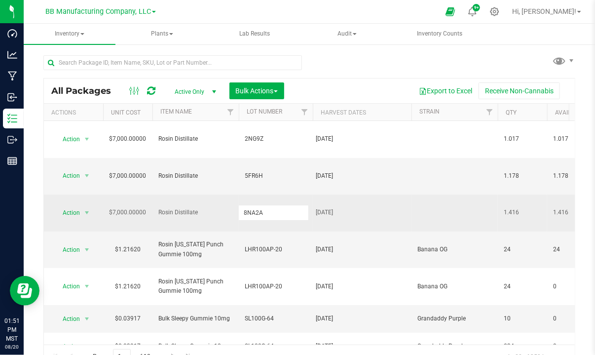
click at [249, 205] on input "8NA2A" at bounding box center [273, 212] width 71 height 15
click at [252, 171] on span "5FR6H" at bounding box center [276, 175] width 62 height 9
click at [252, 168] on input "5FR6H" at bounding box center [273, 175] width 71 height 15
click at [228, 171] on span "Rosin Distillate" at bounding box center [195, 175] width 75 height 9
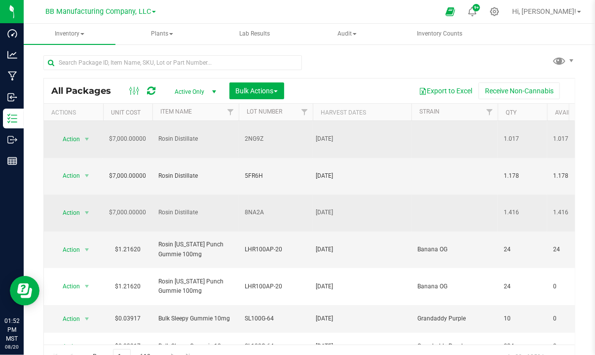
click at [256, 134] on span "2NG9Z" at bounding box center [276, 138] width 62 height 9
click at [256, 131] on input "2NG9Z" at bounding box center [273, 138] width 71 height 15
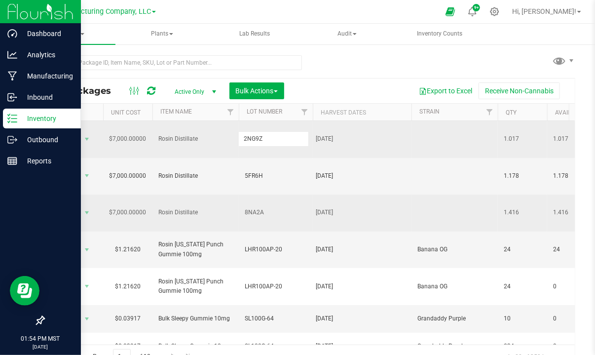
click at [14, 120] on icon at bounding box center [12, 119] width 10 height 10
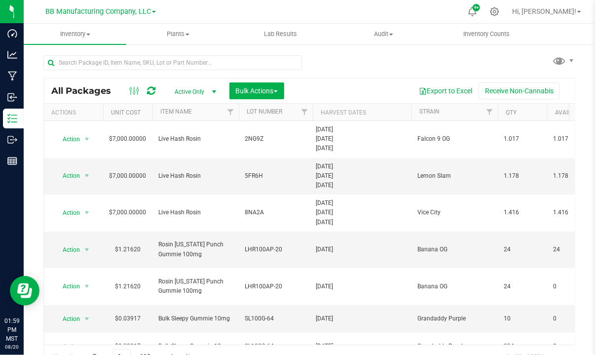
click at [329, 52] on div "All Packages Active Only Active Only Lab Samples Locked All Bulk Actions Add to…" at bounding box center [309, 207] width 532 height 323
click at [338, 59] on div "All Packages Active Only Active Only Lab Samples Locked All Bulk Actions Add to…" at bounding box center [309, 207] width 532 height 323
click at [399, 57] on div "All Packages Active Only Active Only Lab Samples Locked All Bulk Actions Add to…" at bounding box center [309, 207] width 532 height 323
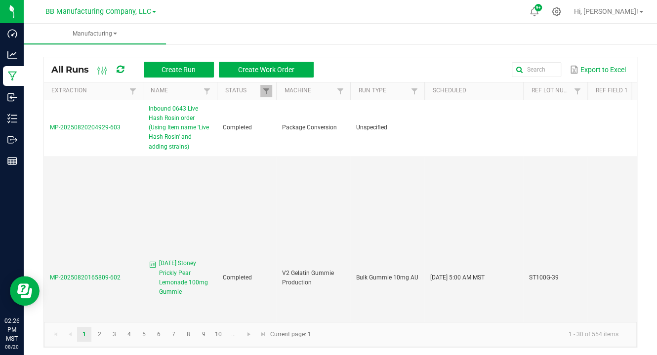
click at [32, 107] on div "All Runs Create Run Create Work Order Export to Excel Extraction Name Status Ma…" at bounding box center [340, 199] width 633 height 315
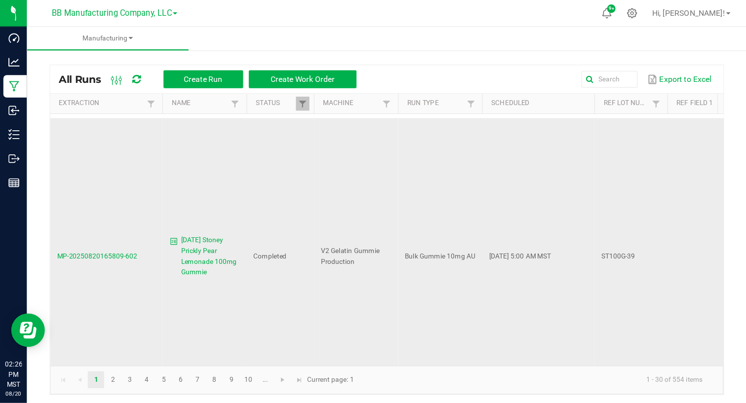
scroll to position [105, 0]
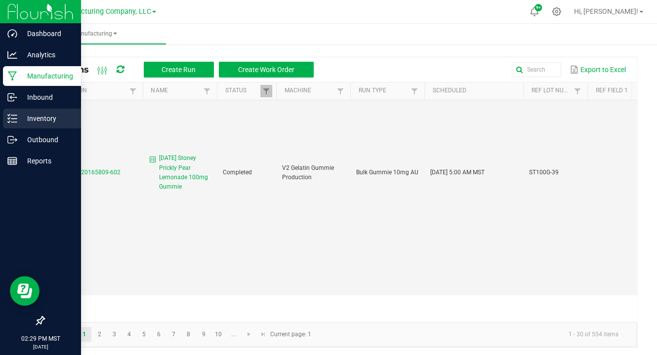
click at [13, 115] on line at bounding box center [13, 115] width 5 height 0
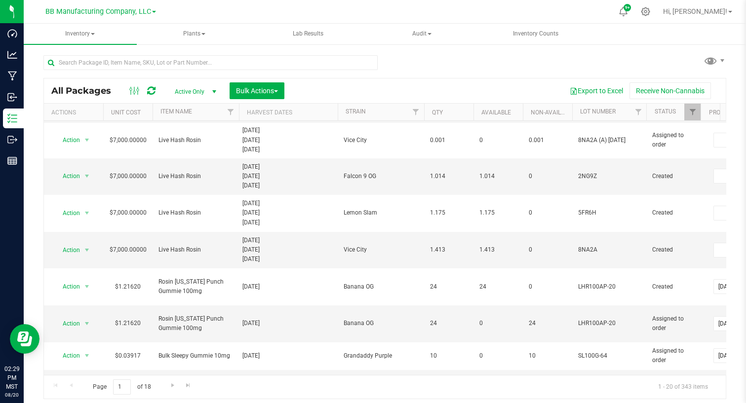
scroll to position [299, 0]
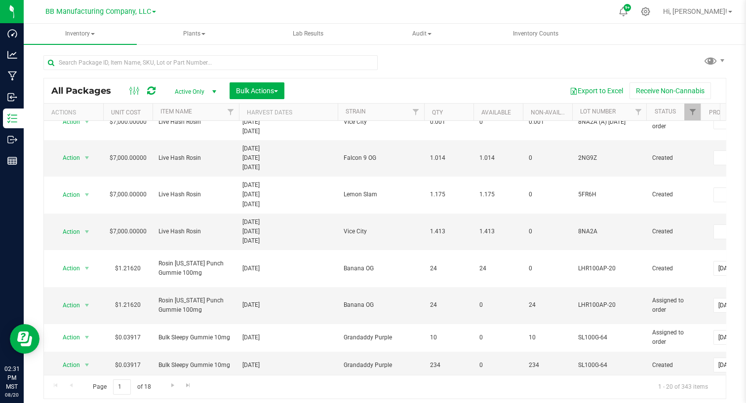
click at [393, 54] on div "All Packages Active Only Active Only Lab Samples Locked All Bulk Actions Add to…" at bounding box center [384, 222] width 683 height 353
click at [81, 155] on span "select" at bounding box center [87, 158] width 12 height 14
click at [81, 151] on span "select" at bounding box center [87, 158] width 12 height 14
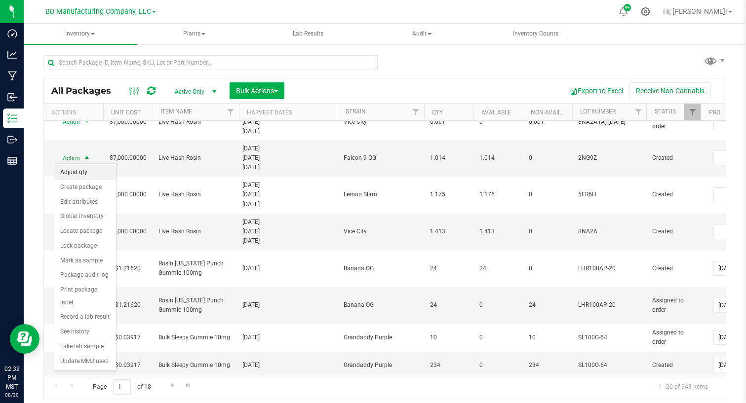
click at [72, 172] on li "Adjust qty" at bounding box center [85, 172] width 62 height 15
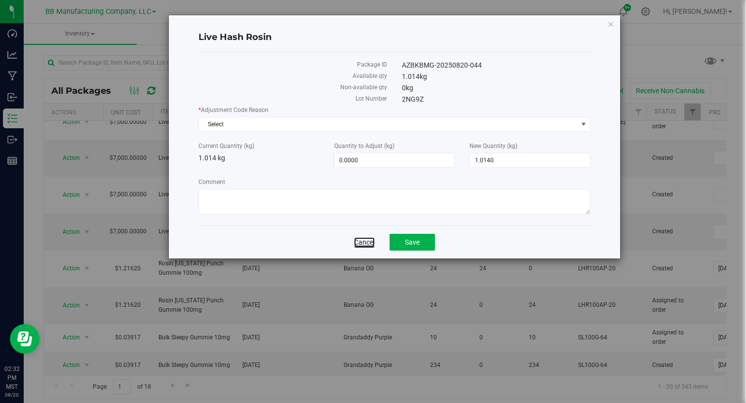
click at [361, 240] on link "Cancel" at bounding box center [364, 242] width 21 height 10
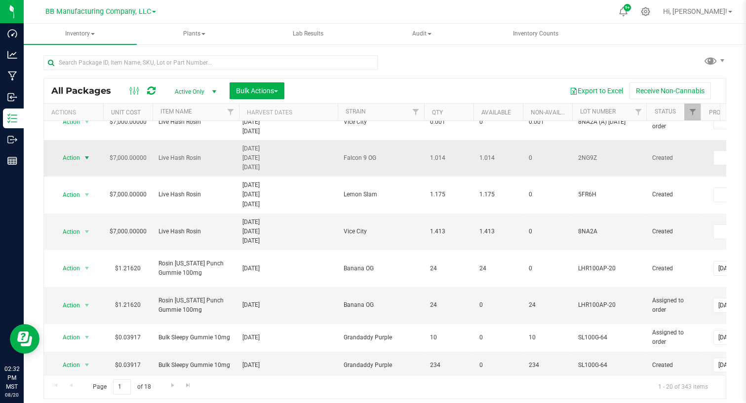
click at [80, 154] on span "Action" at bounding box center [67, 158] width 27 height 14
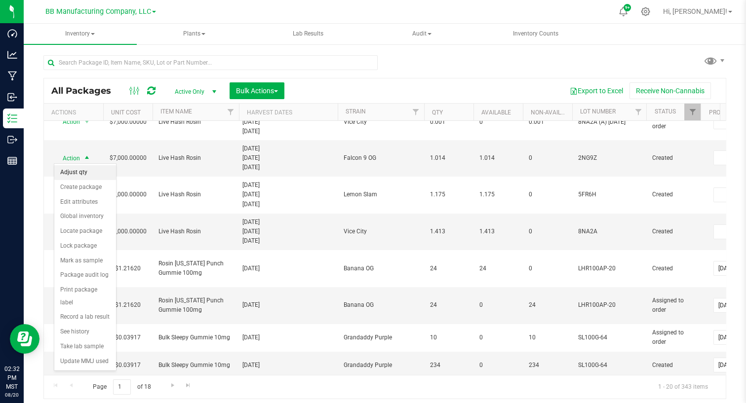
click at [76, 168] on li "Adjust qty" at bounding box center [85, 172] width 62 height 15
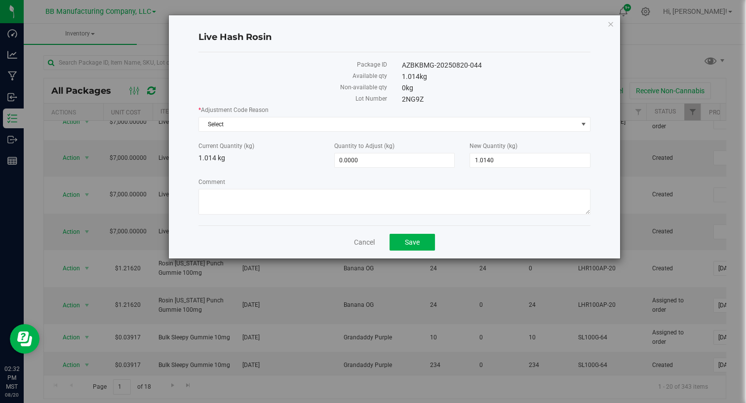
click at [290, 162] on div "Current Quantity (kg) 1.014 kg" at bounding box center [259, 153] width 136 height 22
click at [276, 121] on span "Select" at bounding box center [388, 124] width 379 height 14
click at [245, 72] on label "Available qty" at bounding box center [292, 76] width 189 height 9
click at [264, 120] on span "Select" at bounding box center [388, 124] width 379 height 14
click at [182, 122] on div "Live Hash Rosin Package ID AZBKBMG-20250820-044 Available qty 1.014 kg Non-avai…" at bounding box center [394, 136] width 451 height 243
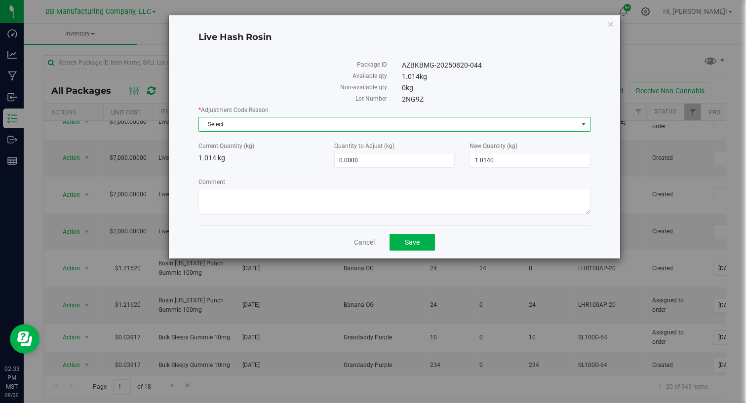
click at [284, 120] on span "Select" at bounding box center [388, 124] width 379 height 14
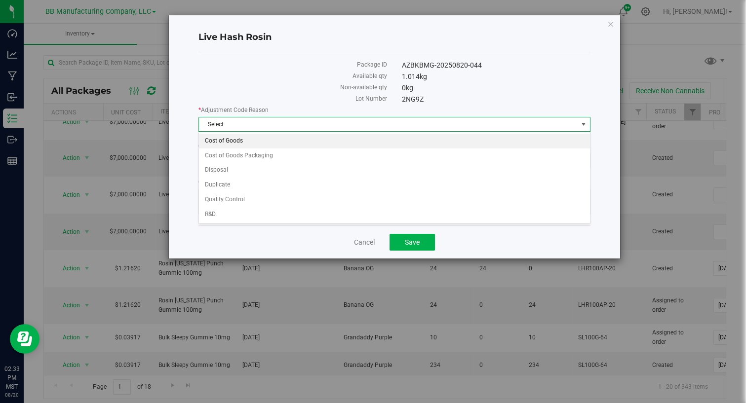
click at [271, 144] on li "Cost of Goods" at bounding box center [394, 141] width 391 height 15
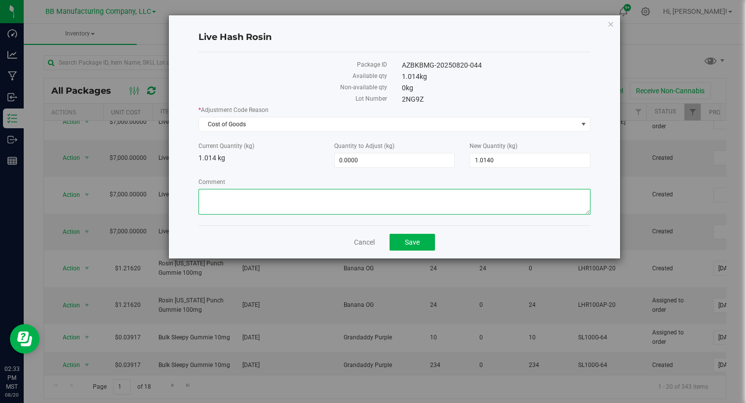
click at [235, 200] on textarea "Comment" at bounding box center [394, 202] width 392 height 26
paste textarea "Cost of Goods - Adjusting to account for loss during the homogenization process…"
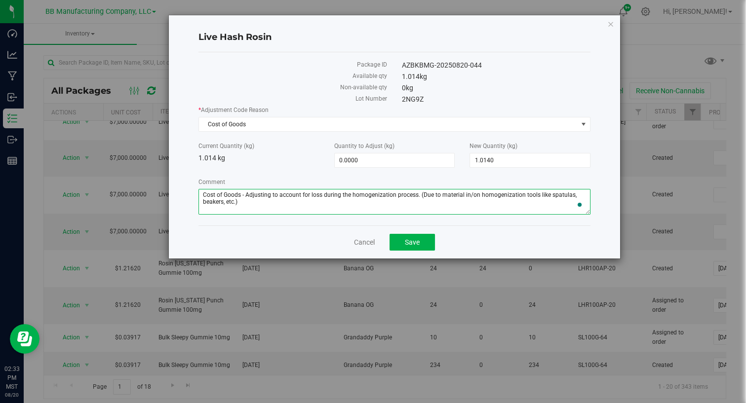
type textarea "Cost of Goods - Adjusting to account for loss during the homogenization process…"
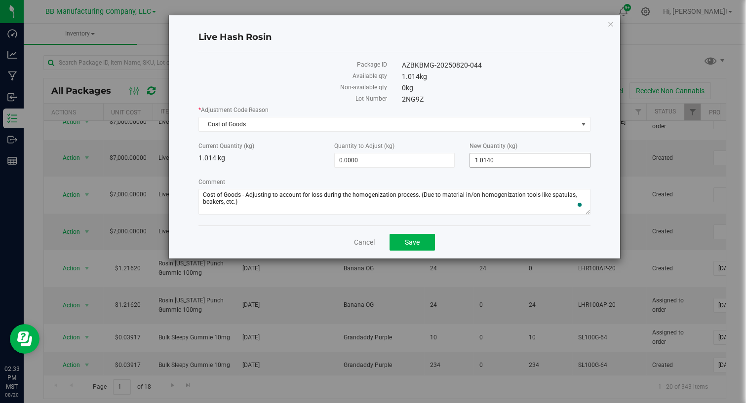
click at [512, 158] on span "1.0140 1.014" at bounding box center [530, 160] width 121 height 15
drag, startPoint x: 510, startPoint y: 158, endPoint x: 429, endPoint y: 154, distance: 81.1
click at [429, 154] on div "Current Quantity (kg) 1.014 kg Quantity to Adjust (kg) 0.0000 0 New Quantity (k…" at bounding box center [394, 155] width 407 height 26
type input "1.008"
type input "-0.0060"
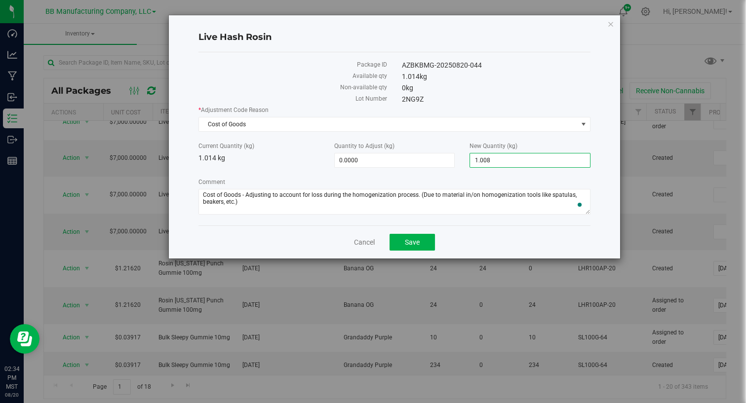
type input "1.0080"
click at [274, 167] on div "Current Quantity (kg) 1.014 kg Quantity to Adjust (kg) -0.0060 -0.006 New Quant…" at bounding box center [394, 155] width 407 height 26
drag, startPoint x: 410, startPoint y: 239, endPoint x: 294, endPoint y: 219, distance: 117.4
click at [300, 224] on div "Live Hash Rosin Package ID AZBKBMG-20250820-044 Available qty 1.014 kg Non-avai…" at bounding box center [394, 136] width 451 height 243
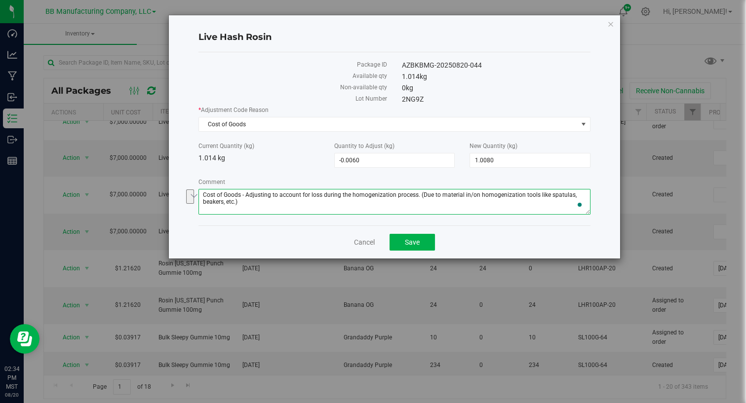
drag, startPoint x: 249, startPoint y: 204, endPoint x: 173, endPoint y: 188, distance: 78.3
click at [173, 188] on div "Live Hash Rosin Package ID AZBKBMG-20250820-044 Available qty 1.014 kg Non-avai…" at bounding box center [394, 136] width 451 height 243
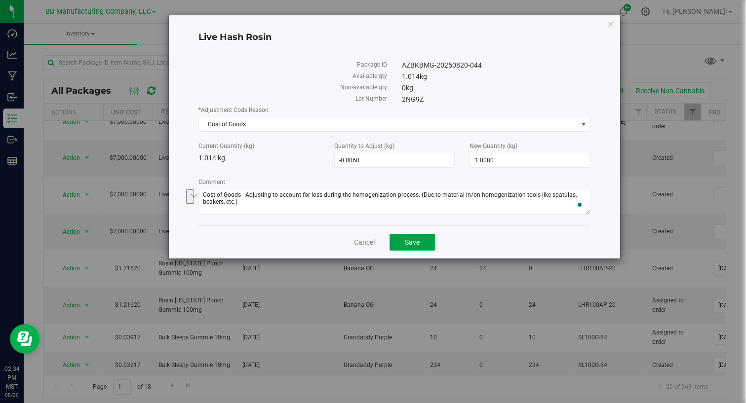
click at [413, 238] on span "Save" at bounding box center [412, 242] width 15 height 8
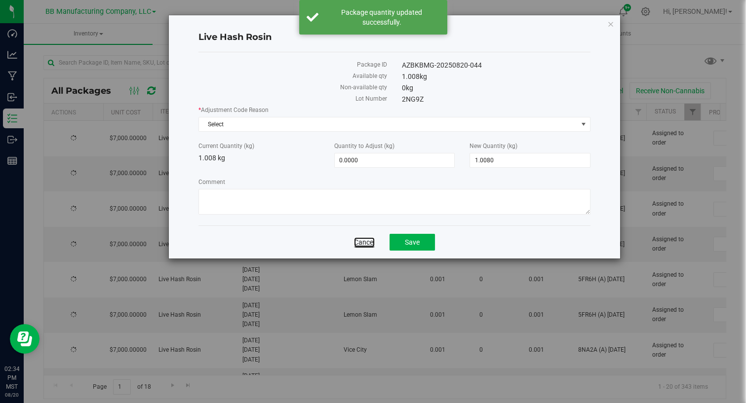
click at [364, 242] on link "Cancel" at bounding box center [364, 242] width 21 height 10
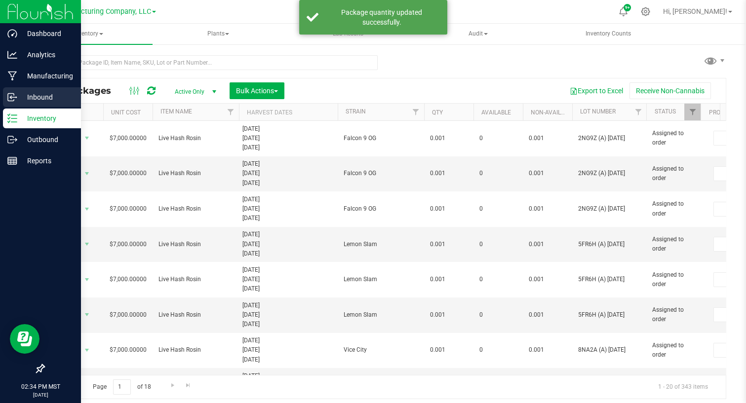
click at [15, 97] on line at bounding box center [13, 97] width 6 height 0
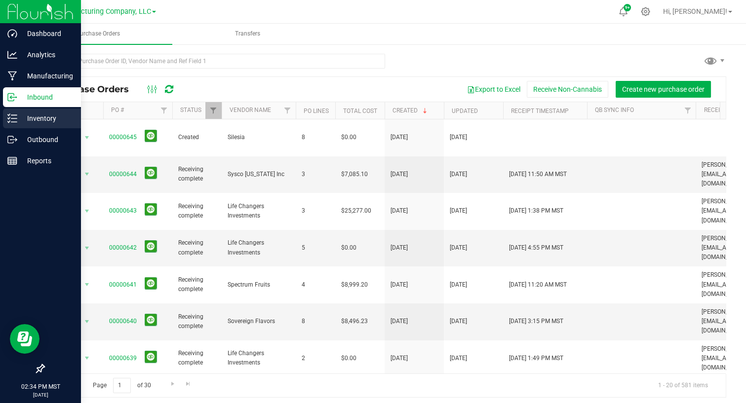
click at [38, 117] on p "Inventory" at bounding box center [46, 119] width 59 height 12
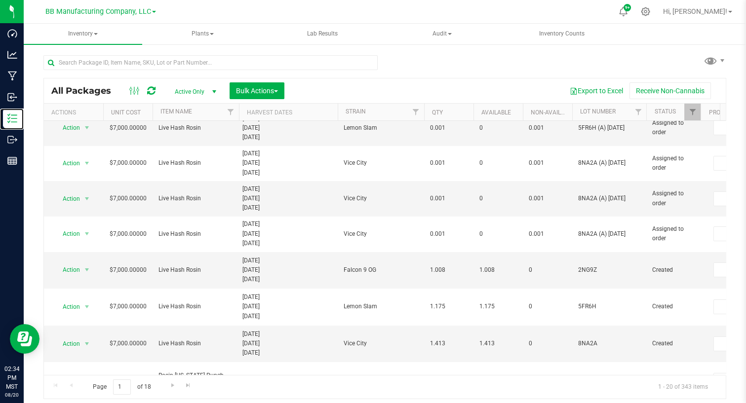
scroll to position [299, 0]
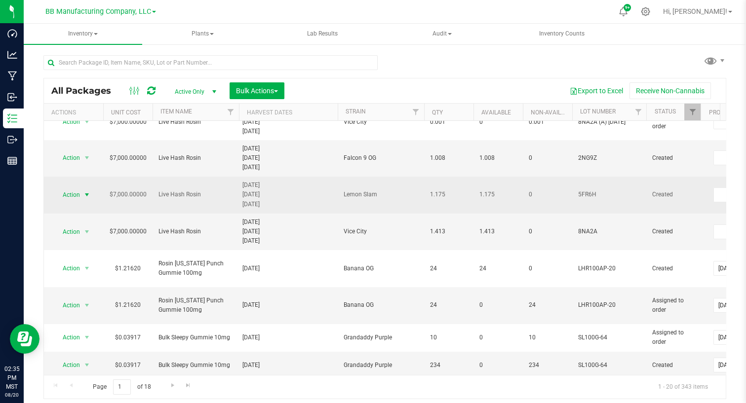
click at [79, 192] on span "Action" at bounding box center [67, 195] width 27 height 14
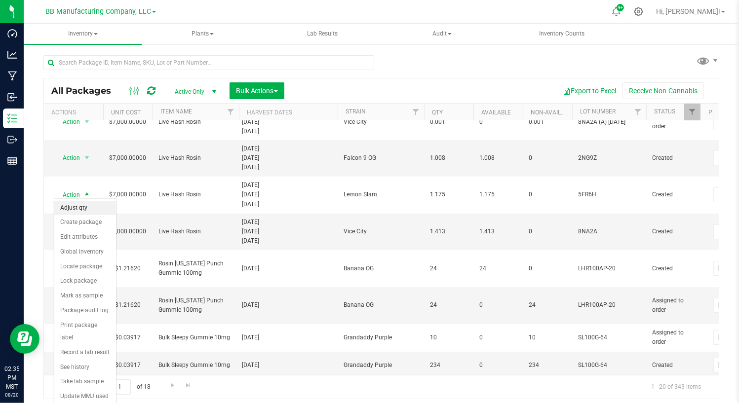
click at [82, 206] on li "Adjust qty" at bounding box center [85, 208] width 62 height 15
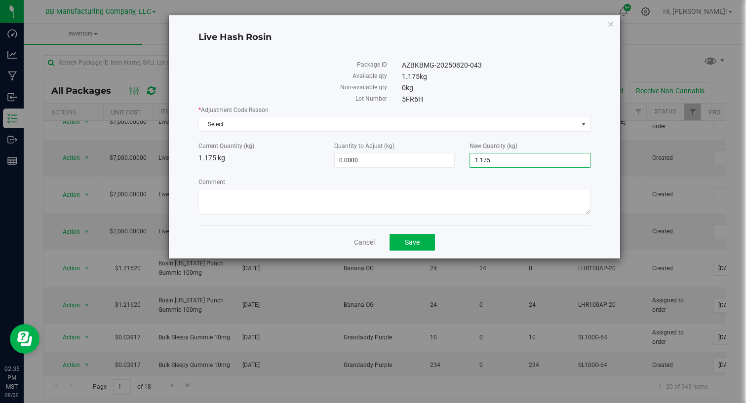
drag, startPoint x: 483, startPoint y: 160, endPoint x: 532, endPoint y: 162, distance: 49.4
click at [532, 162] on span "1.1750 1.175" at bounding box center [530, 160] width 121 height 15
type input "1.16923"
type input "-0.0058"
type input "1.1692"
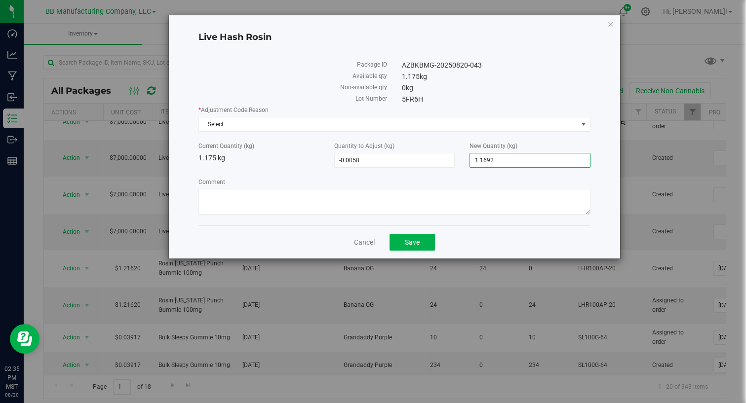
click at [257, 171] on div "* Adjustment Code Reason Select Select Cost of Goods Cost of Goods Packaging Di…" at bounding box center [394, 162] width 392 height 112
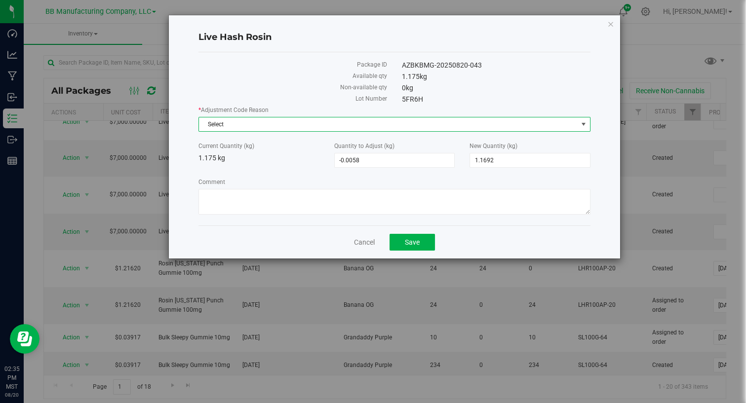
click at [241, 125] on span "Select" at bounding box center [388, 124] width 379 height 14
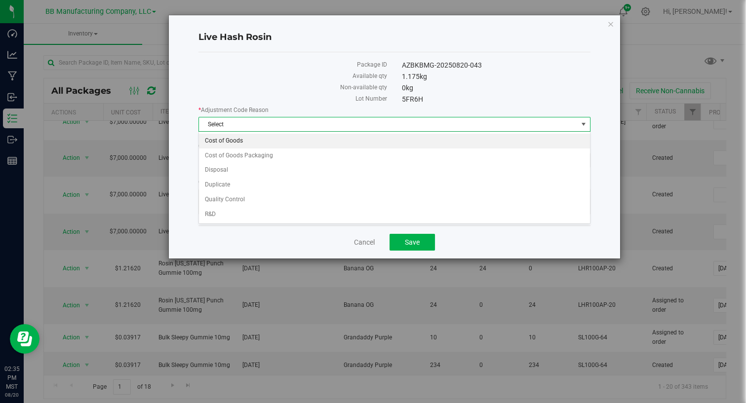
click at [231, 139] on li "Cost of Goods" at bounding box center [394, 141] width 391 height 15
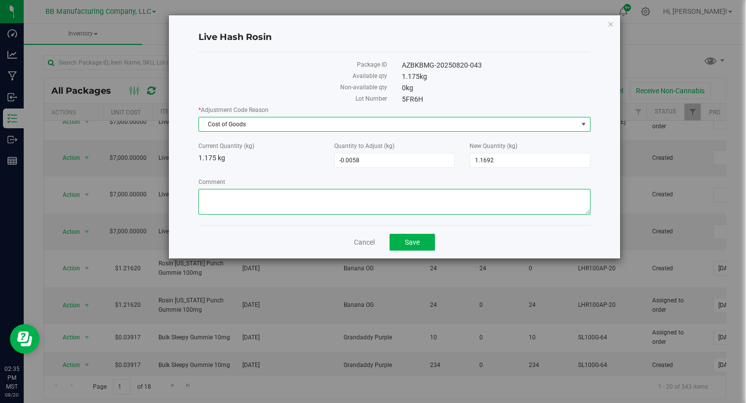
click at [232, 205] on textarea "Comment" at bounding box center [394, 202] width 392 height 26
paste textarea "Cost of Goods - Adjusting to account for loss during the homogenization process…"
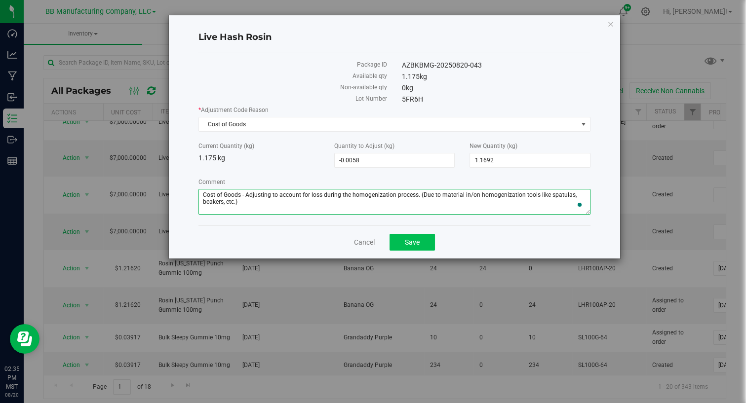
type textarea "Cost of Goods - Adjusting to account for loss during the homogenization process…"
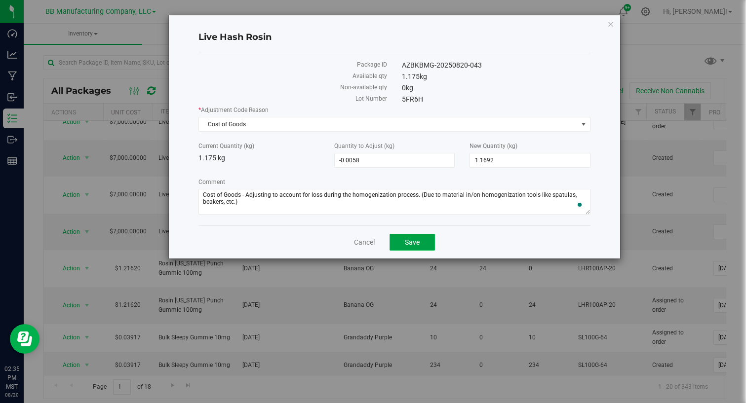
click at [408, 238] on span "Save" at bounding box center [412, 242] width 15 height 8
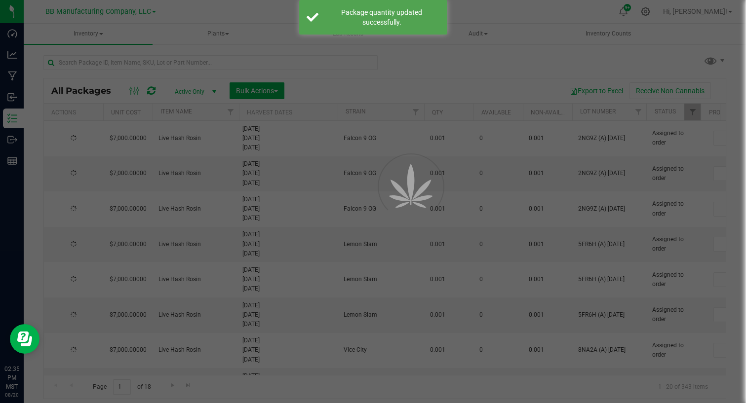
type input "[DATE]"
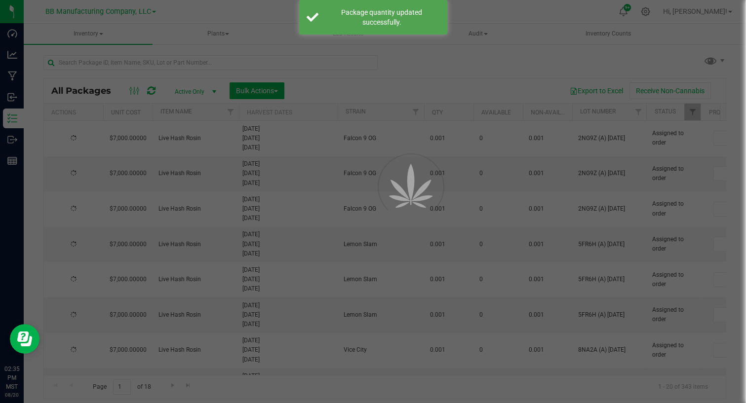
type input "[DATE]"
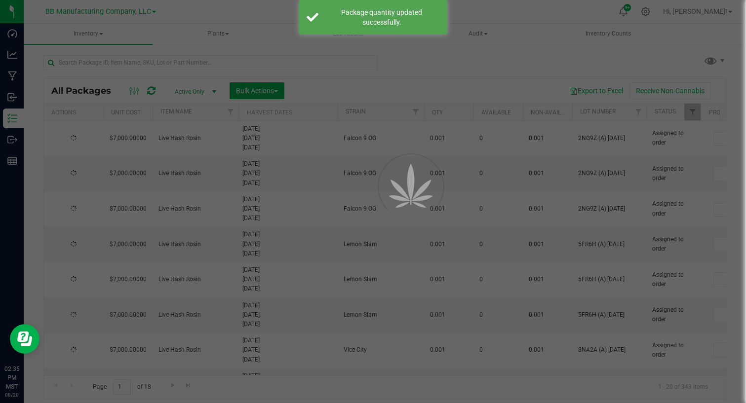
type input "[DATE]"
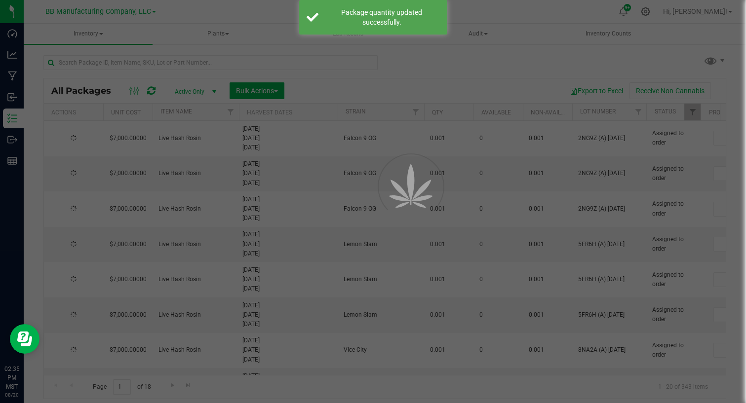
type input "[DATE]"
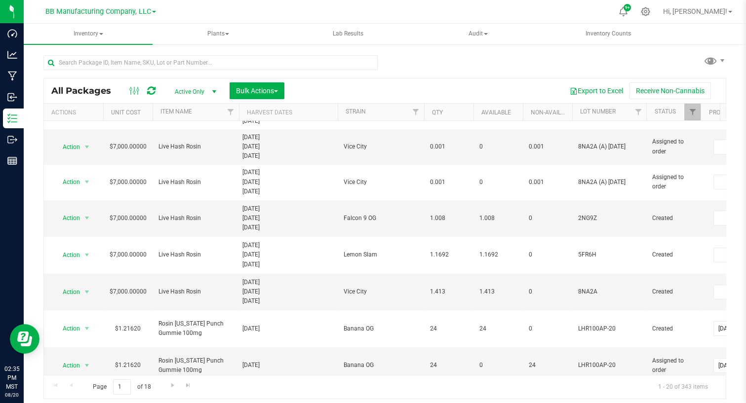
scroll to position [299, 0]
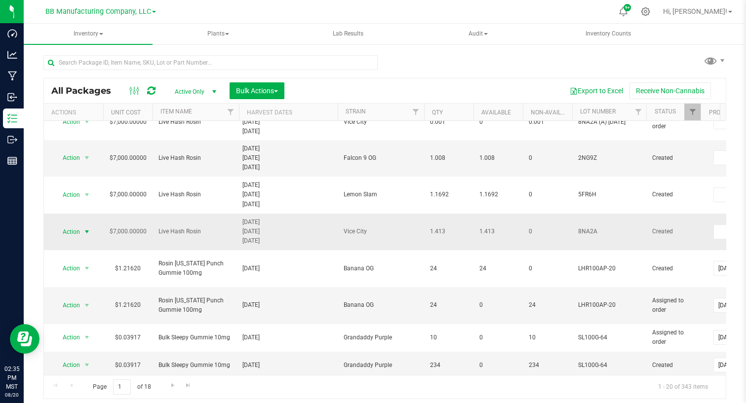
click at [78, 225] on span "Action" at bounding box center [67, 232] width 27 height 14
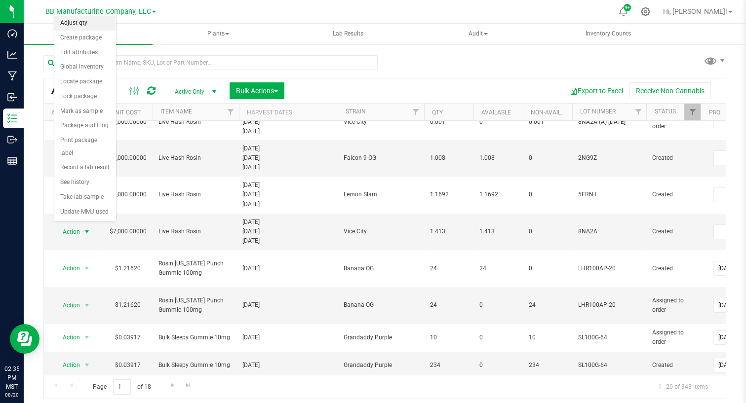
click at [70, 21] on li "Adjust qty" at bounding box center [85, 23] width 62 height 15
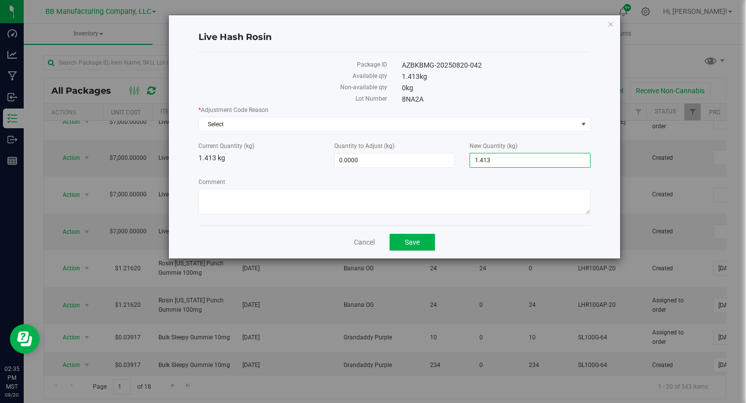
click at [483, 162] on span "1.4130 1.413" at bounding box center [530, 160] width 121 height 15
type input "1.40811"
type input "-0.0049"
type input "1.4081"
click at [217, 148] on label "Current Quantity (kg)" at bounding box center [258, 146] width 121 height 9
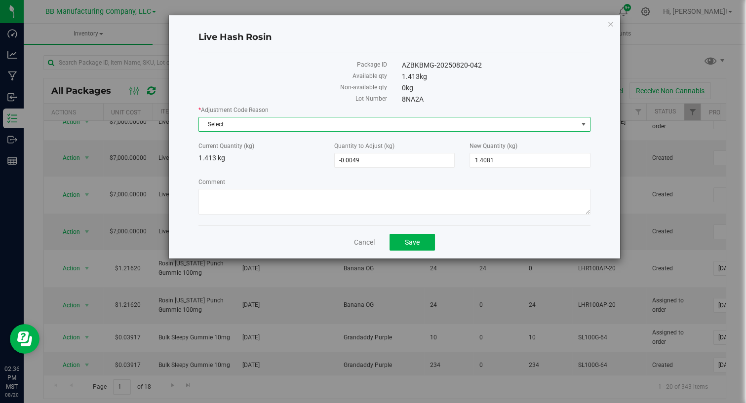
click at [254, 126] on span "Select" at bounding box center [388, 124] width 379 height 14
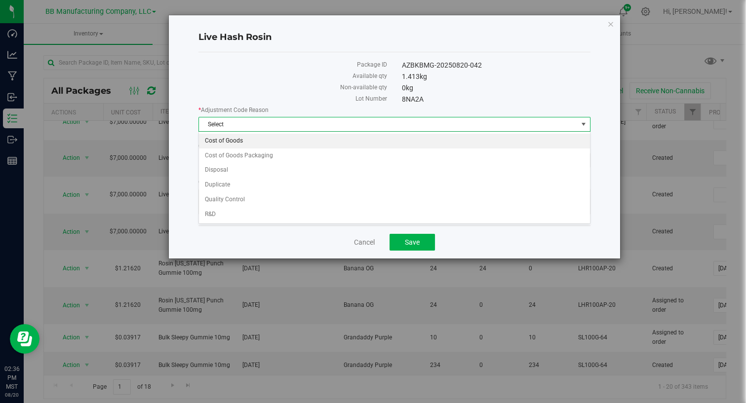
click at [241, 135] on li "Cost of Goods" at bounding box center [394, 141] width 391 height 15
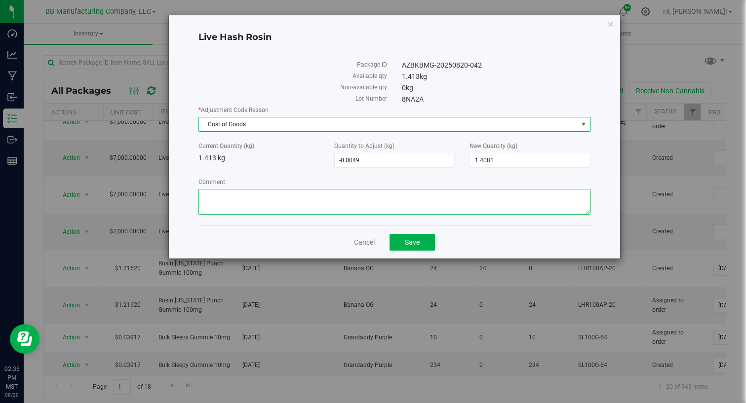
click at [236, 197] on textarea "Comment" at bounding box center [394, 202] width 392 height 26
paste textarea "Cost of Goods - Adjusting to account for loss during the homogenization process…"
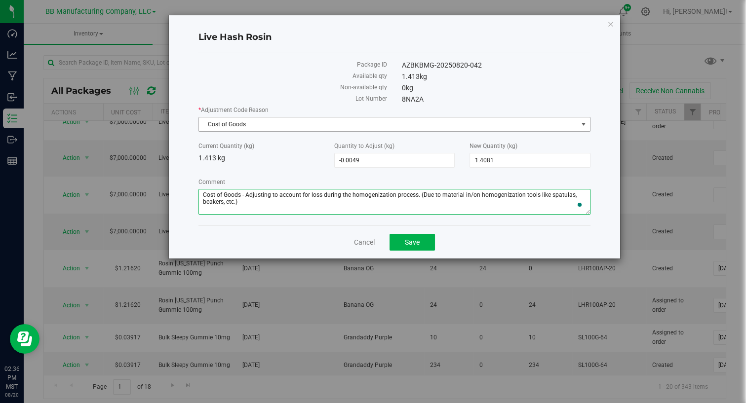
type textarea "Cost of Goods - Adjusting to account for loss during the homogenization process…"
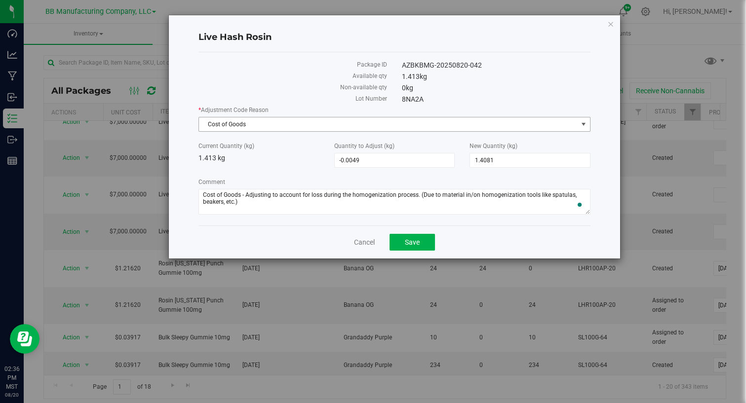
click at [266, 119] on span "Cost of Goods" at bounding box center [388, 124] width 379 height 14
click at [179, 153] on div "Live Hash Rosin Package ID AZBKBMG-20250820-042 Available qty 1.413 kg Non-avai…" at bounding box center [394, 136] width 451 height 243
click at [409, 239] on span "Save" at bounding box center [412, 242] width 15 height 8
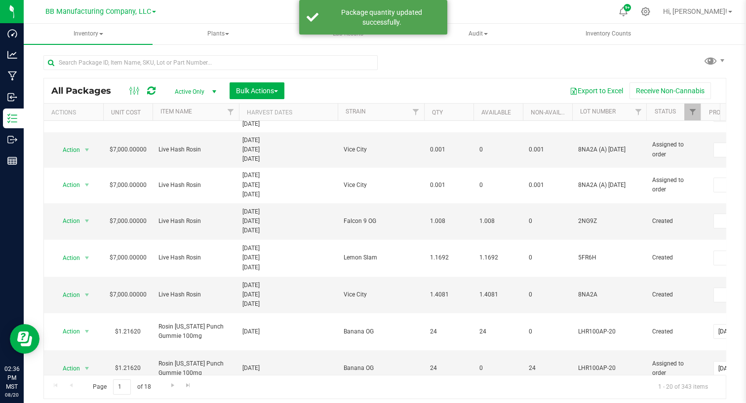
scroll to position [239, 0]
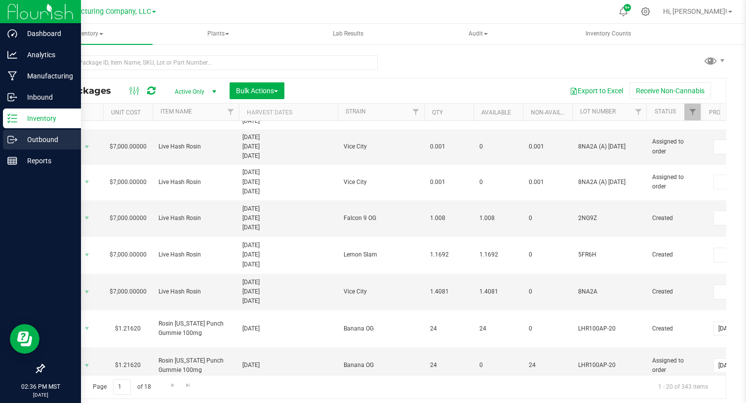
click at [29, 139] on p "Outbound" at bounding box center [46, 140] width 59 height 12
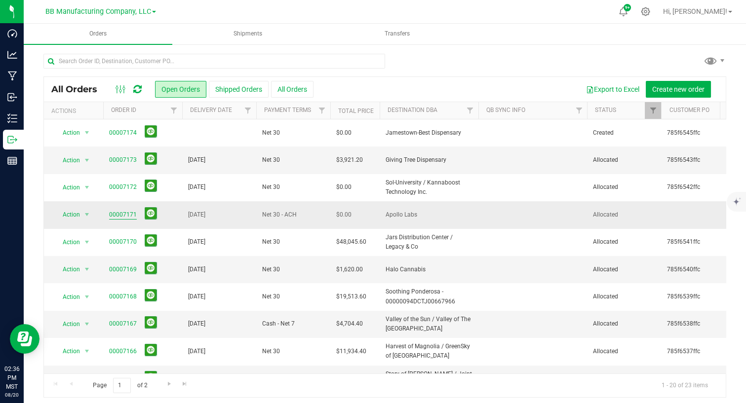
click at [124, 212] on link "00007171" at bounding box center [123, 214] width 28 height 9
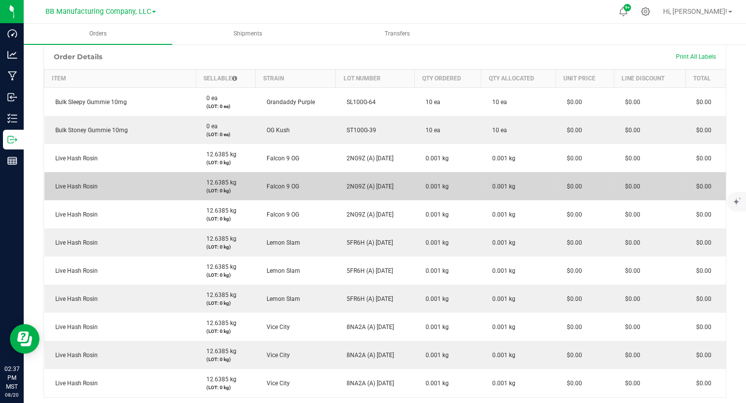
scroll to position [299, 0]
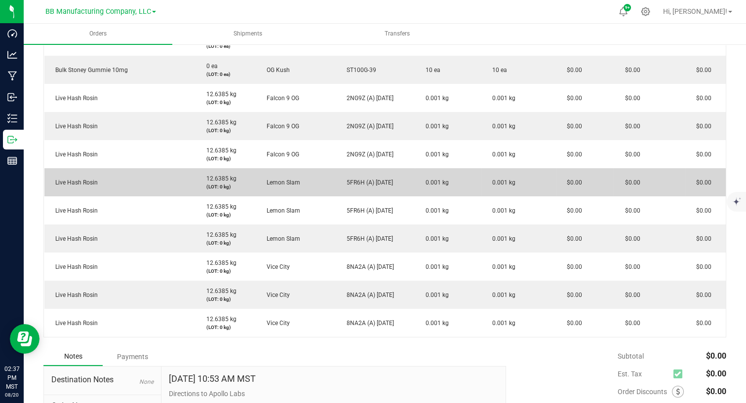
click at [309, 183] on td "Lemon Slam" at bounding box center [296, 182] width 80 height 28
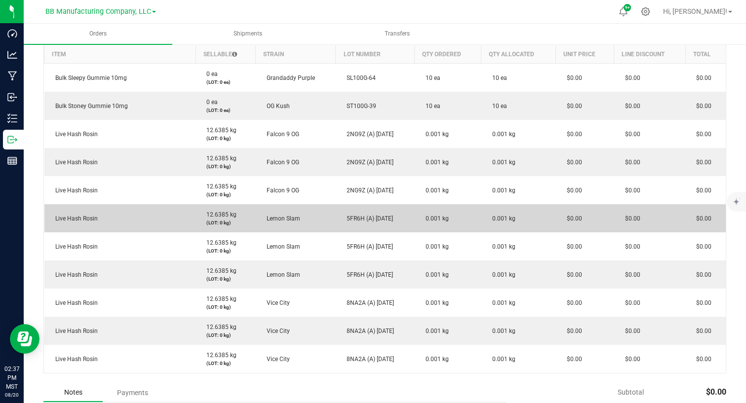
scroll to position [245, 0]
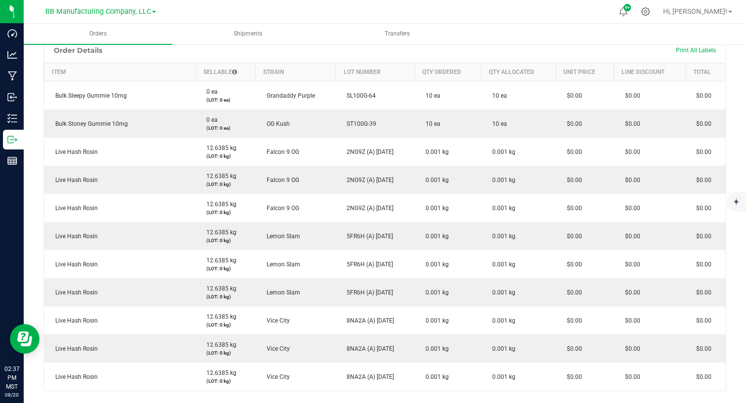
click at [398, 59] on div "Order Details Print All Labels" at bounding box center [385, 50] width 682 height 25
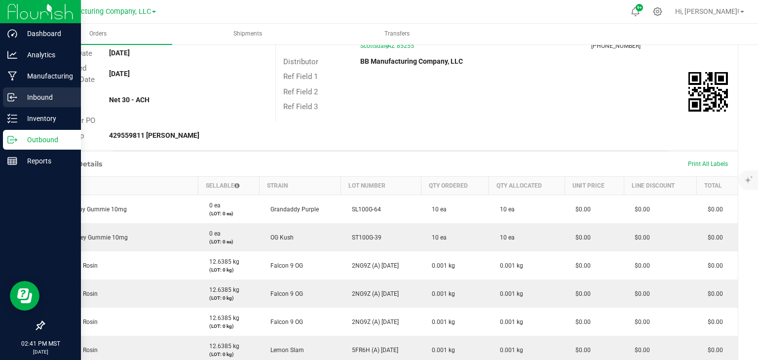
scroll to position [0, 0]
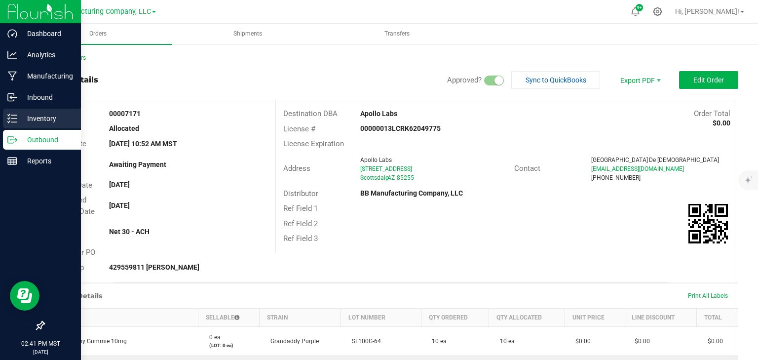
click at [24, 115] on p "Inventory" at bounding box center [46, 119] width 59 height 12
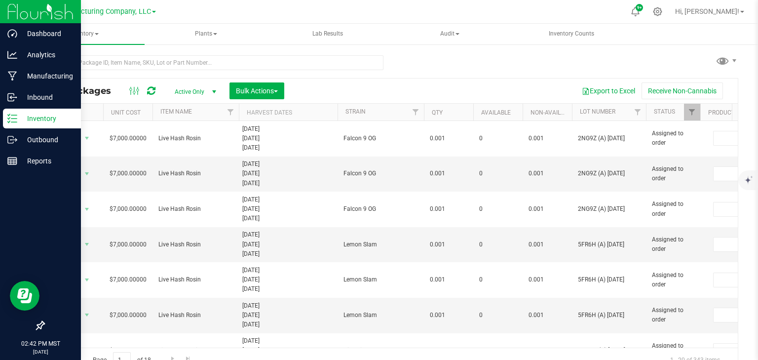
click at [18, 118] on p "Inventory" at bounding box center [46, 119] width 59 height 12
click at [22, 113] on p "Inventory" at bounding box center [46, 119] width 59 height 12
click at [41, 92] on p "Inbound" at bounding box center [46, 97] width 59 height 12
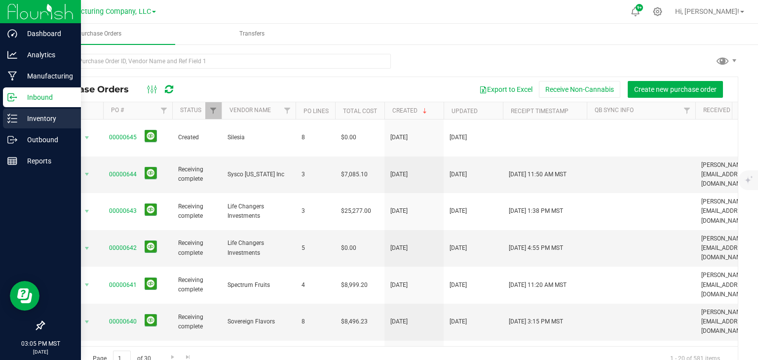
click at [38, 118] on p "Inventory" at bounding box center [46, 119] width 59 height 12
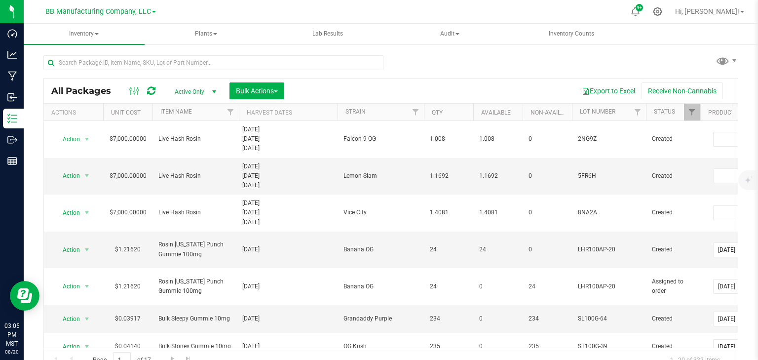
click at [432, 60] on div "All Packages Active Only Active Only Lab Samples Locked All Bulk Actions Add to…" at bounding box center [390, 209] width 695 height 326
